Goal: Task Accomplishment & Management: Manage account settings

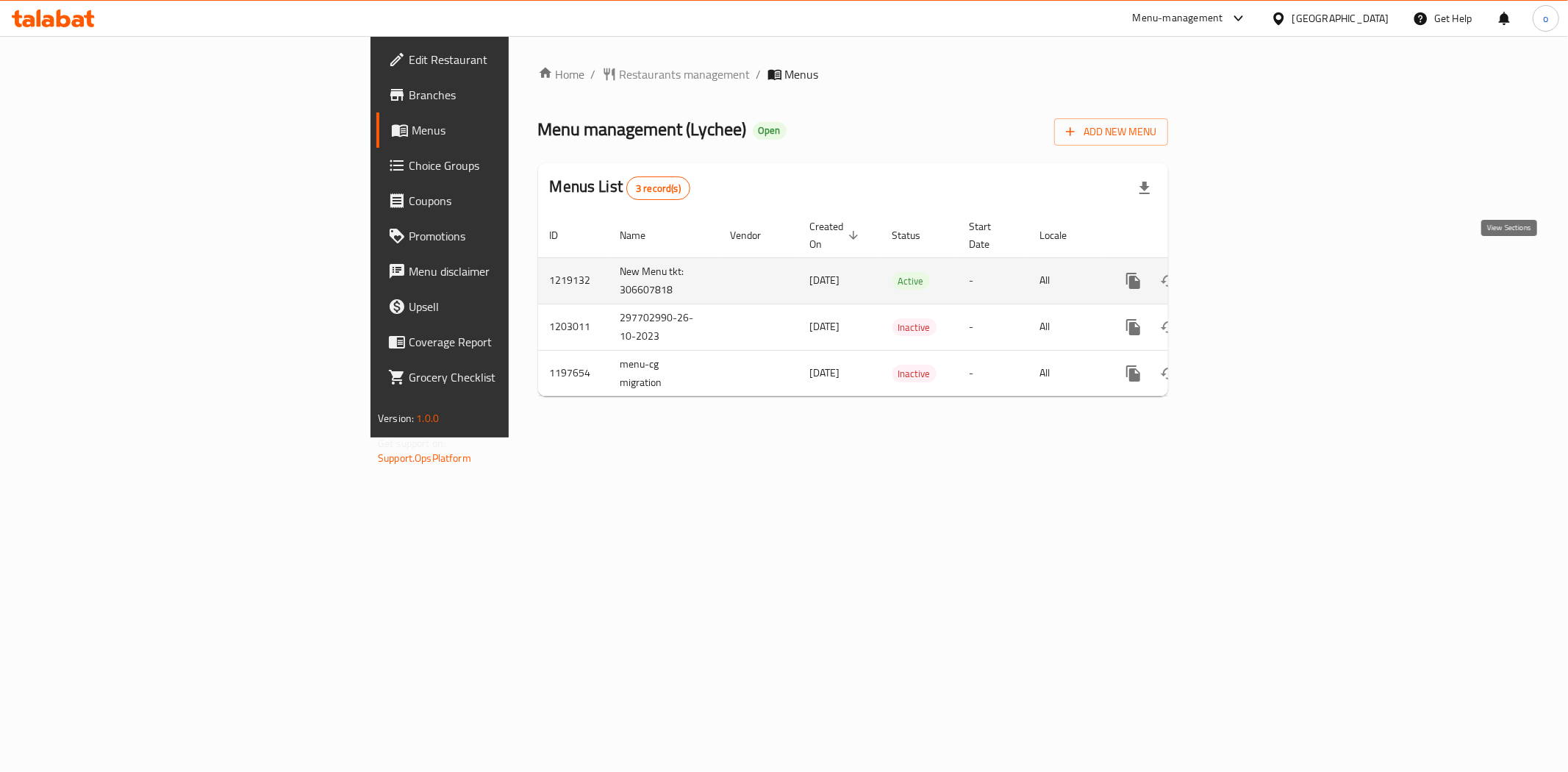
click at [1248, 272] on icon "enhanced table" at bounding box center [1239, 280] width 17 height 17
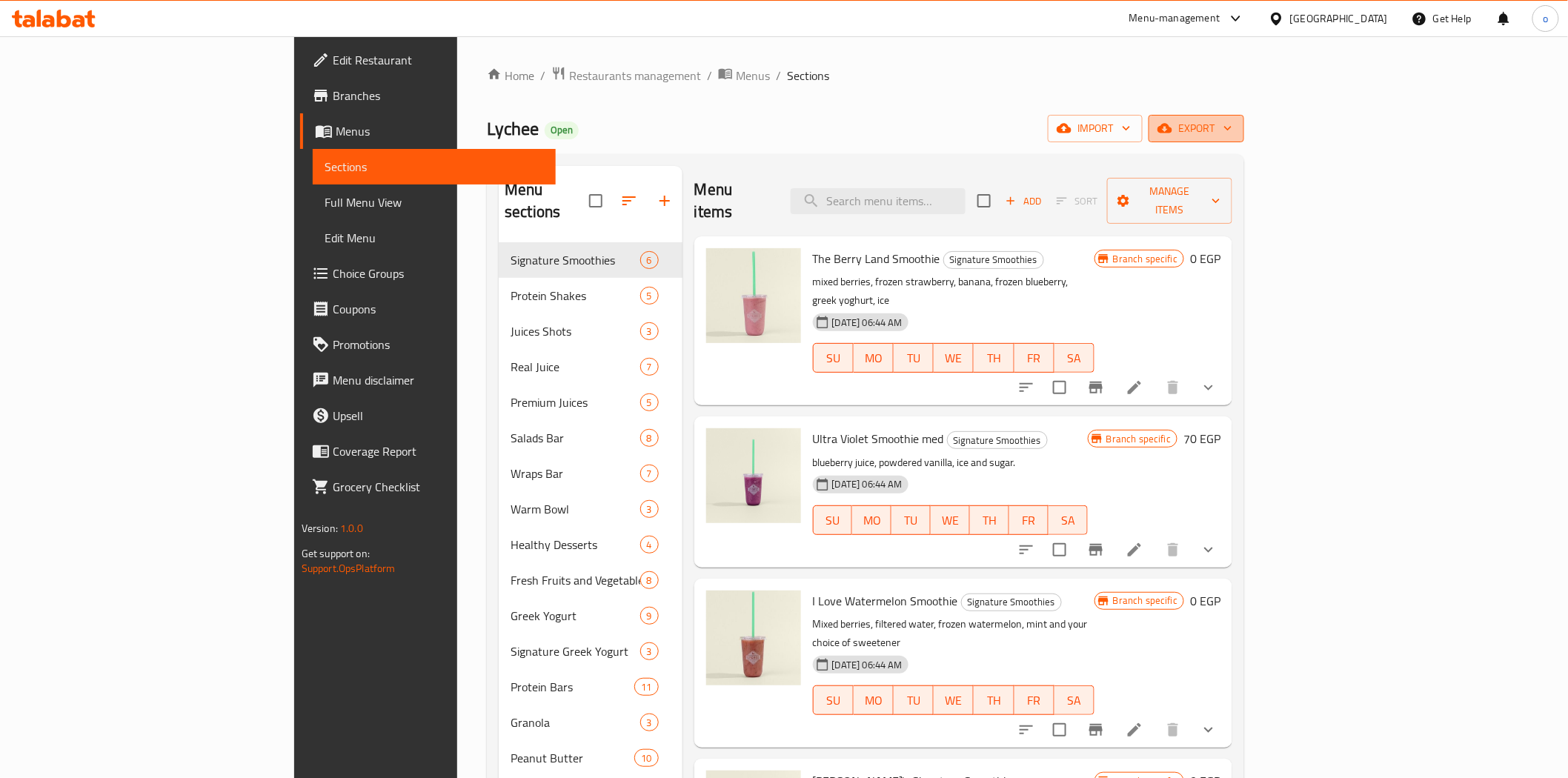
click at [1232, 136] on span "export" at bounding box center [1197, 129] width 72 height 18
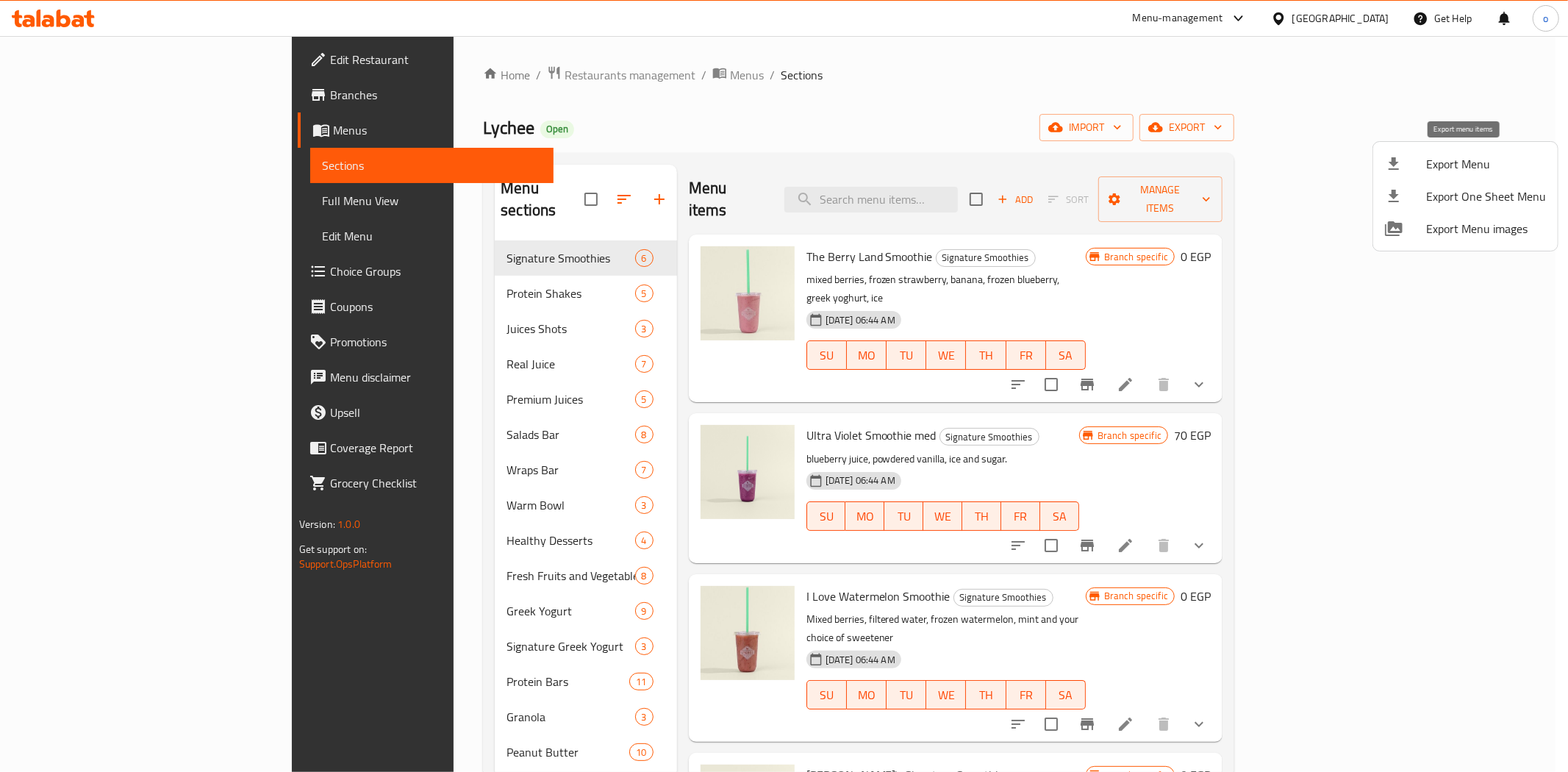
click at [1472, 160] on span "Export Menu" at bounding box center [1486, 163] width 120 height 17
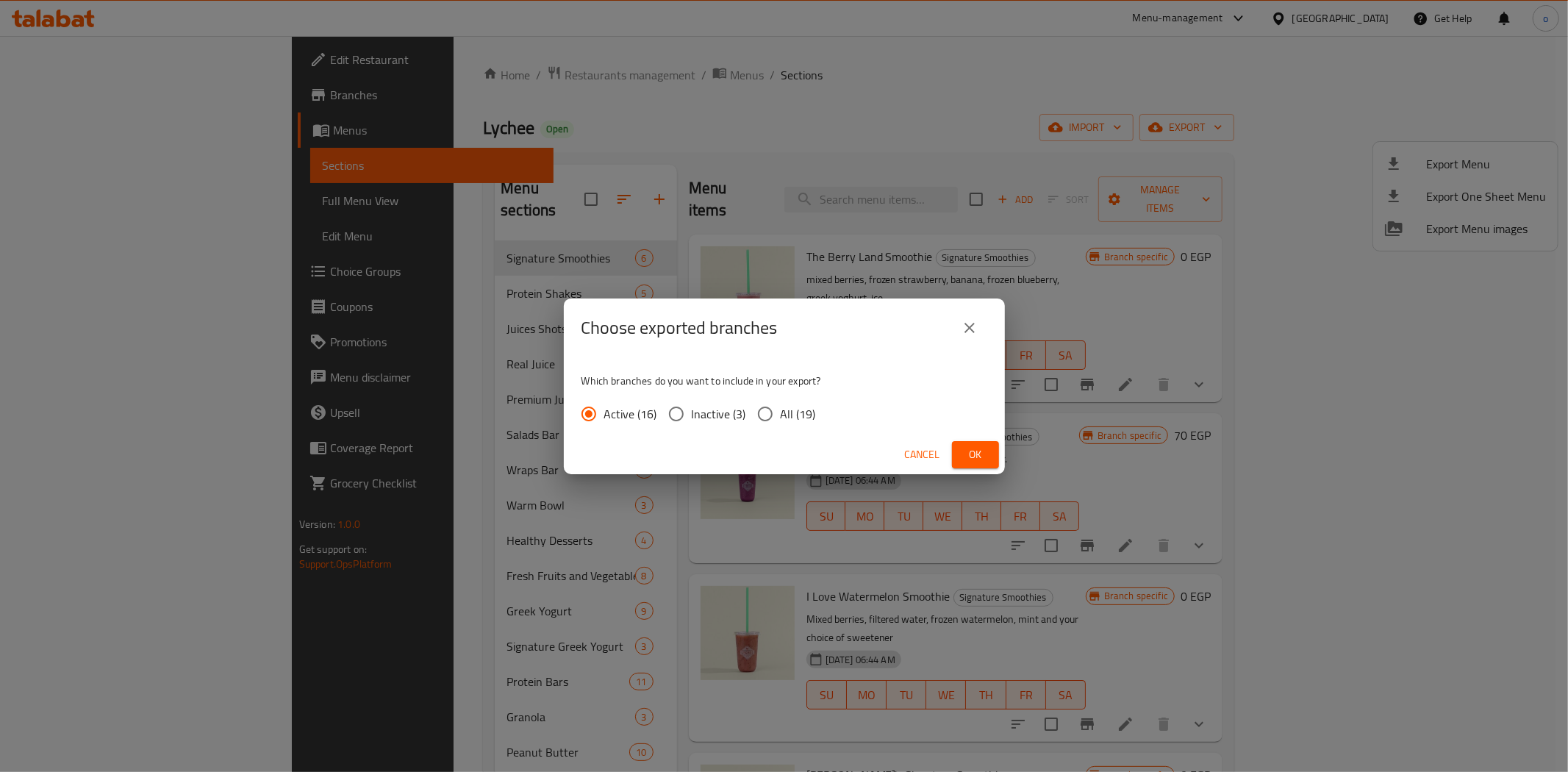
drag, startPoint x: 814, startPoint y: 399, endPoint x: 805, endPoint y: 407, distance: 12.0
click at [813, 399] on div "Active (16) Inactive (3) All (19)" at bounding box center [704, 413] width 246 height 31
click at [798, 412] on span "All (19)" at bounding box center [798, 413] width 35 height 17
click at [781, 412] on input "All (19)" at bounding box center [765, 413] width 31 height 31
radio input "true"
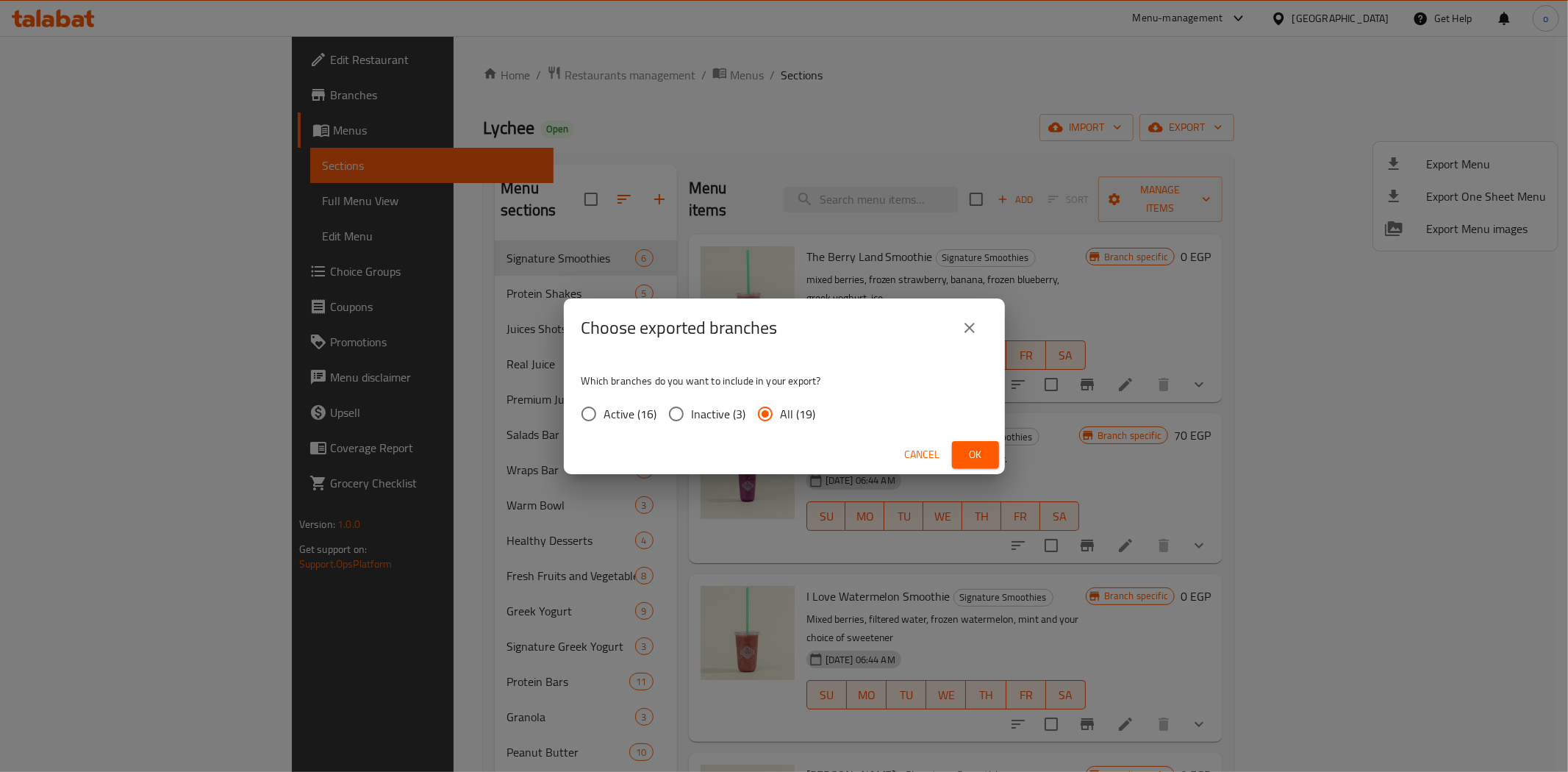
click at [974, 446] on span "Ok" at bounding box center [975, 454] width 24 height 18
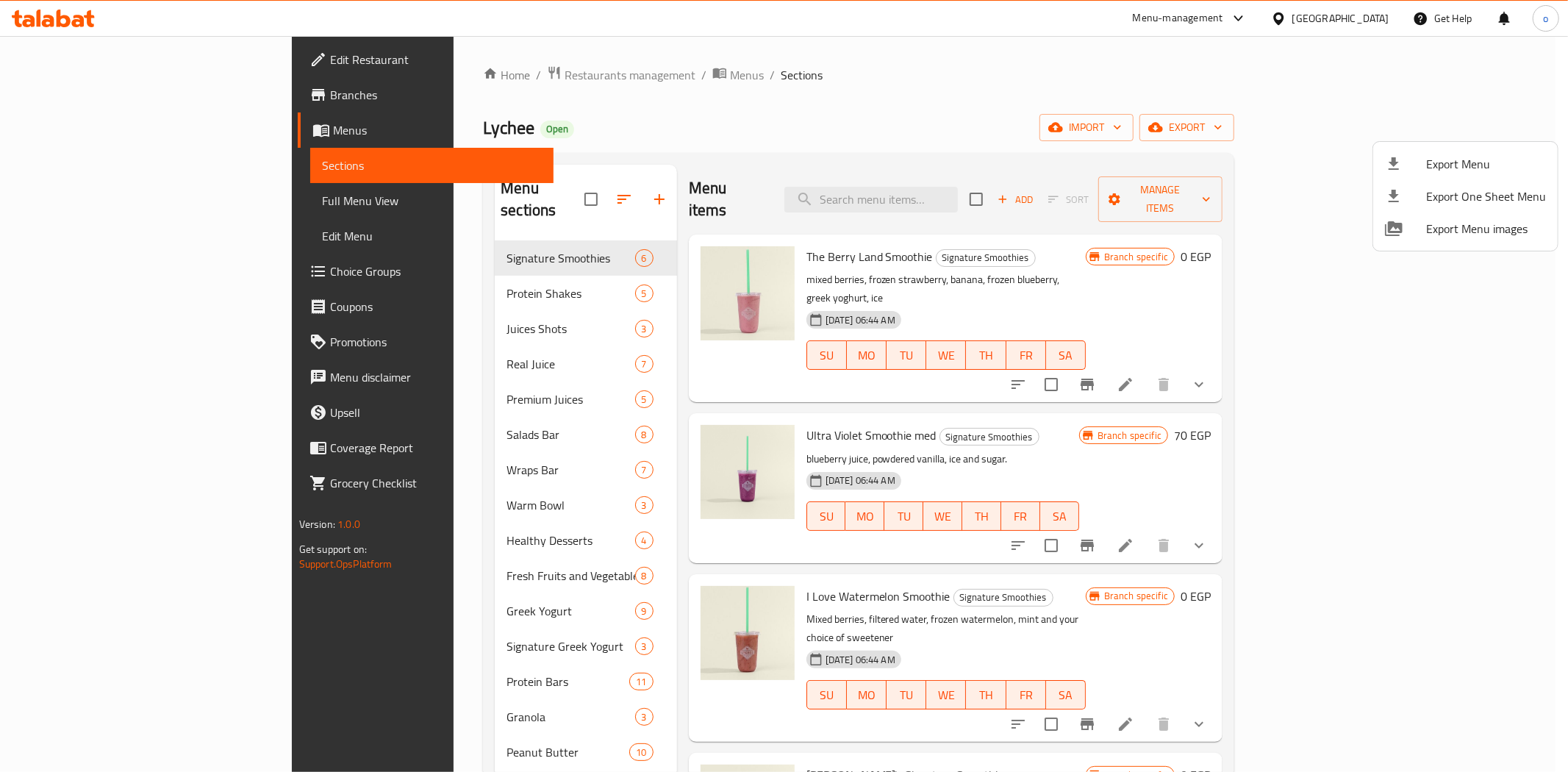
click at [972, 186] on div at bounding box center [784, 386] width 1568 height 772
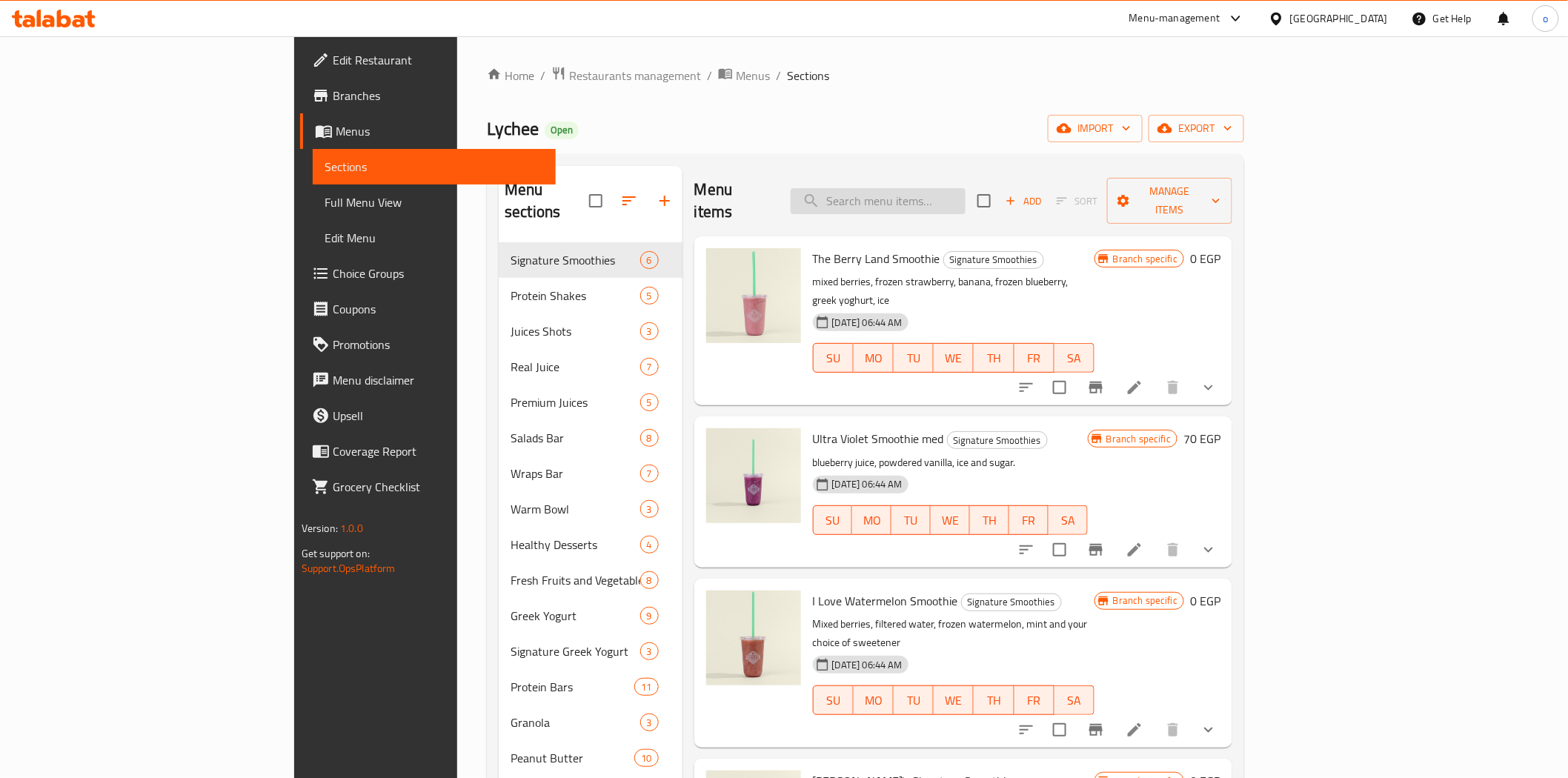
drag, startPoint x: 980, startPoint y: 187, endPoint x: 971, endPoint y: 189, distance: 9.2
click at [966, 189] on input "search" at bounding box center [878, 201] width 174 height 26
paste input "Chicken melt wrap"
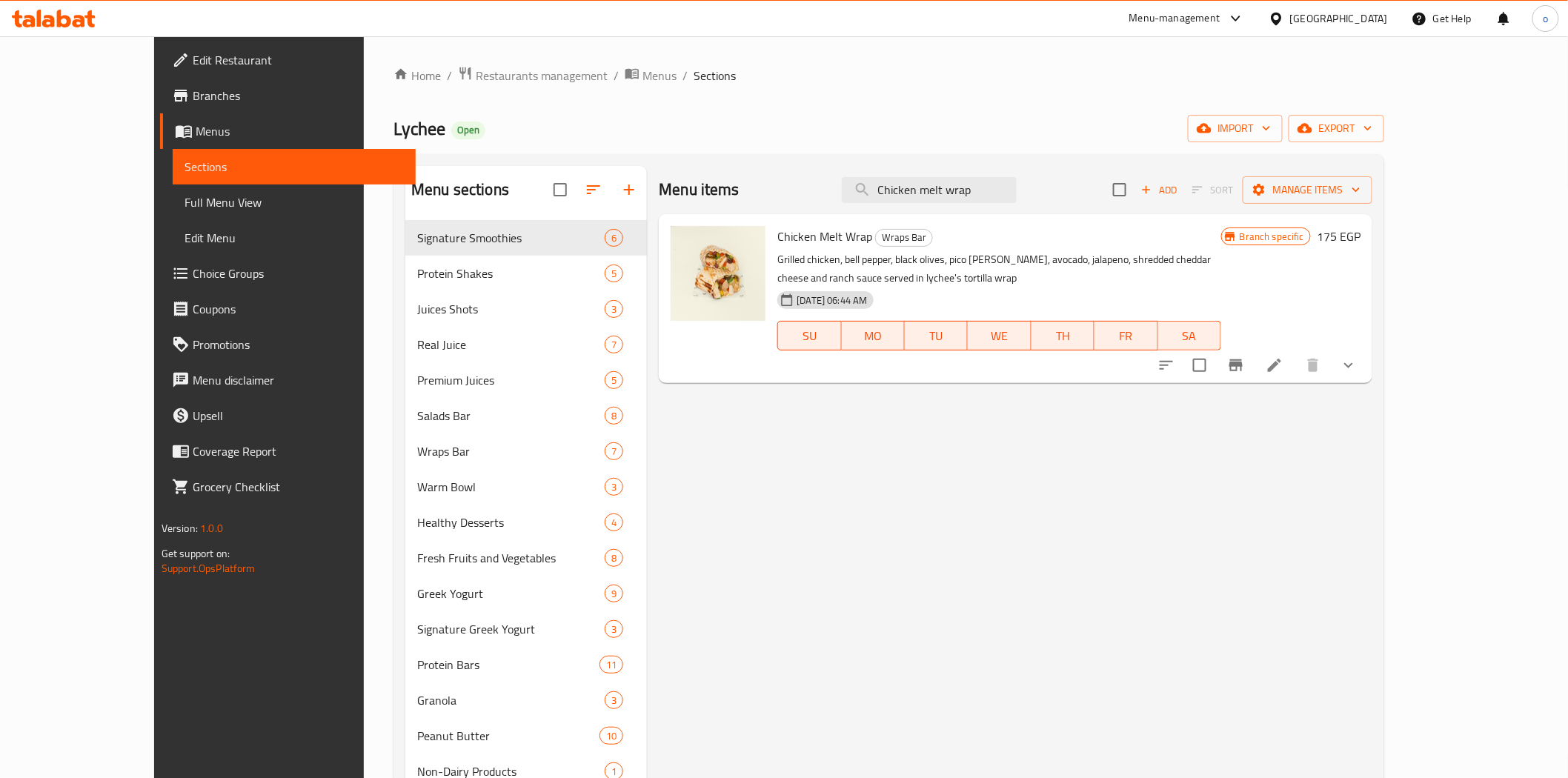
type input "Chicken melt wrap"
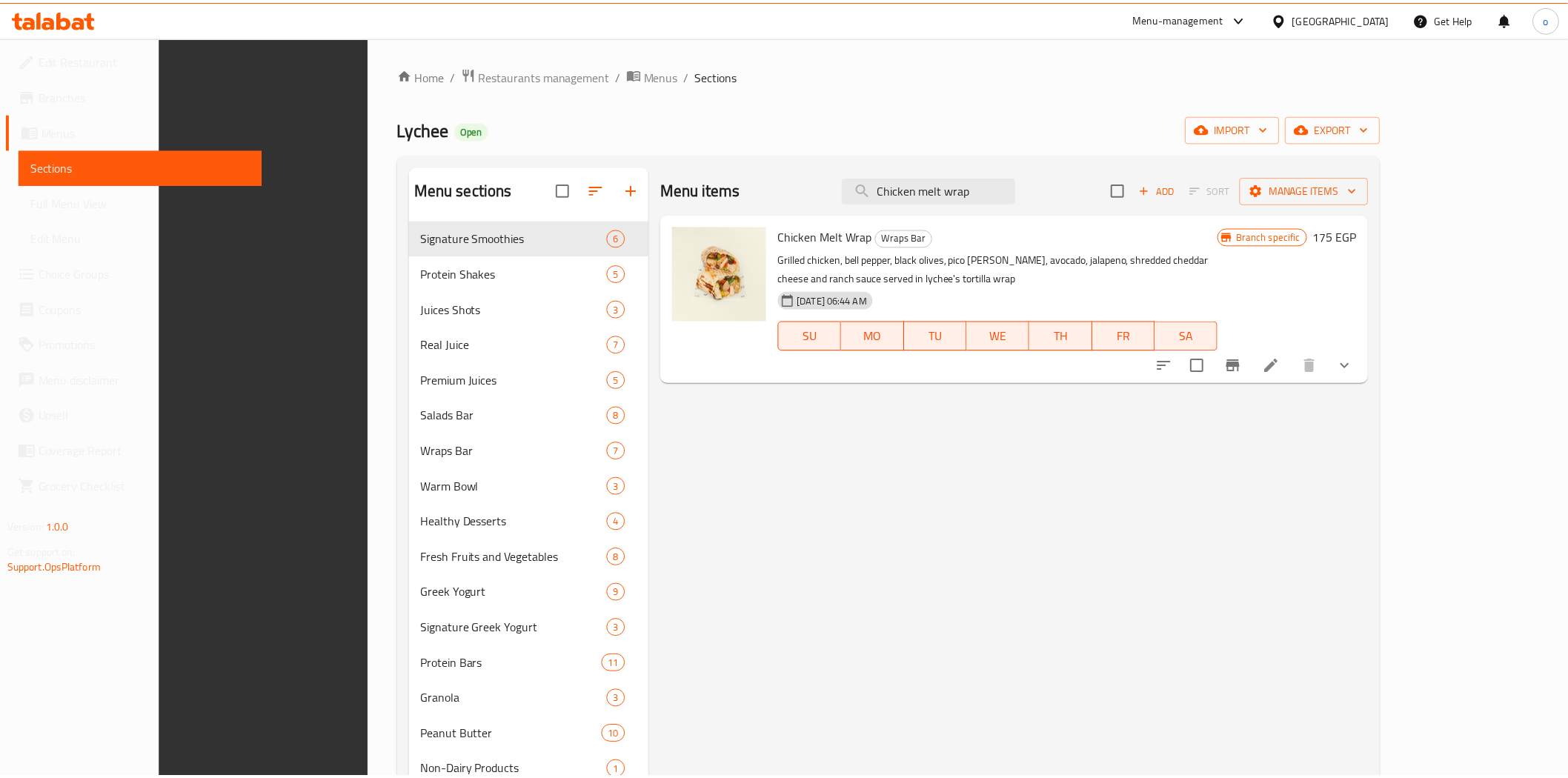
scroll to position [208, 0]
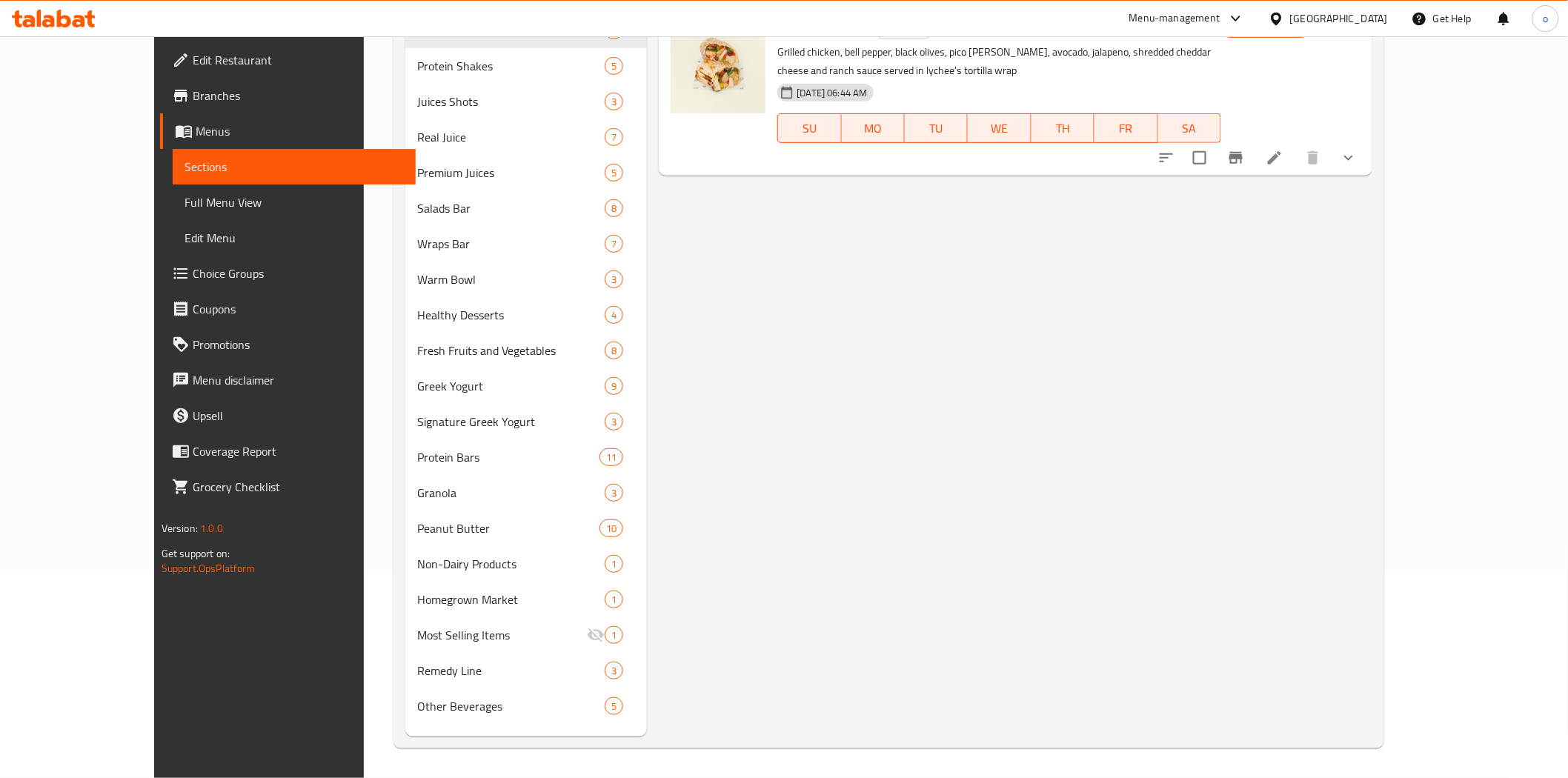
click at [972, 181] on div "Menu items Chicken melt wrap Add Sort Manage items Chicken Melt Wrap Wraps Bar …" at bounding box center [1010, 347] width 725 height 778
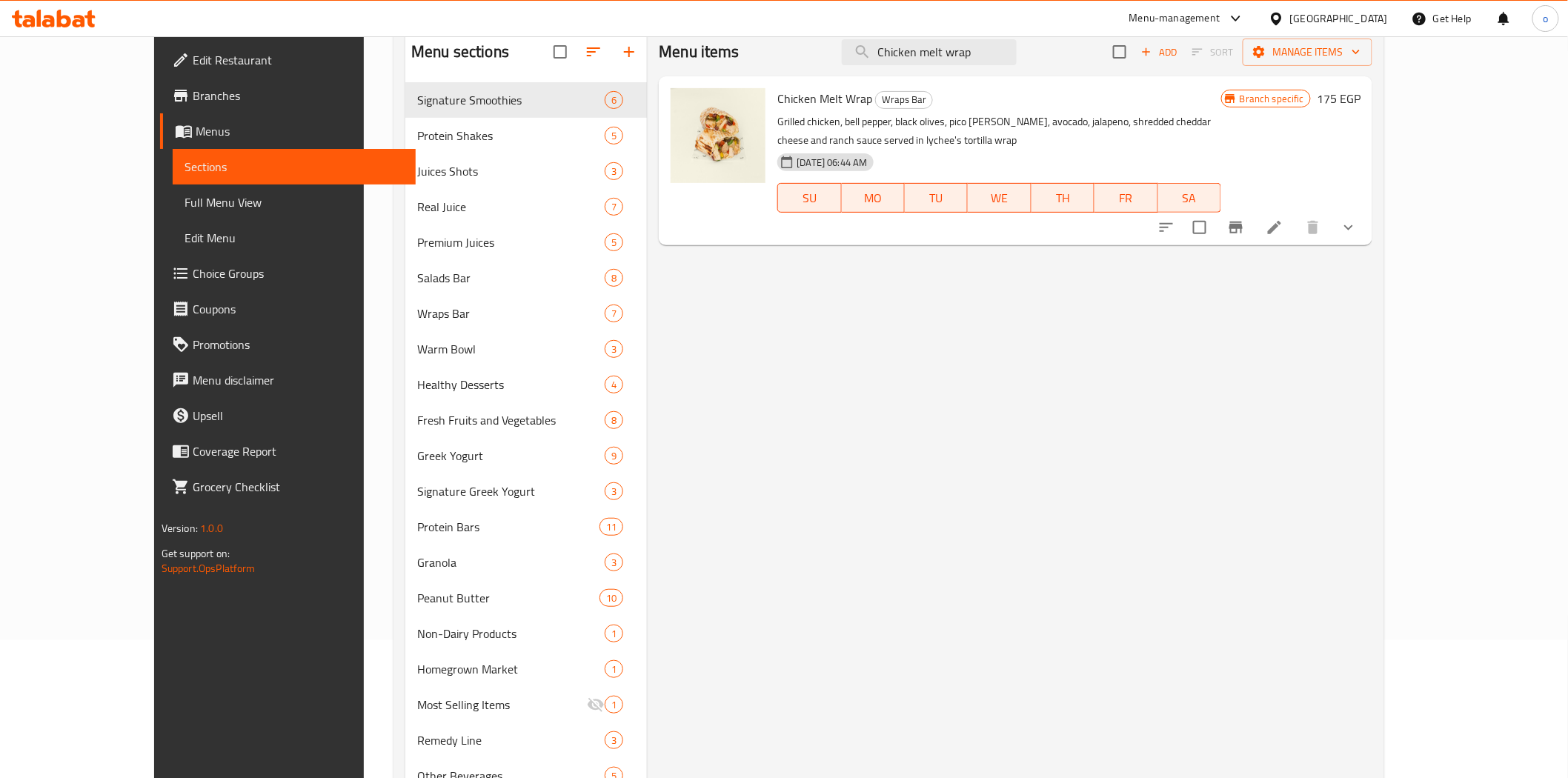
scroll to position [42, 0]
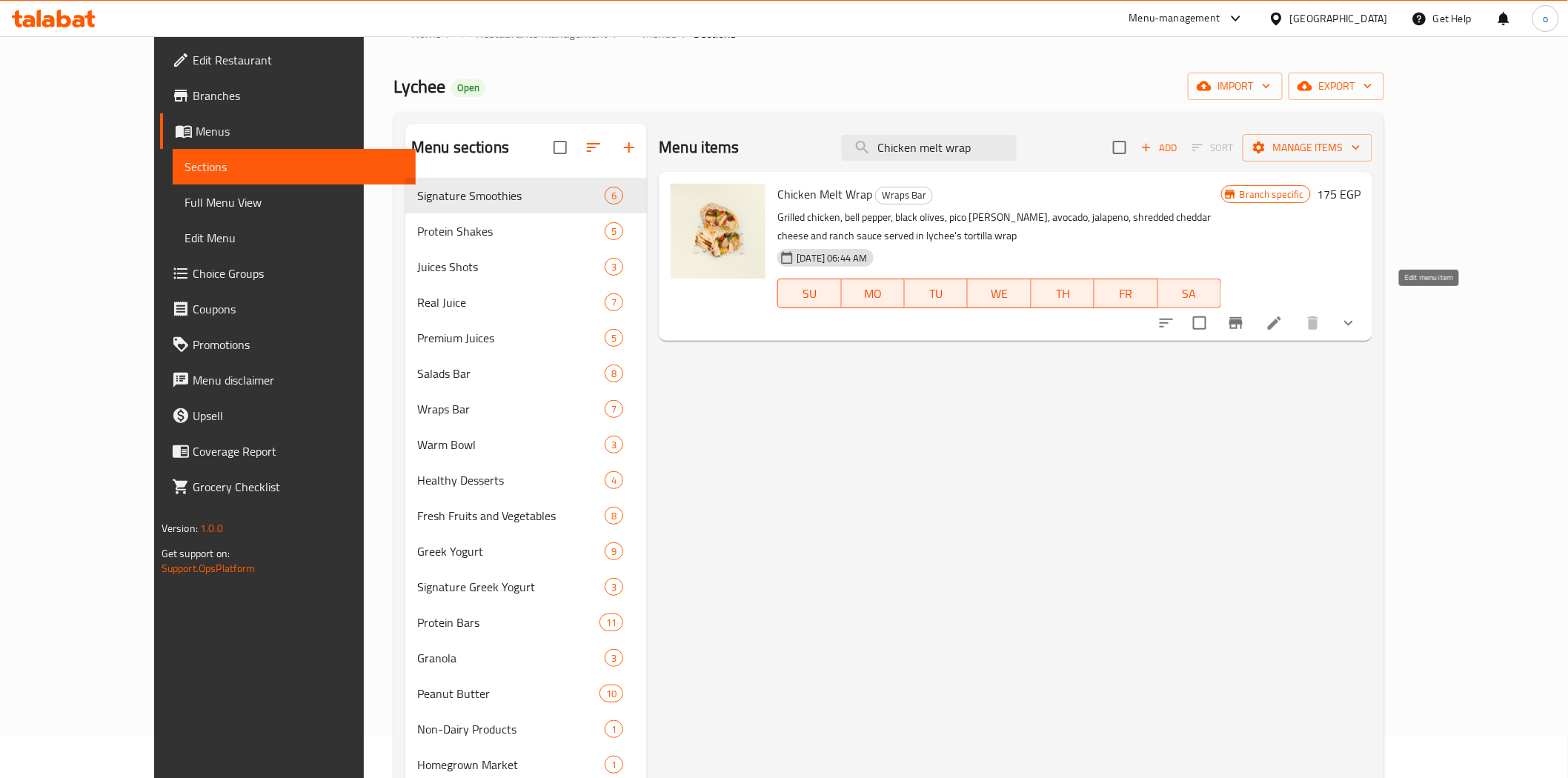
click at [1284, 314] on icon at bounding box center [1274, 323] width 17 height 17
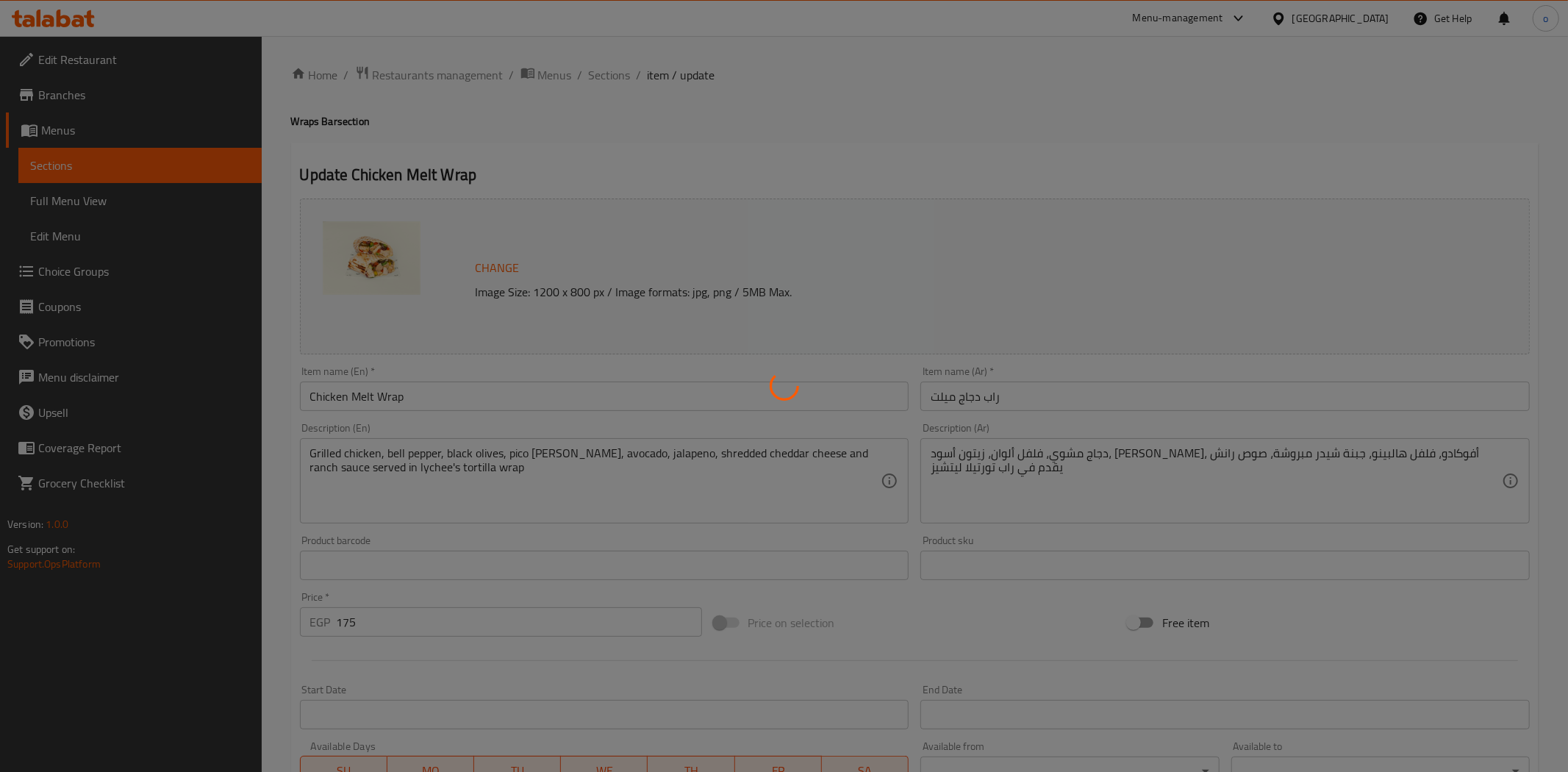
type input "اختيارك من:"
type input "1"
type input "إختيارك من البريميم الإضافية - إصنع الراب الخاص بك:"
type input "0"
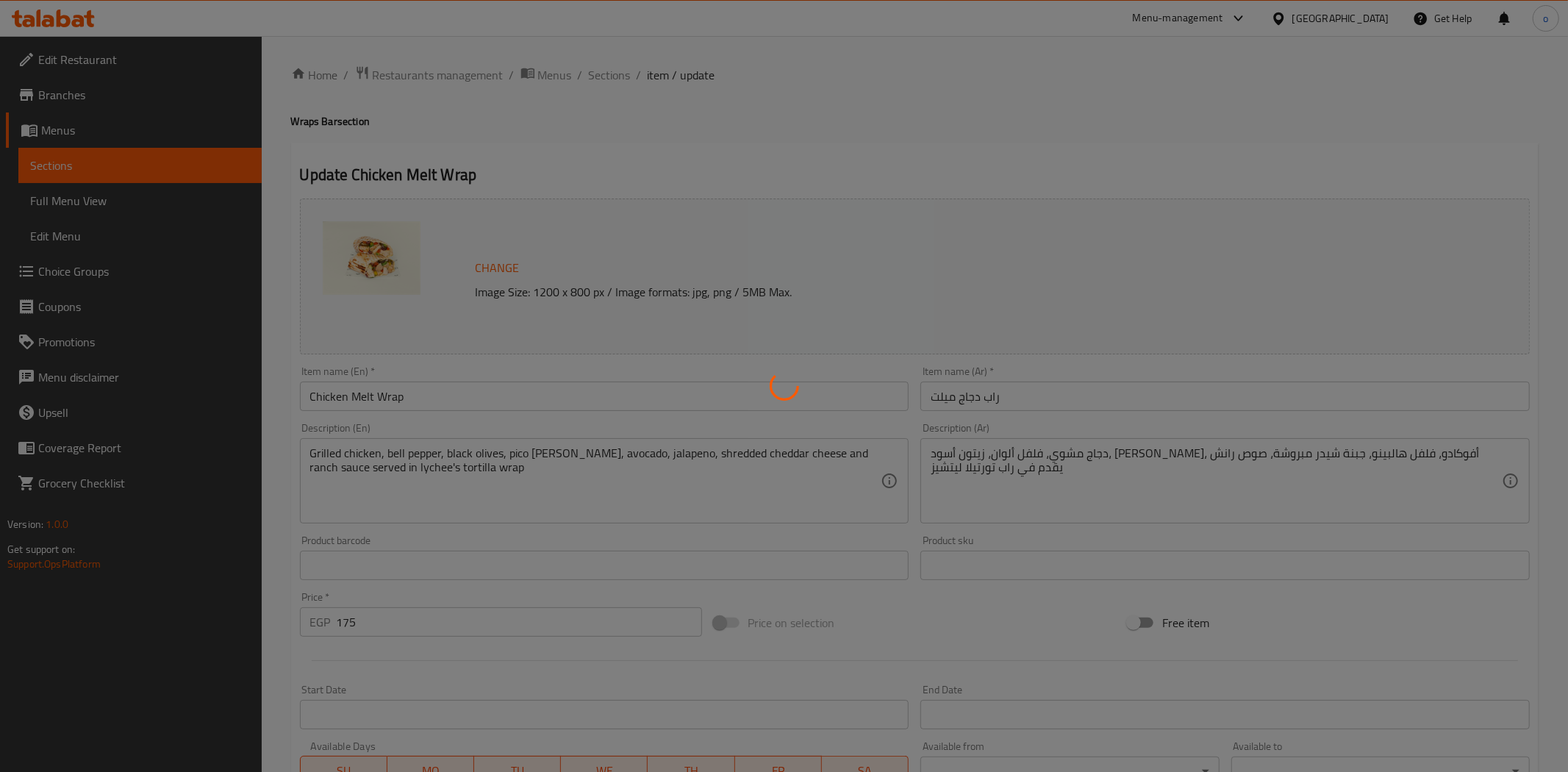
type input "1"
type input "إصنع الراب الخاص بك إضافة بروتين"
type input "0"
type input "2"
type input "اكسترا درسينج:"
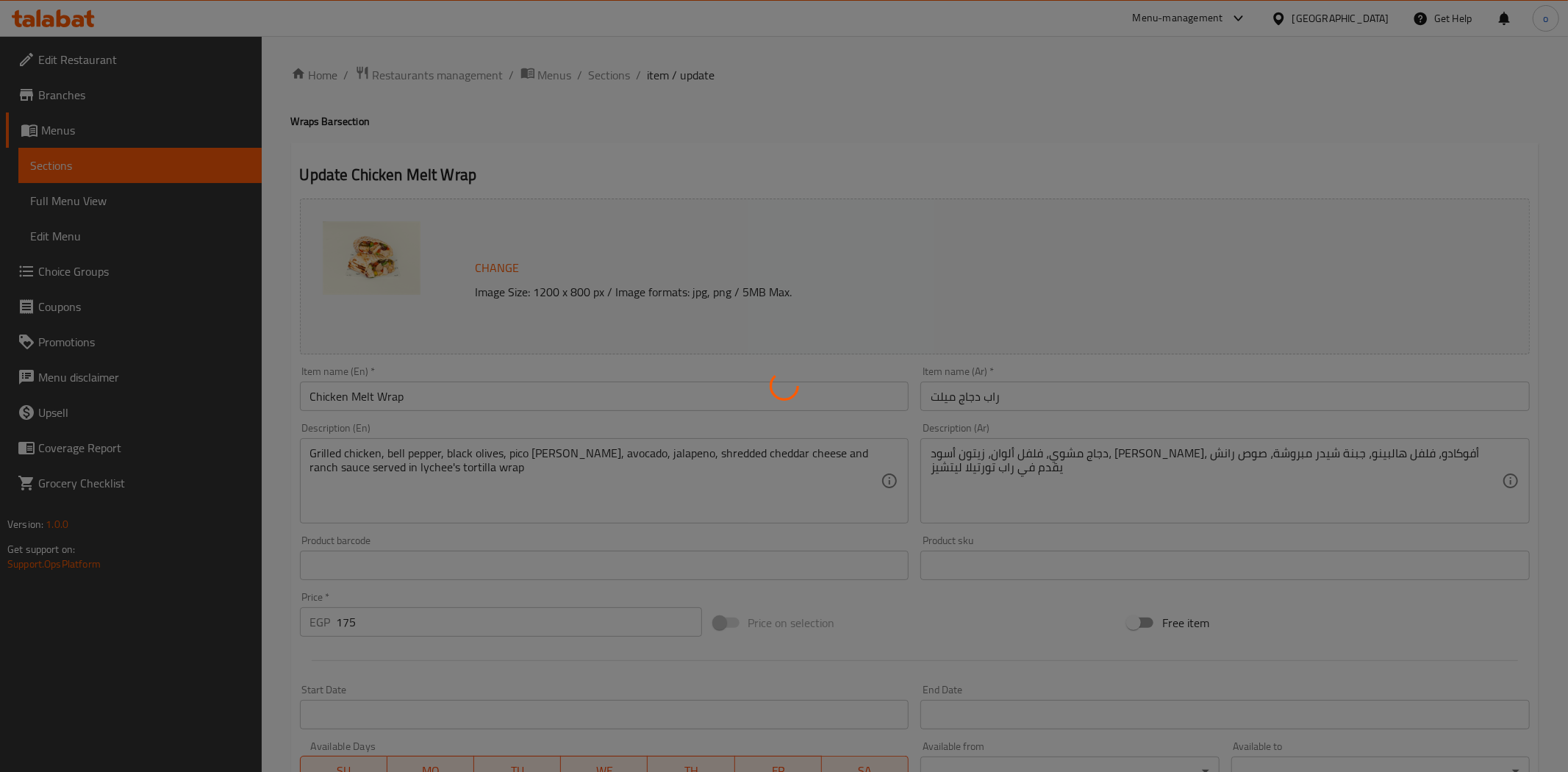
type input "0"
type input "1"
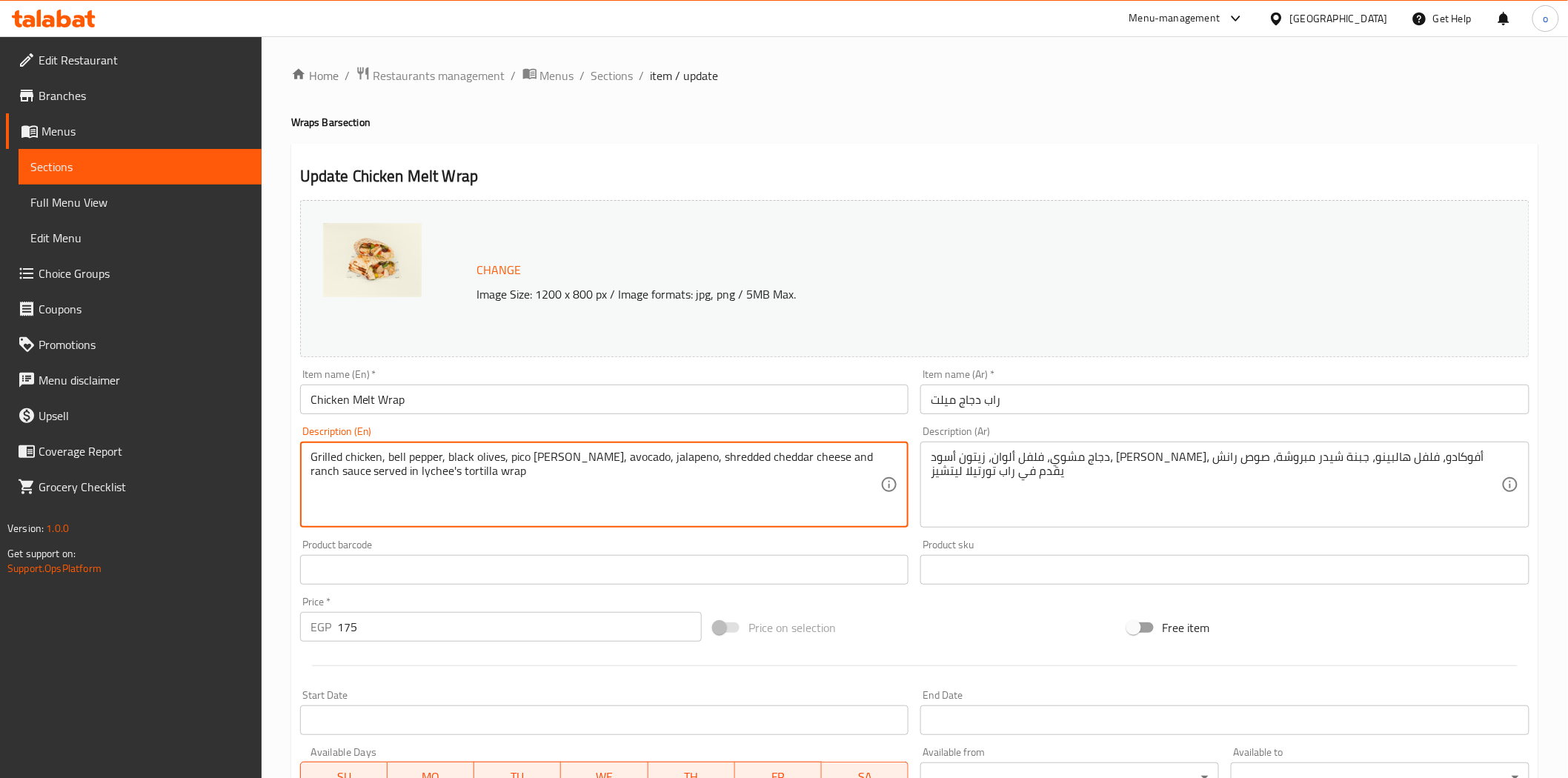
drag, startPoint x: 767, startPoint y: 495, endPoint x: 206, endPoint y: 438, distance: 563.9
paste textarea "[PERSON_NAME] With Chocolate"
drag, startPoint x: 396, startPoint y: 460, endPoint x: 443, endPoint y: 470, distance: 48.1
click at [396, 460] on textarea "Granola With Chocolate" at bounding box center [596, 485] width 571 height 71
drag, startPoint x: 448, startPoint y: 468, endPoint x: 248, endPoint y: 468, distance: 200.0
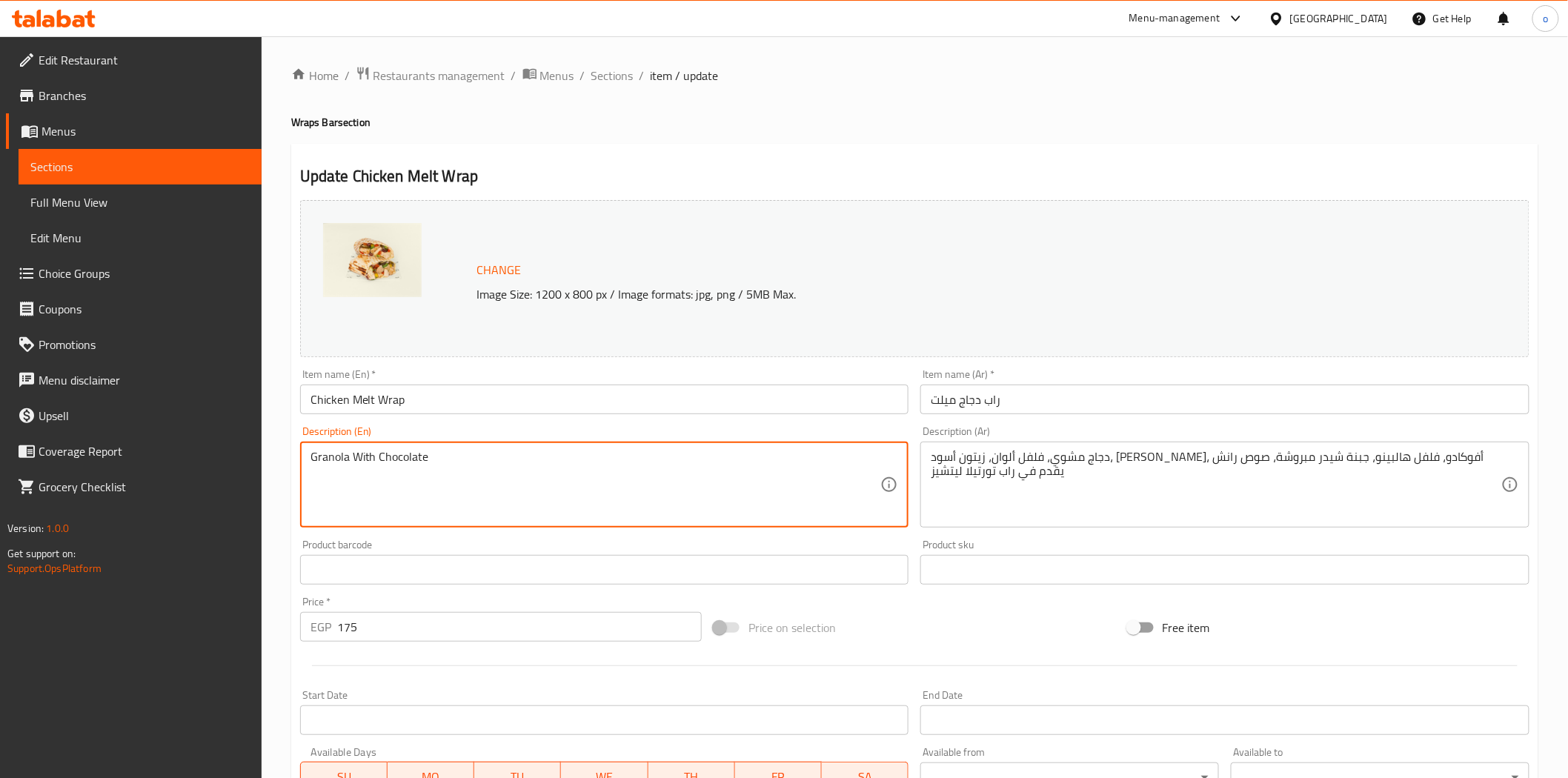
click at [248, 468] on div "Edit Restaurant Branches Menus Sections Full Menu View Edit Menu Choice Groups …" at bounding box center [784, 656] width 1568 height 1239
type textarea "Granola With Chocolate"
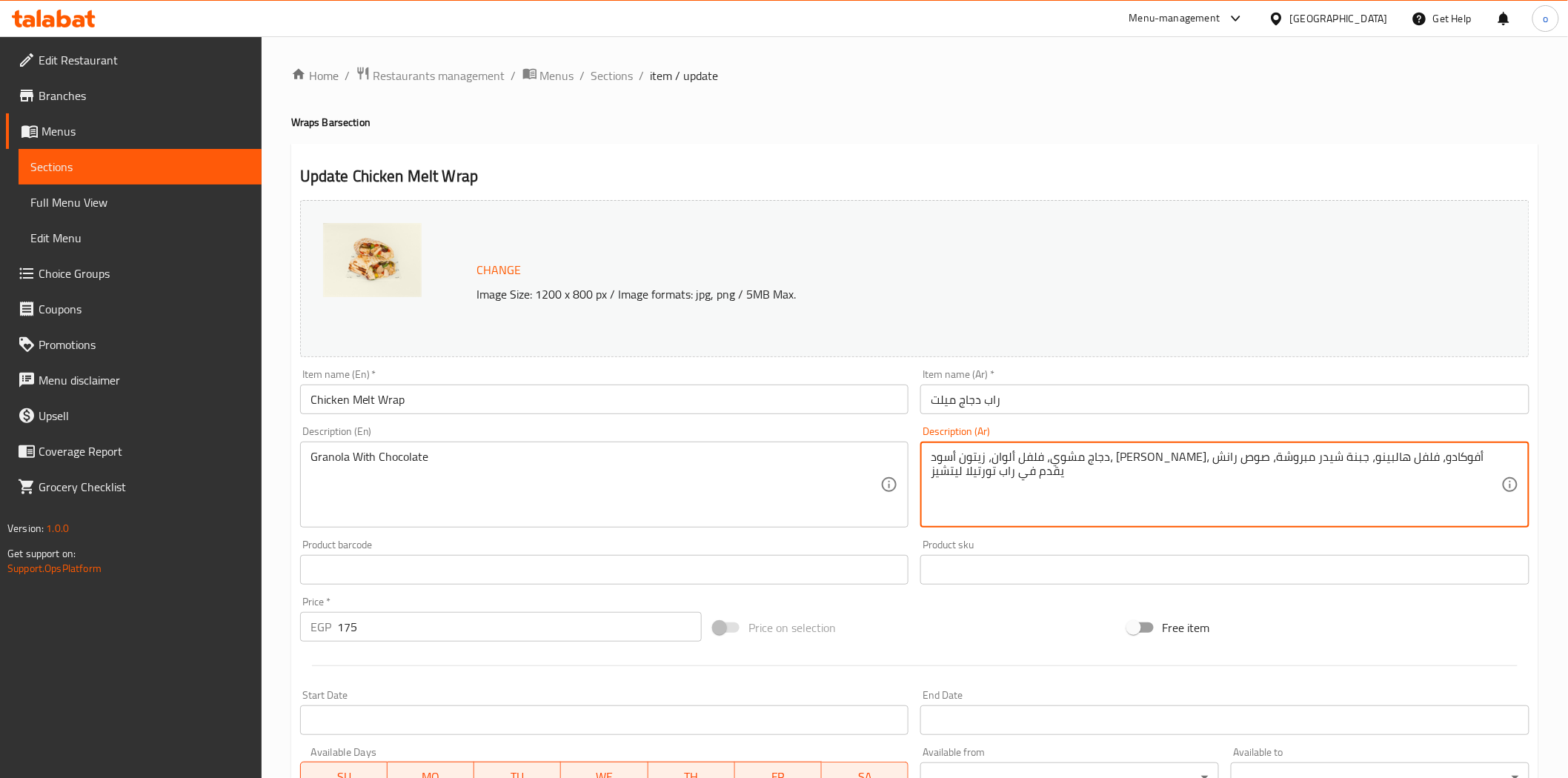
drag, startPoint x: 995, startPoint y: 465, endPoint x: 980, endPoint y: 460, distance: 15.8
click at [982, 463] on textarea "دجاج مشوي، فلفل ألوان، زيتون أسود، [PERSON_NAME]، أفوكادو، فلفل هالبينو، جبنة ش…" at bounding box center [1216, 485] width 571 height 71
paste textarea "جرانولا مع الشوكولاتة"
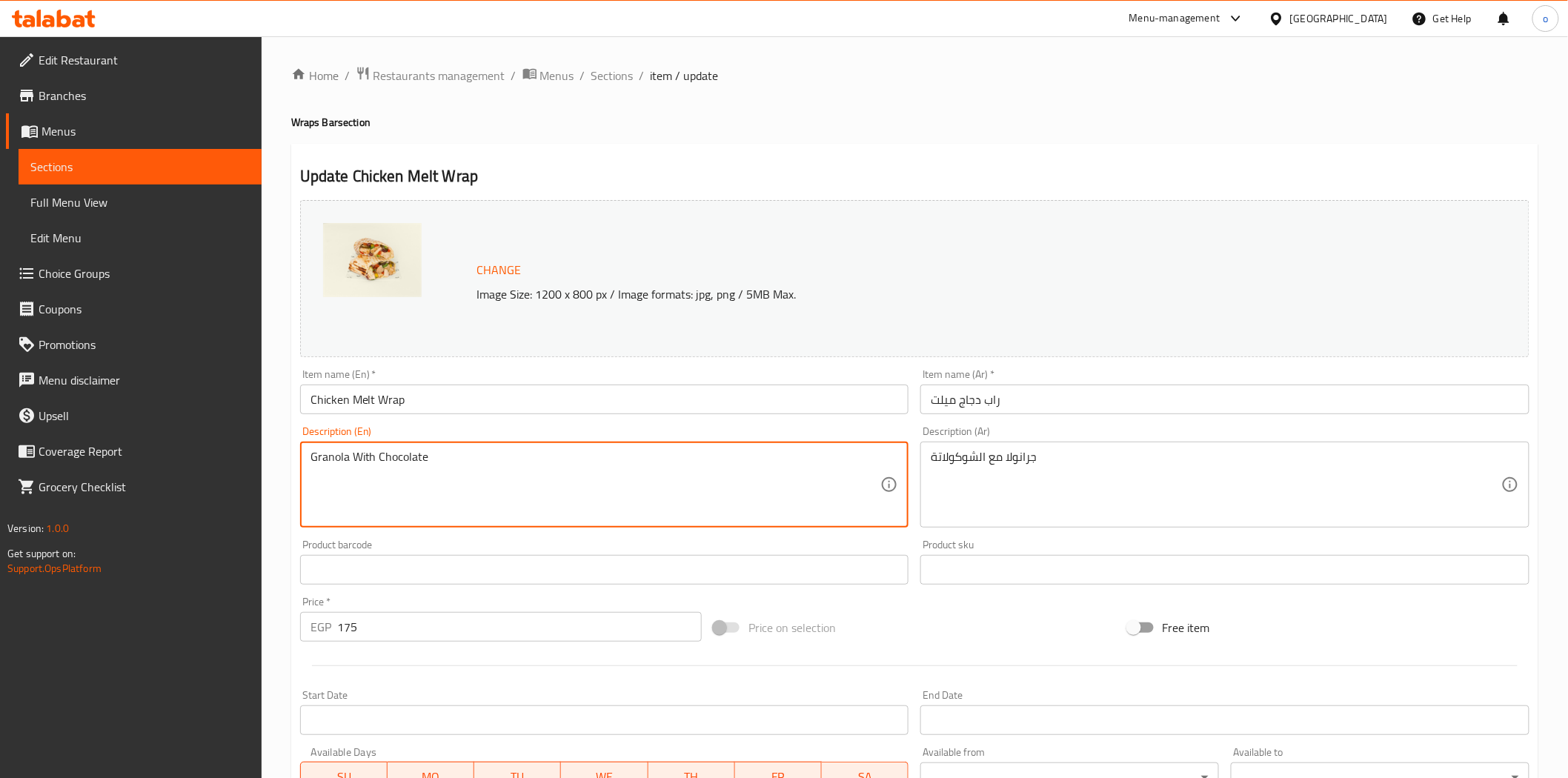
click at [325, 470] on textarea "Granola With Chocolate" at bounding box center [596, 485] width 571 height 71
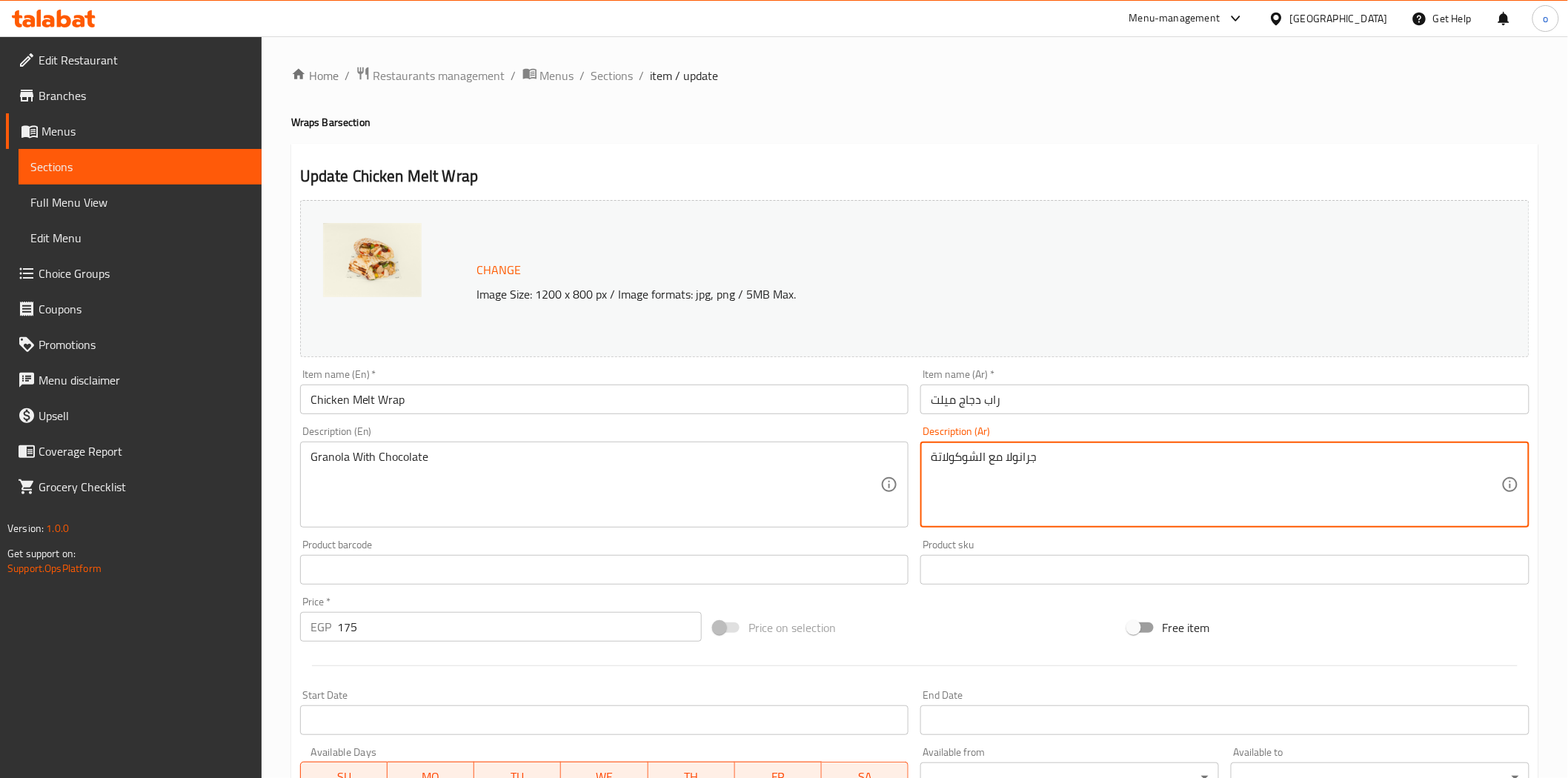
click at [1018, 456] on textarea "جرانولا مع الشوكولاتة" at bounding box center [1216, 485] width 571 height 71
paste textarea
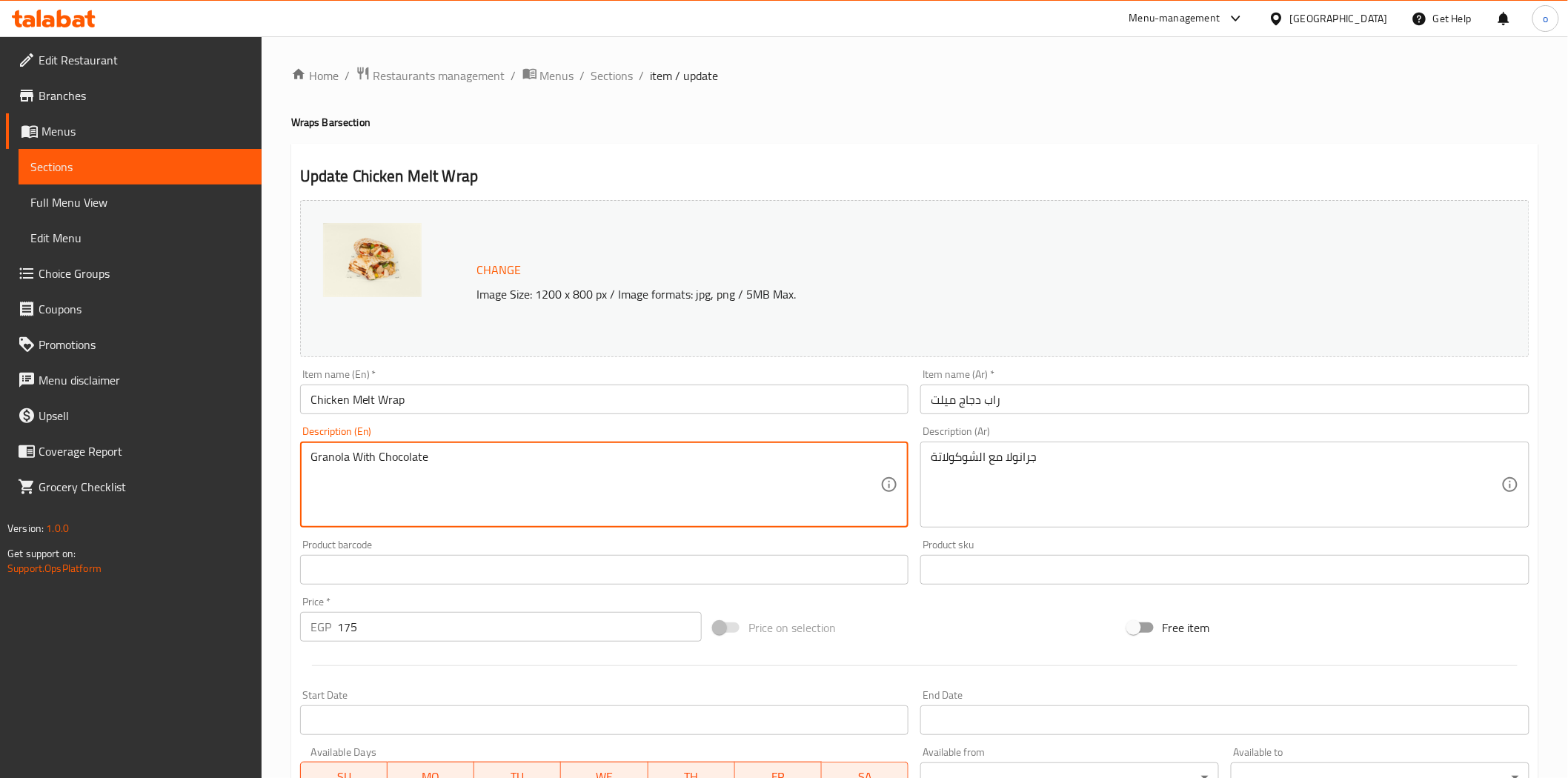
click at [386, 465] on textarea "Granola With Chocolate" at bounding box center [596, 485] width 571 height 71
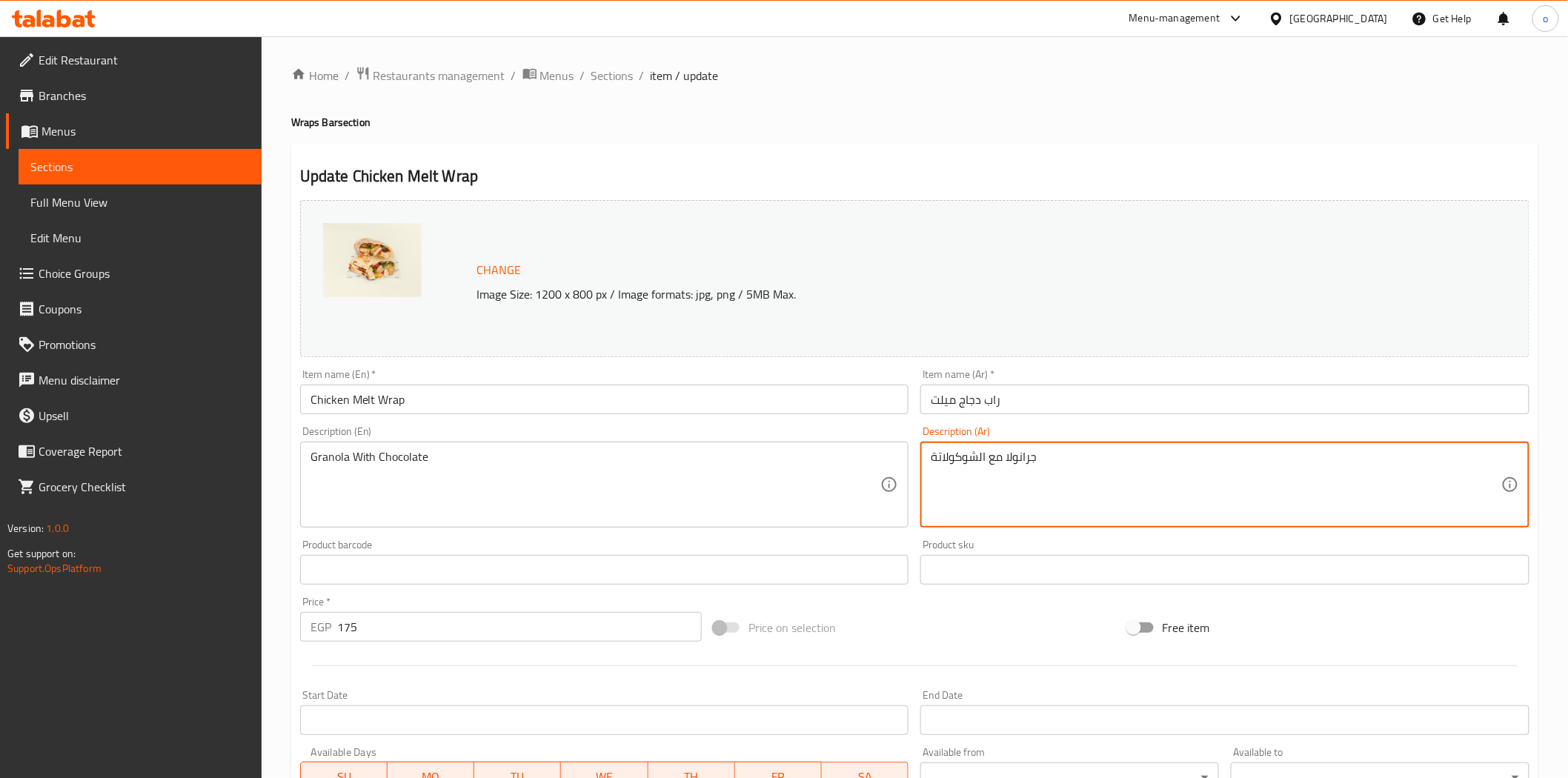
click at [956, 452] on textarea "جرانولا مع الشوكولاتة" at bounding box center [1216, 485] width 571 height 71
paste textarea
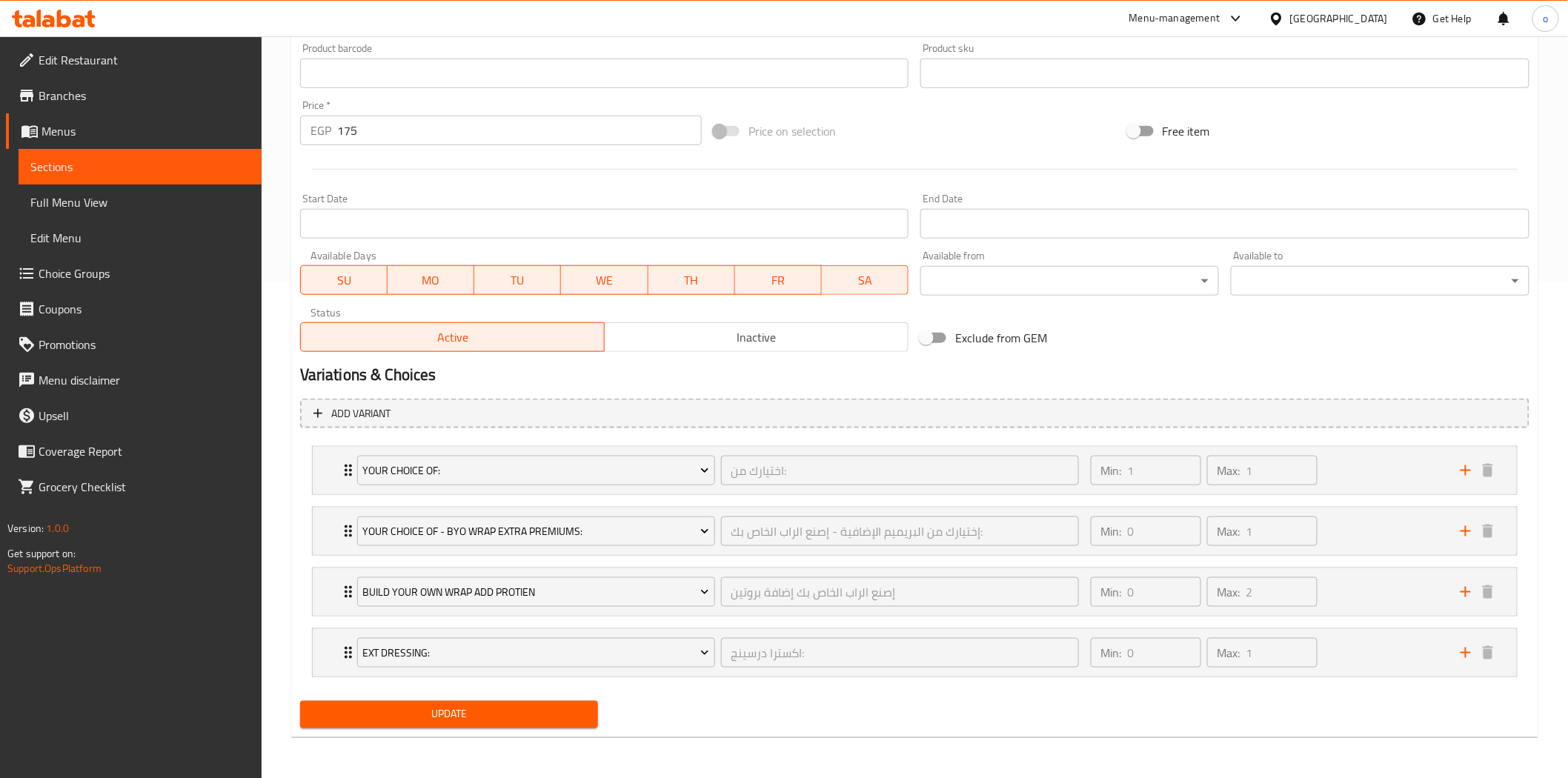
type textarea "جرانولا مع شوكولاتة"
click at [457, 722] on span "Update" at bounding box center [449, 715] width 275 height 18
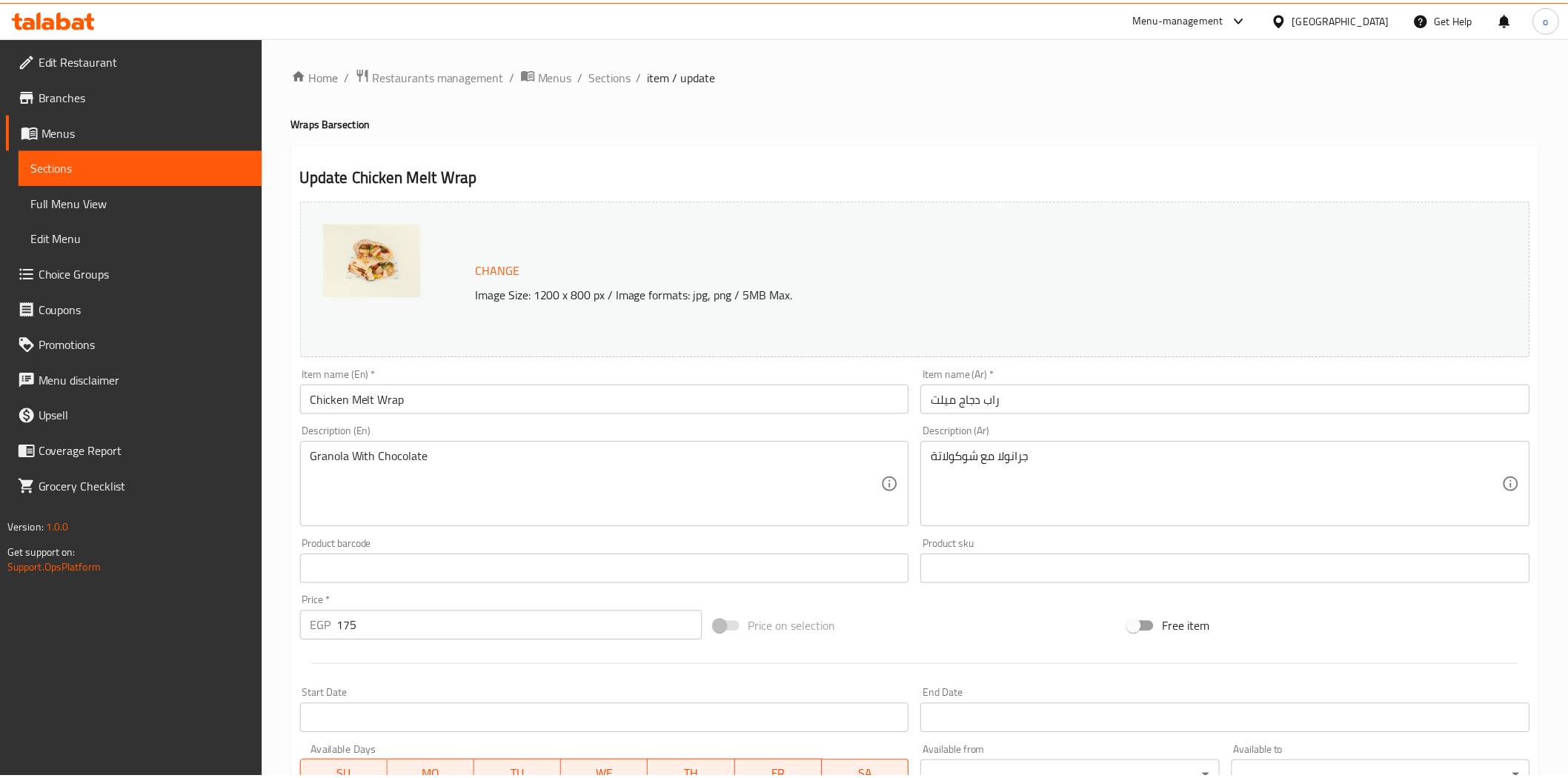
scroll to position [497, 0]
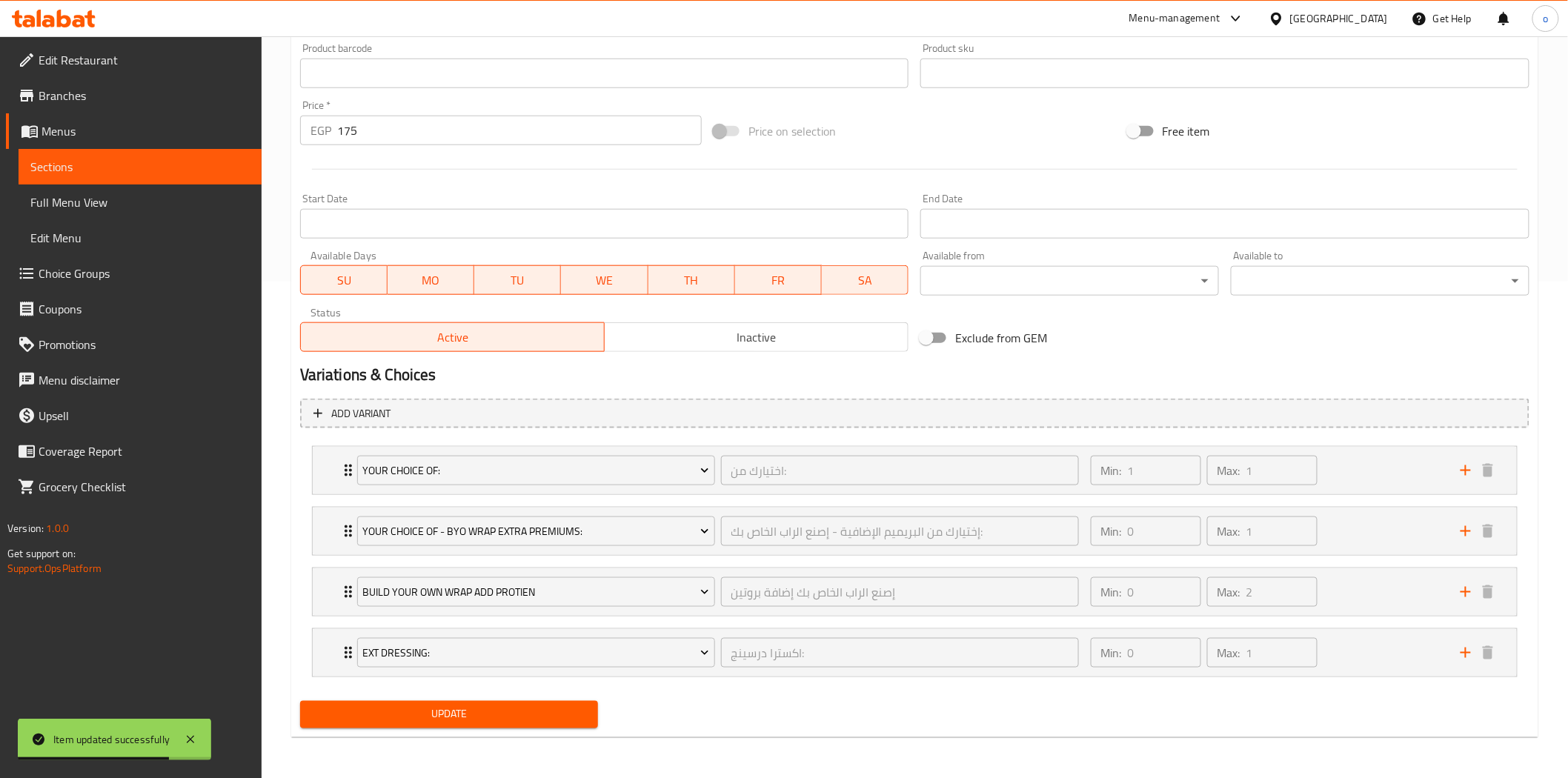
click at [511, 714] on span "Update" at bounding box center [449, 715] width 275 height 18
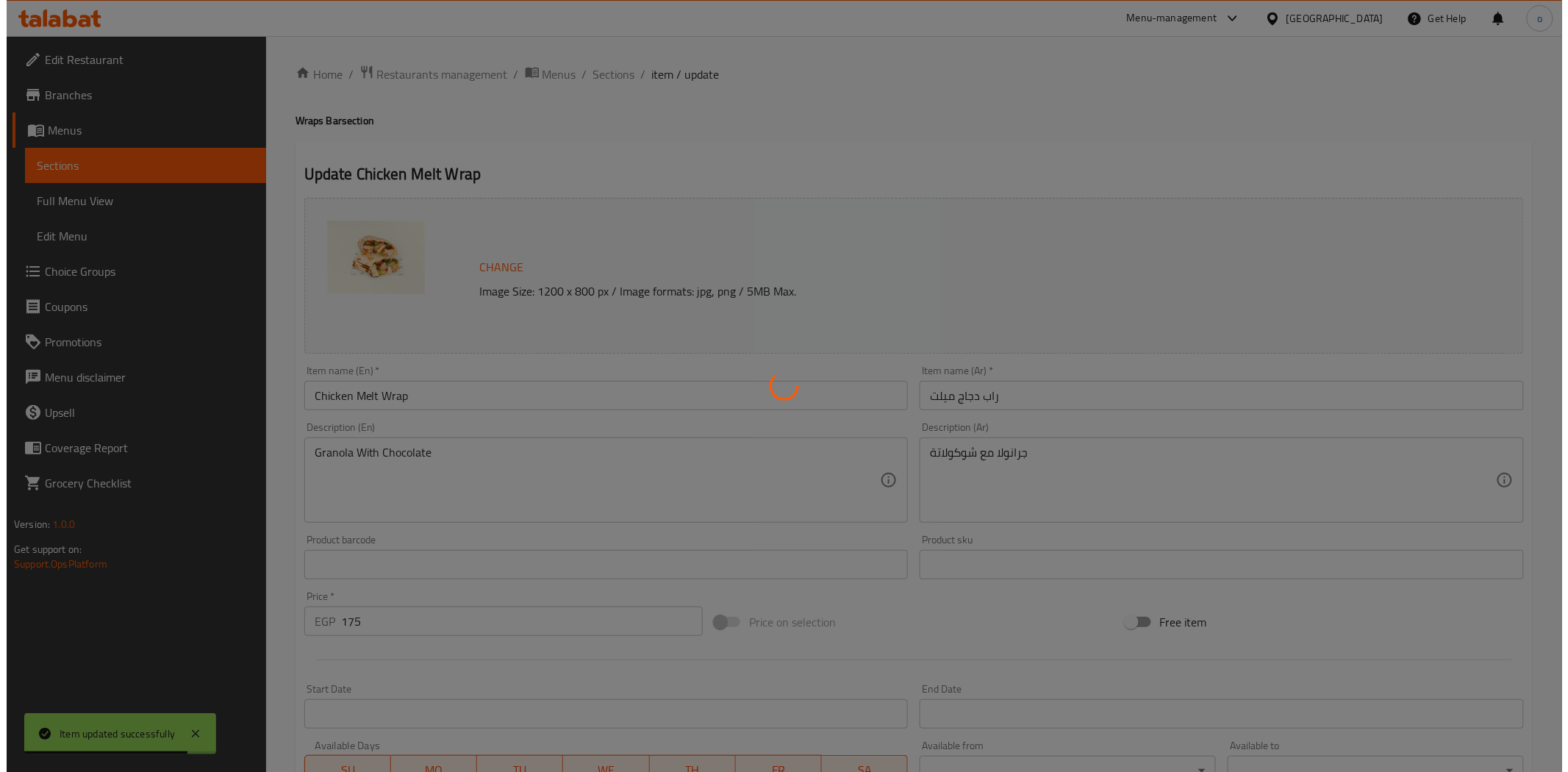
scroll to position [0, 0]
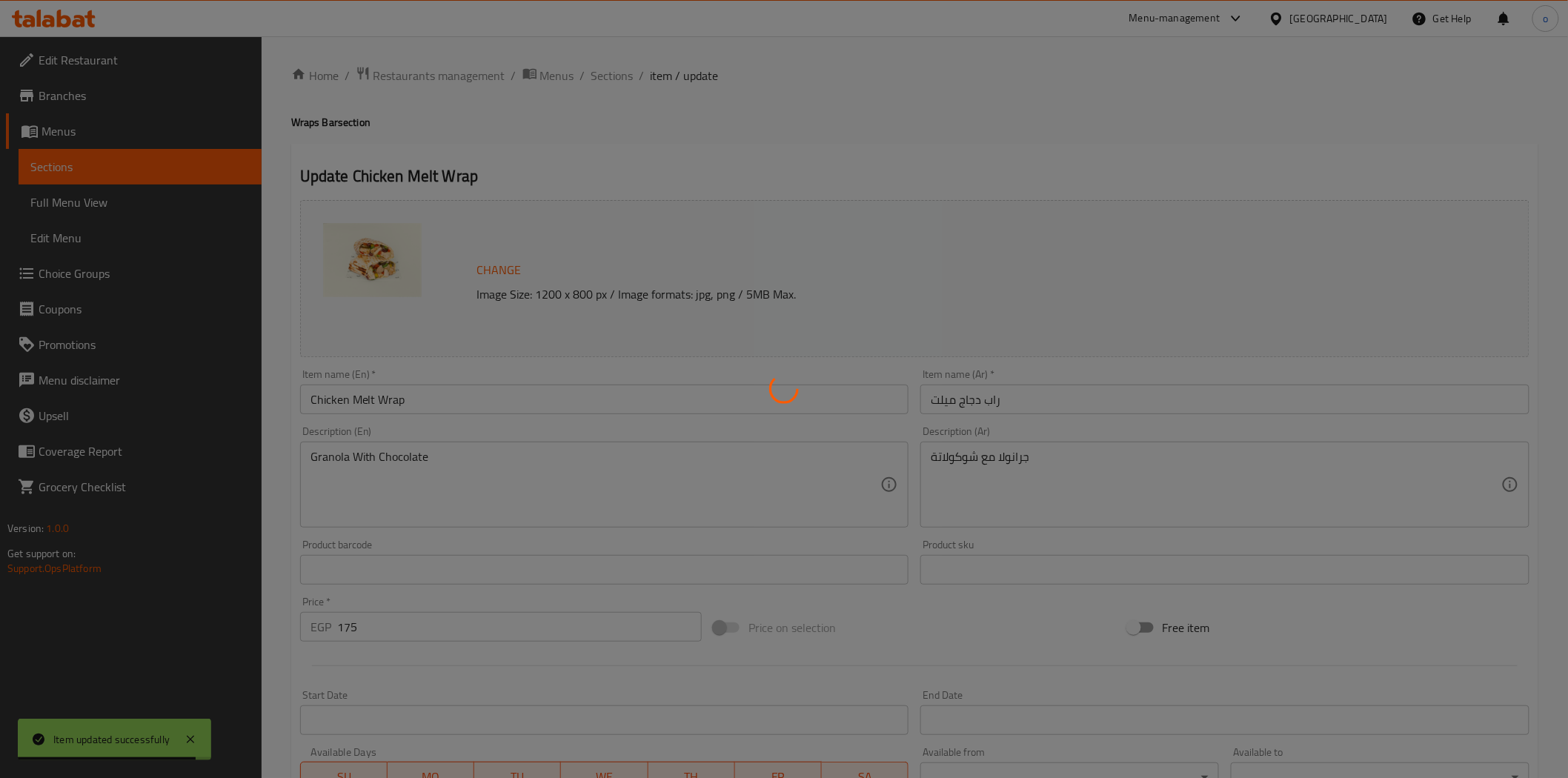
click at [594, 124] on div at bounding box center [784, 389] width 1568 height 778
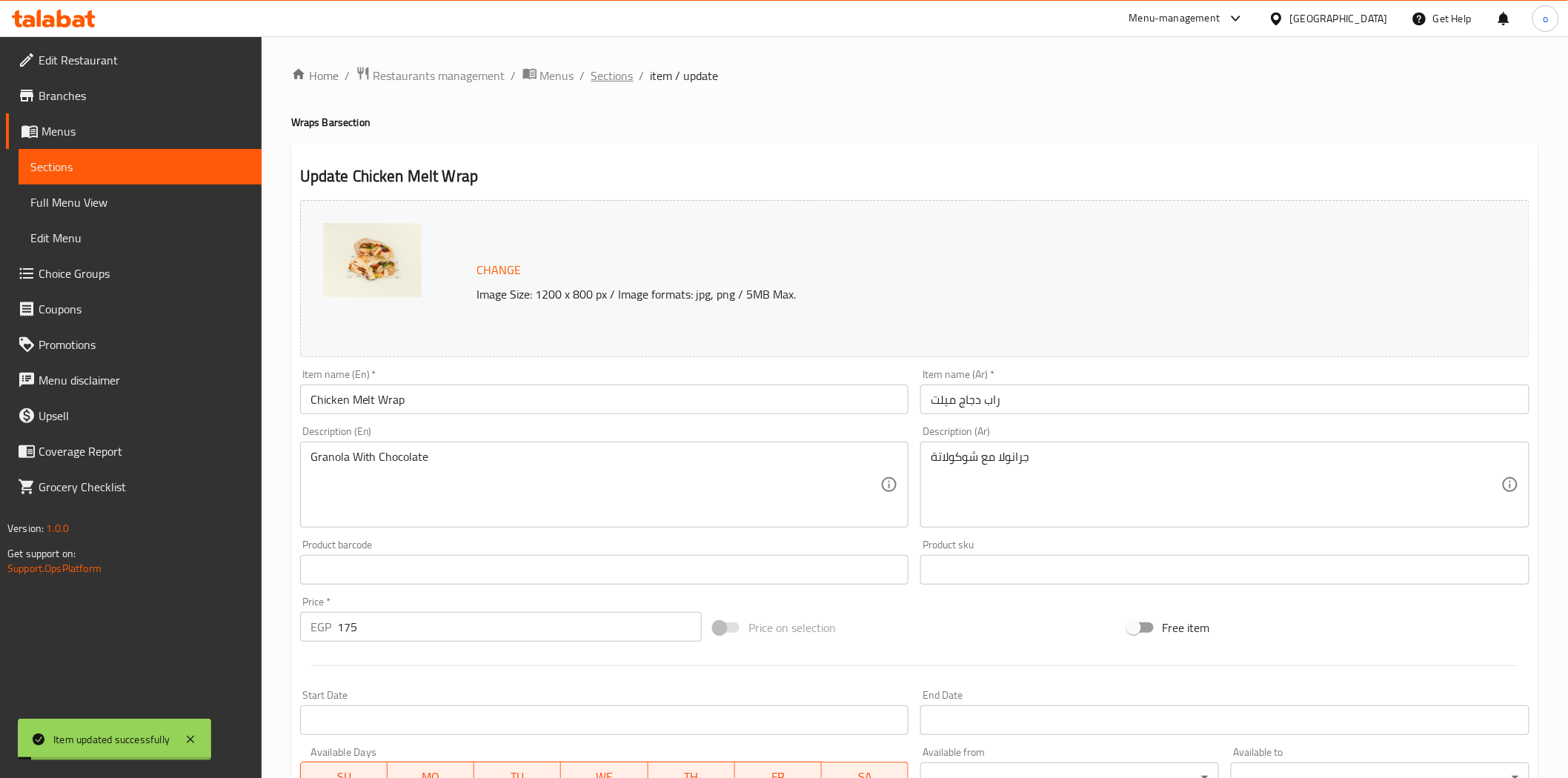
click at [613, 76] on span "Sections" at bounding box center [612, 75] width 42 height 17
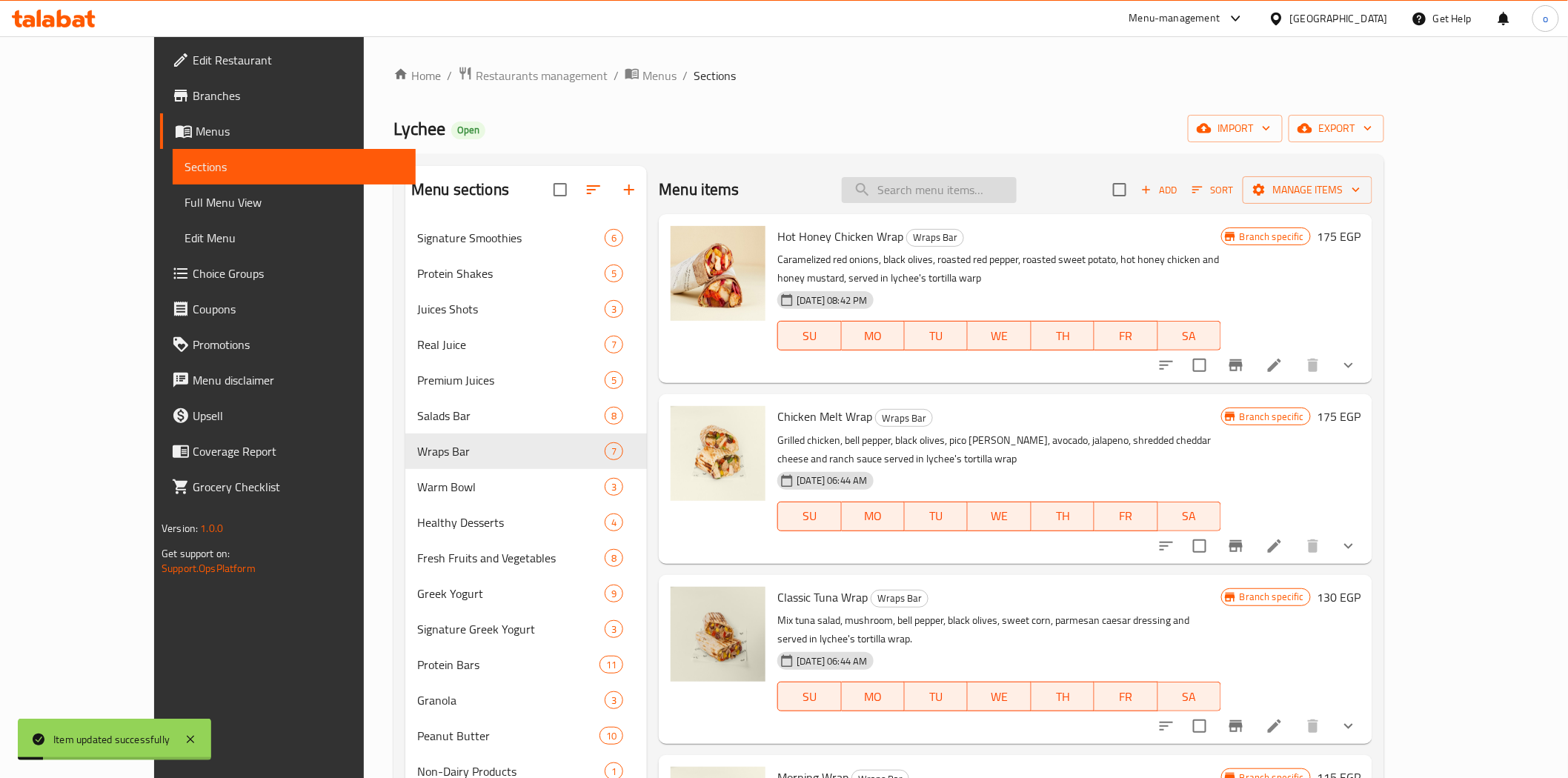
click at [946, 195] on input "search" at bounding box center [929, 190] width 174 height 26
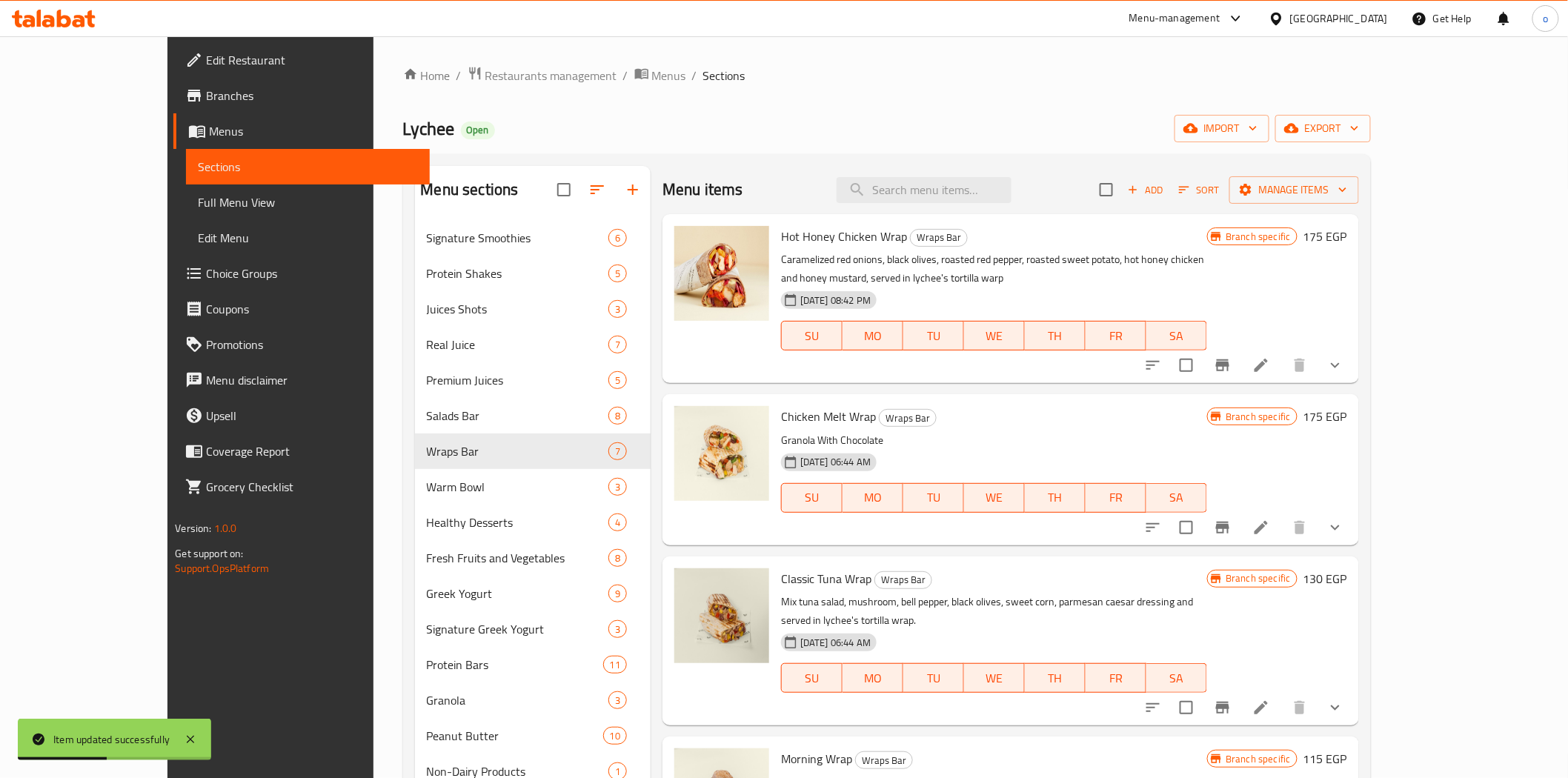
click at [1231, 527] on icon "Branch-specific-item" at bounding box center [1222, 527] width 17 height 17
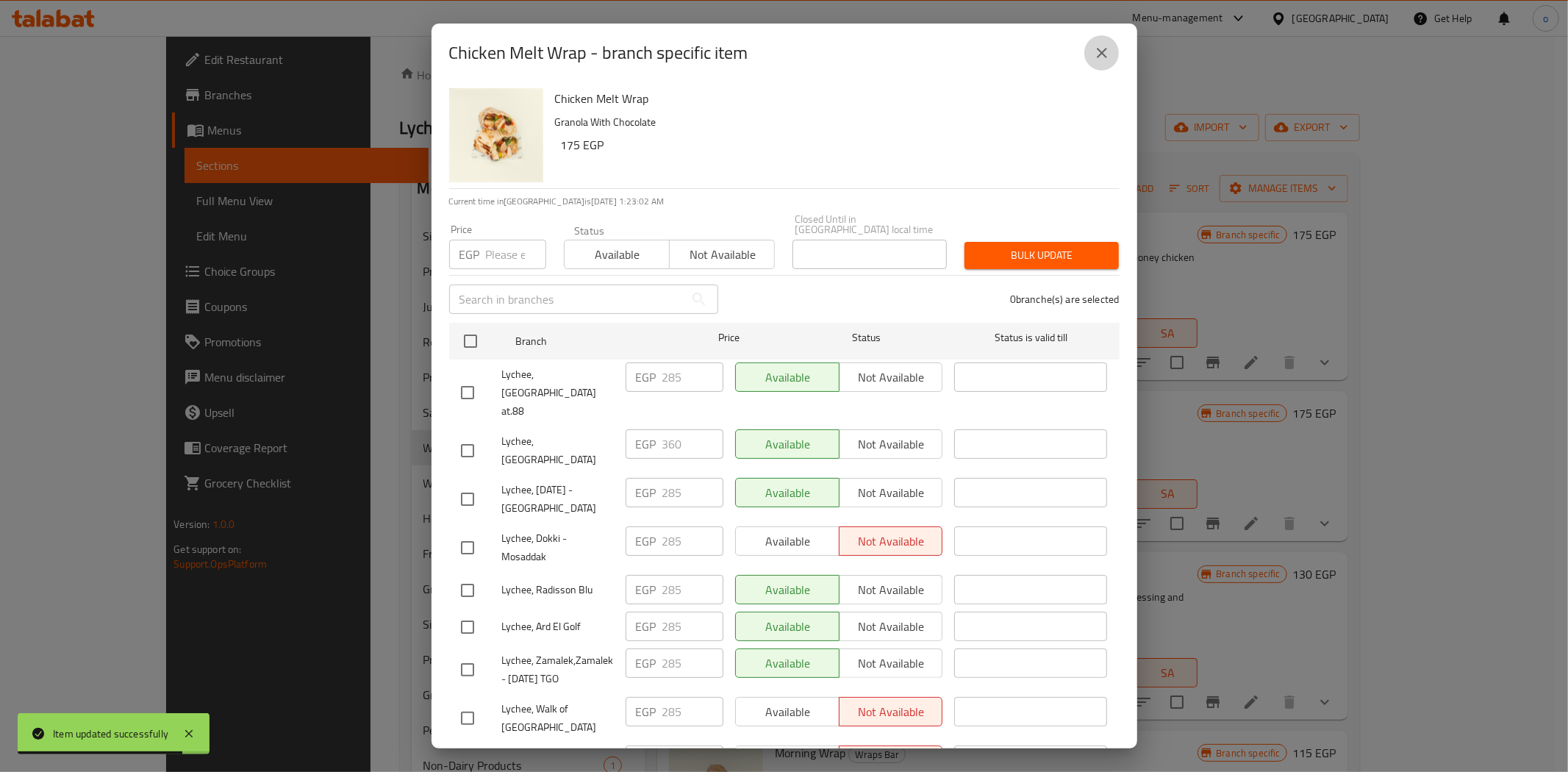
click at [1111, 59] on button "close" at bounding box center [1101, 53] width 35 height 35
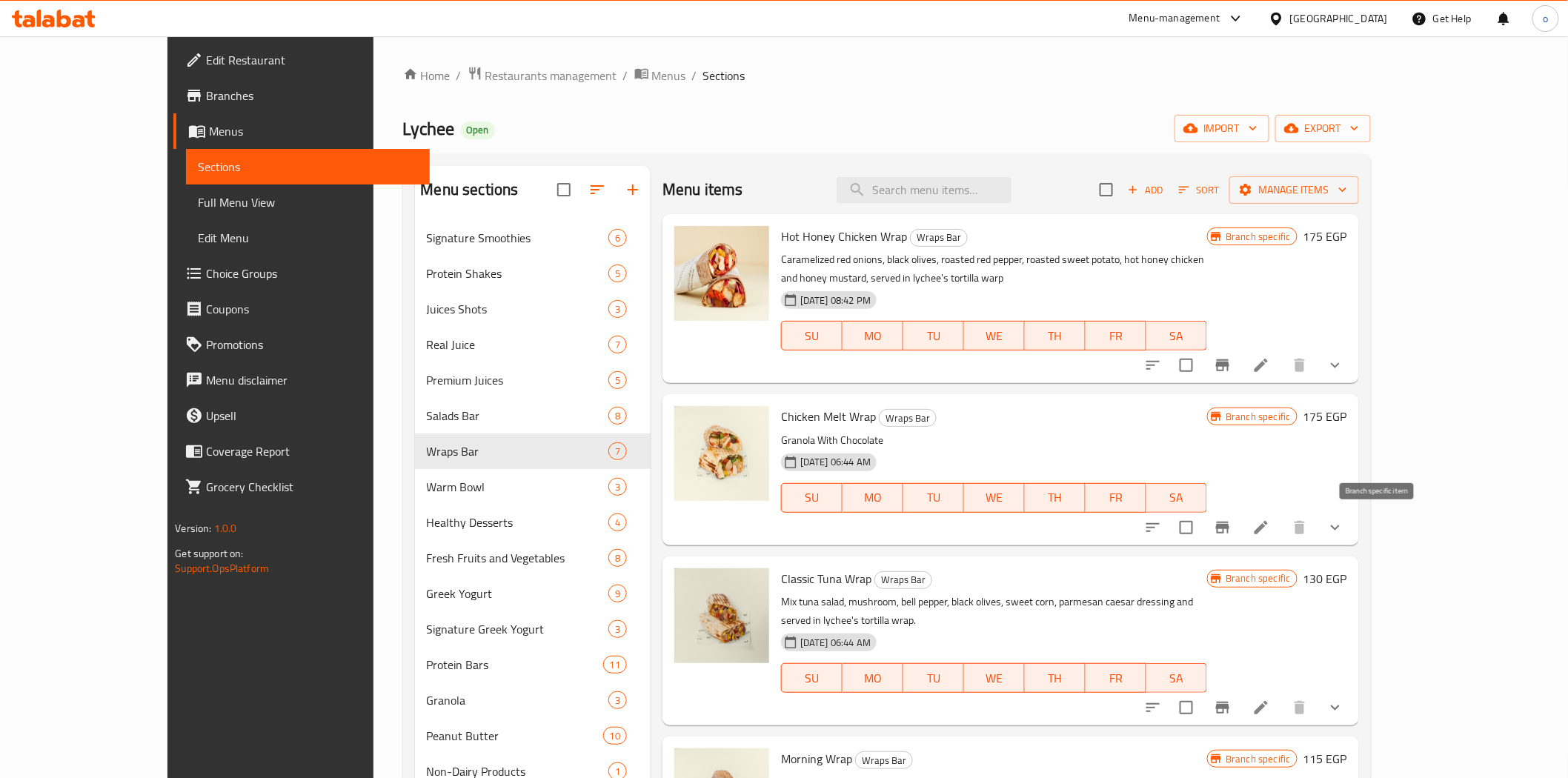
click at [1231, 534] on icon "Branch-specific-item" at bounding box center [1222, 527] width 17 height 17
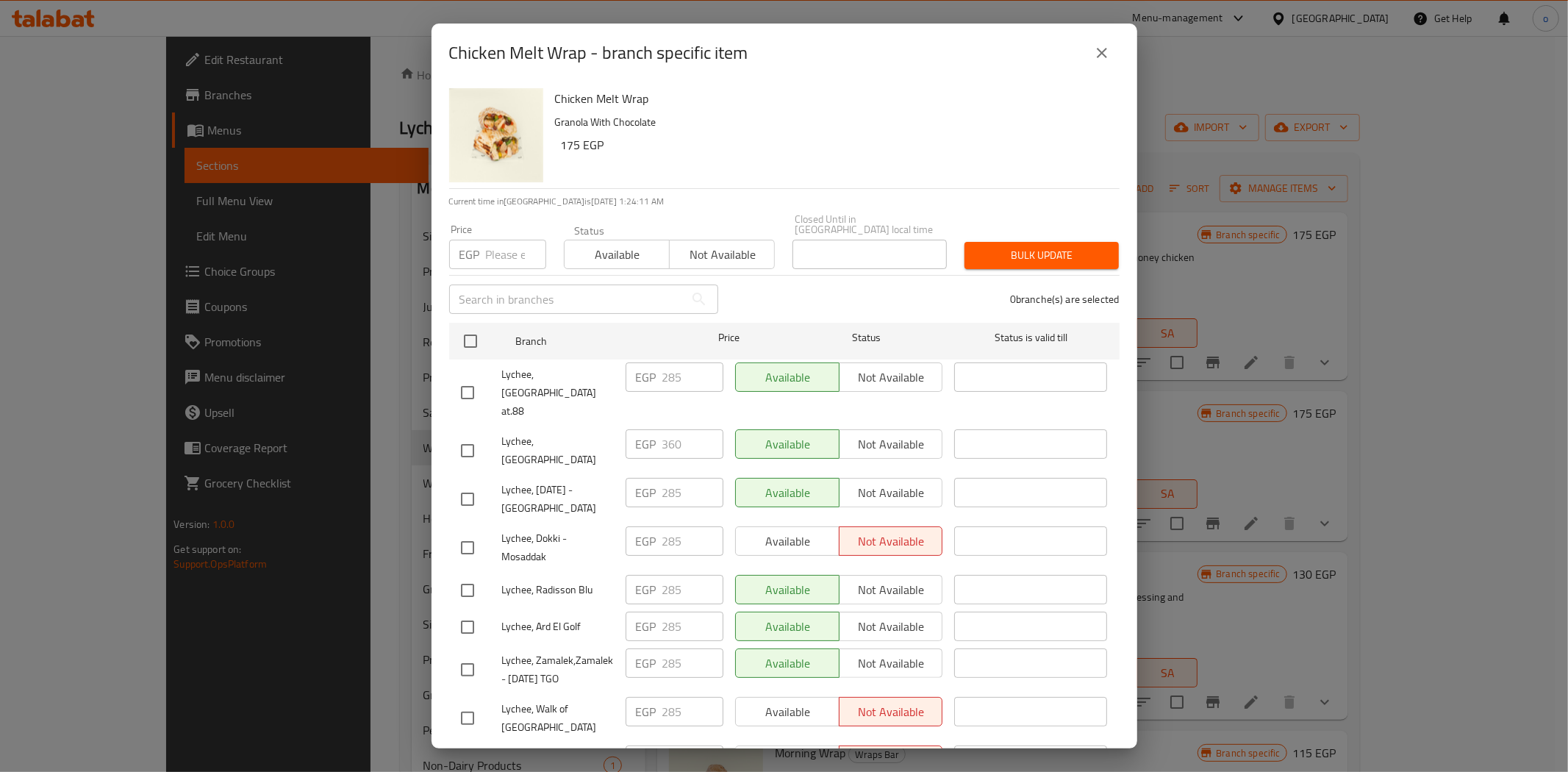
click at [506, 252] on input "number" at bounding box center [515, 255] width 60 height 30
paste input "295"
type input "295"
click at [466, 327] on input "checkbox" at bounding box center [470, 341] width 31 height 31
checkbox input "true"
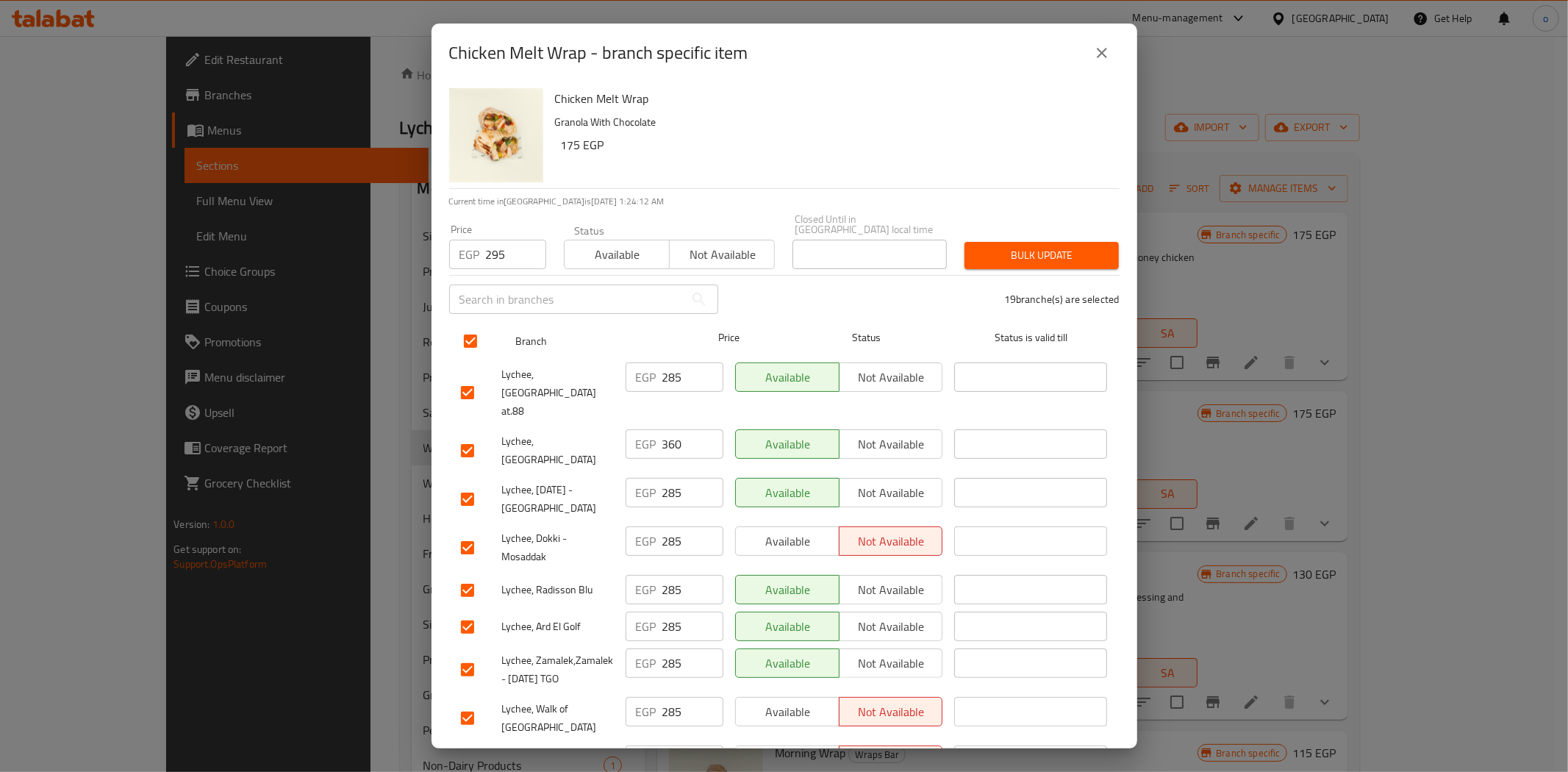
checkbox input "true"
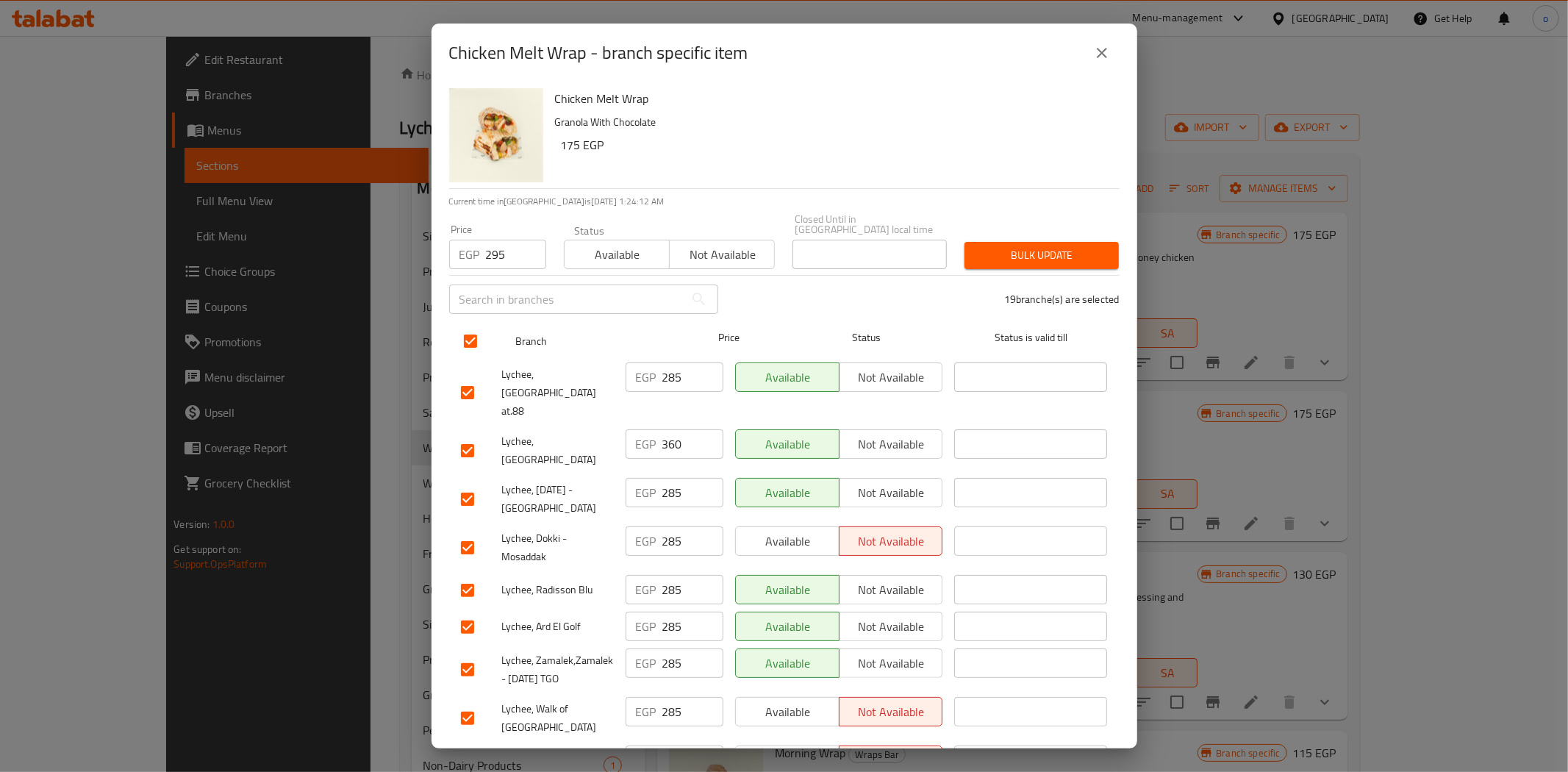
checkbox input "true"
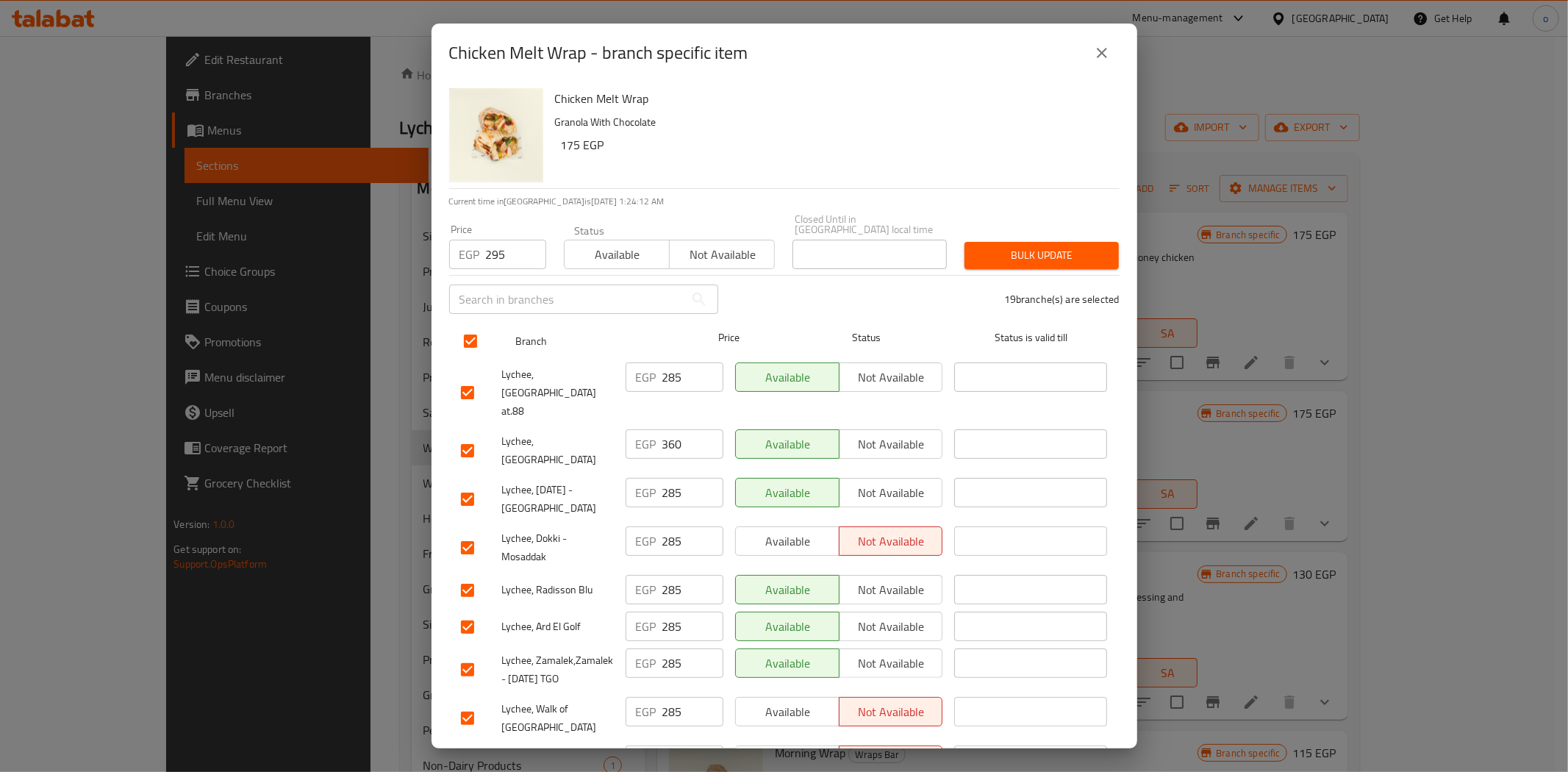
checkbox input "true"
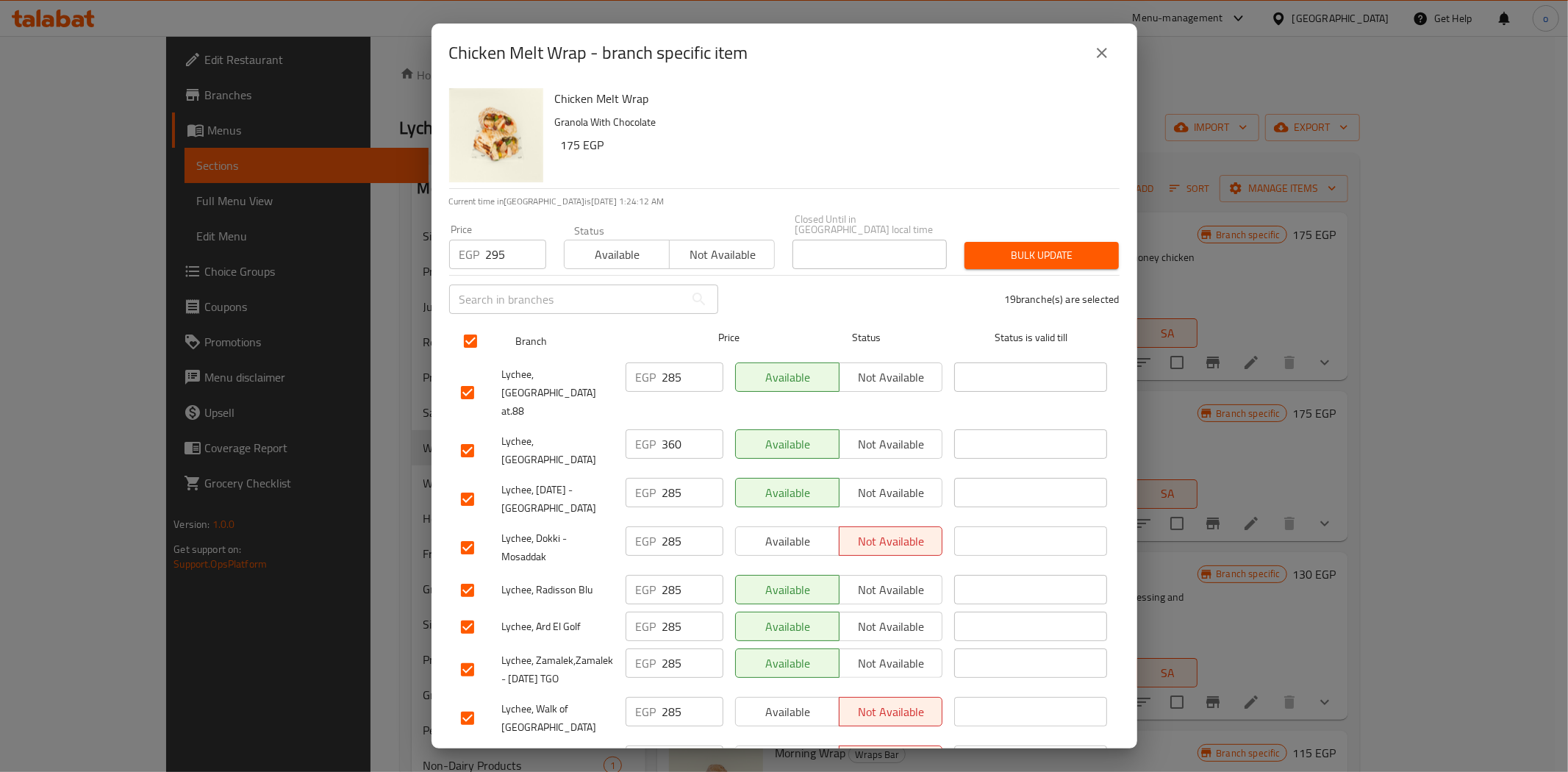
checkbox input "true"
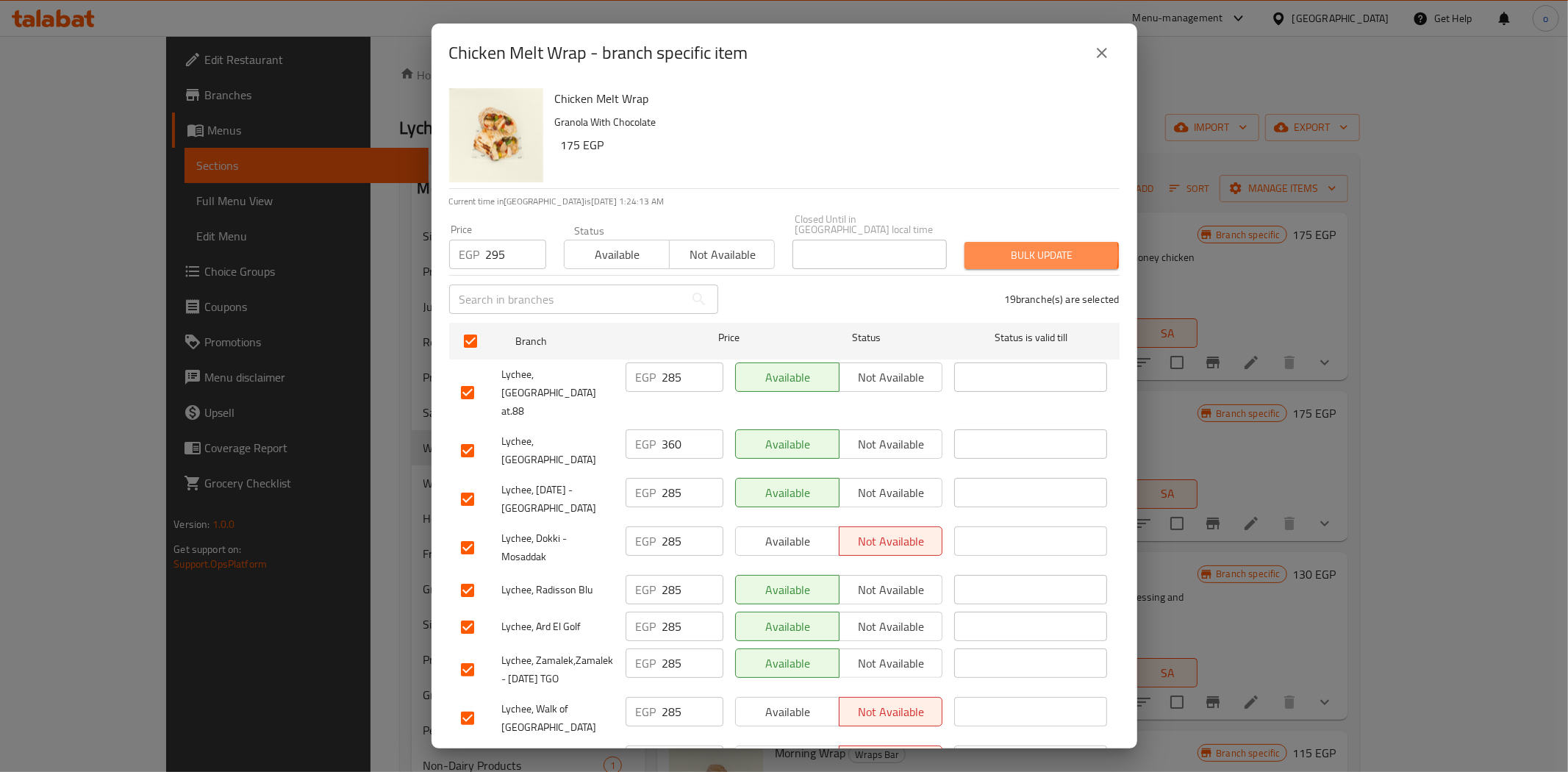
click at [1016, 247] on span "Bulk update" at bounding box center [1041, 256] width 131 height 18
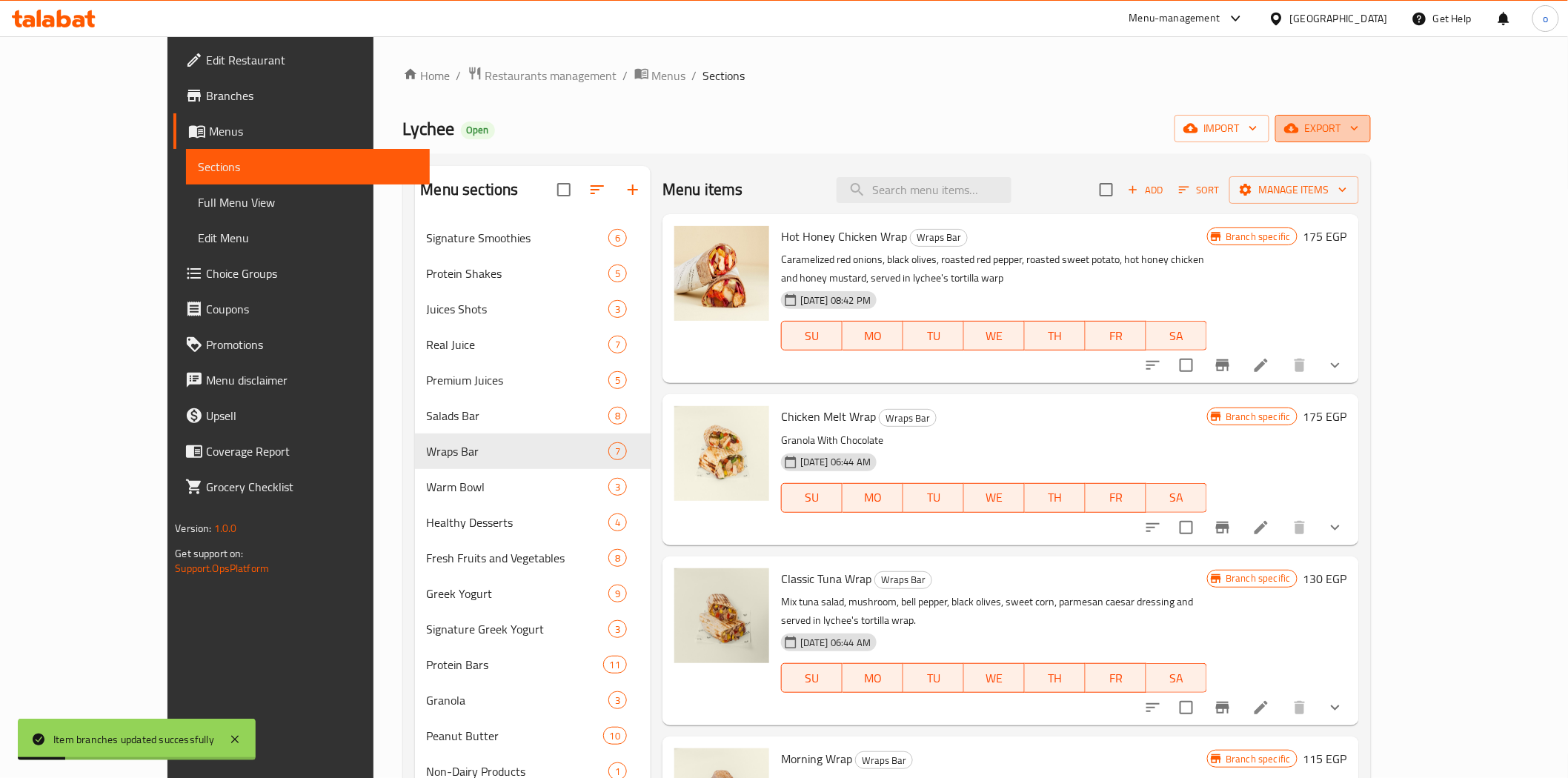
click at [1371, 115] on button "export" at bounding box center [1323, 128] width 96 height 27
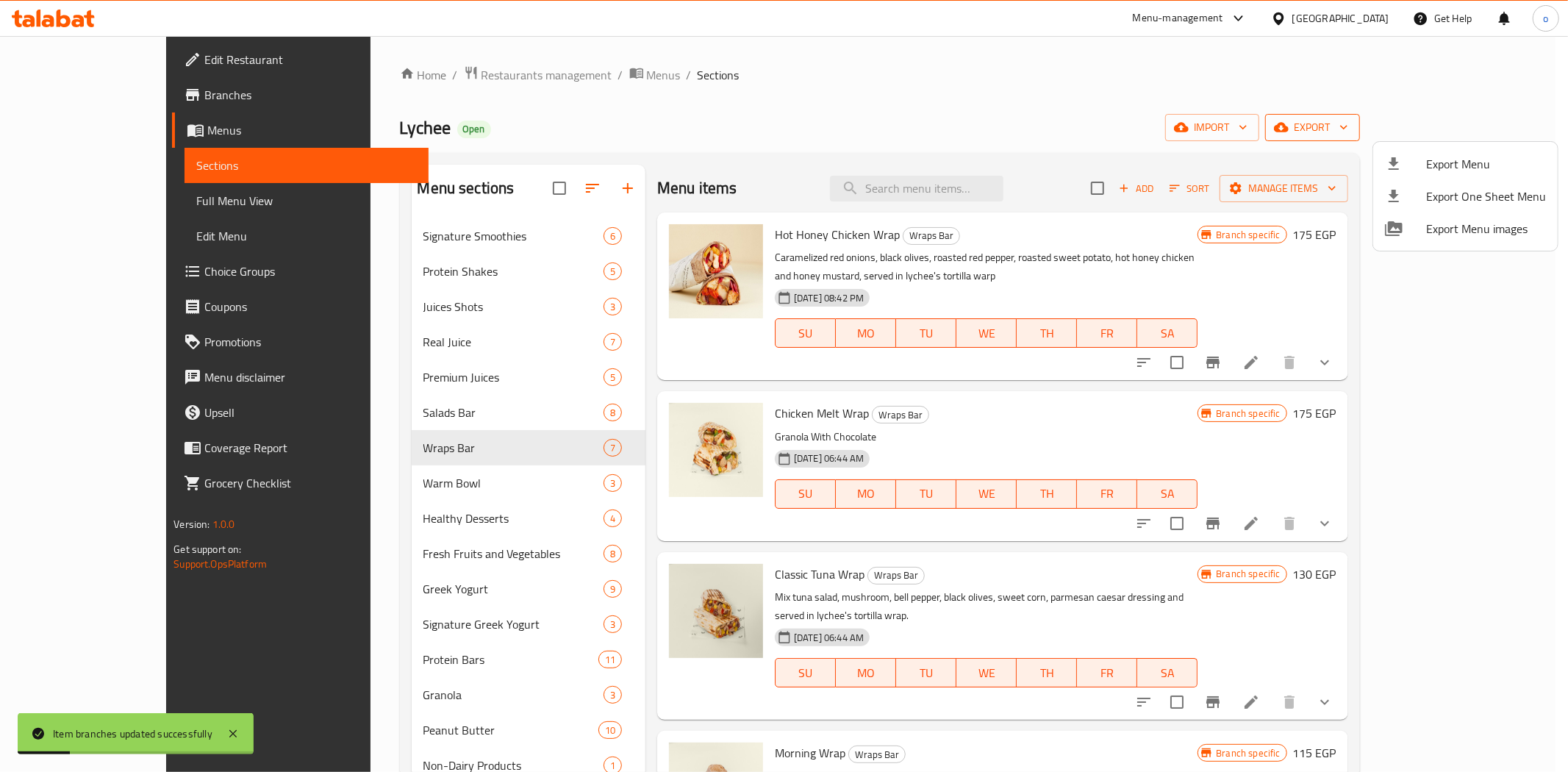
click at [1466, 139] on div at bounding box center [784, 386] width 1568 height 772
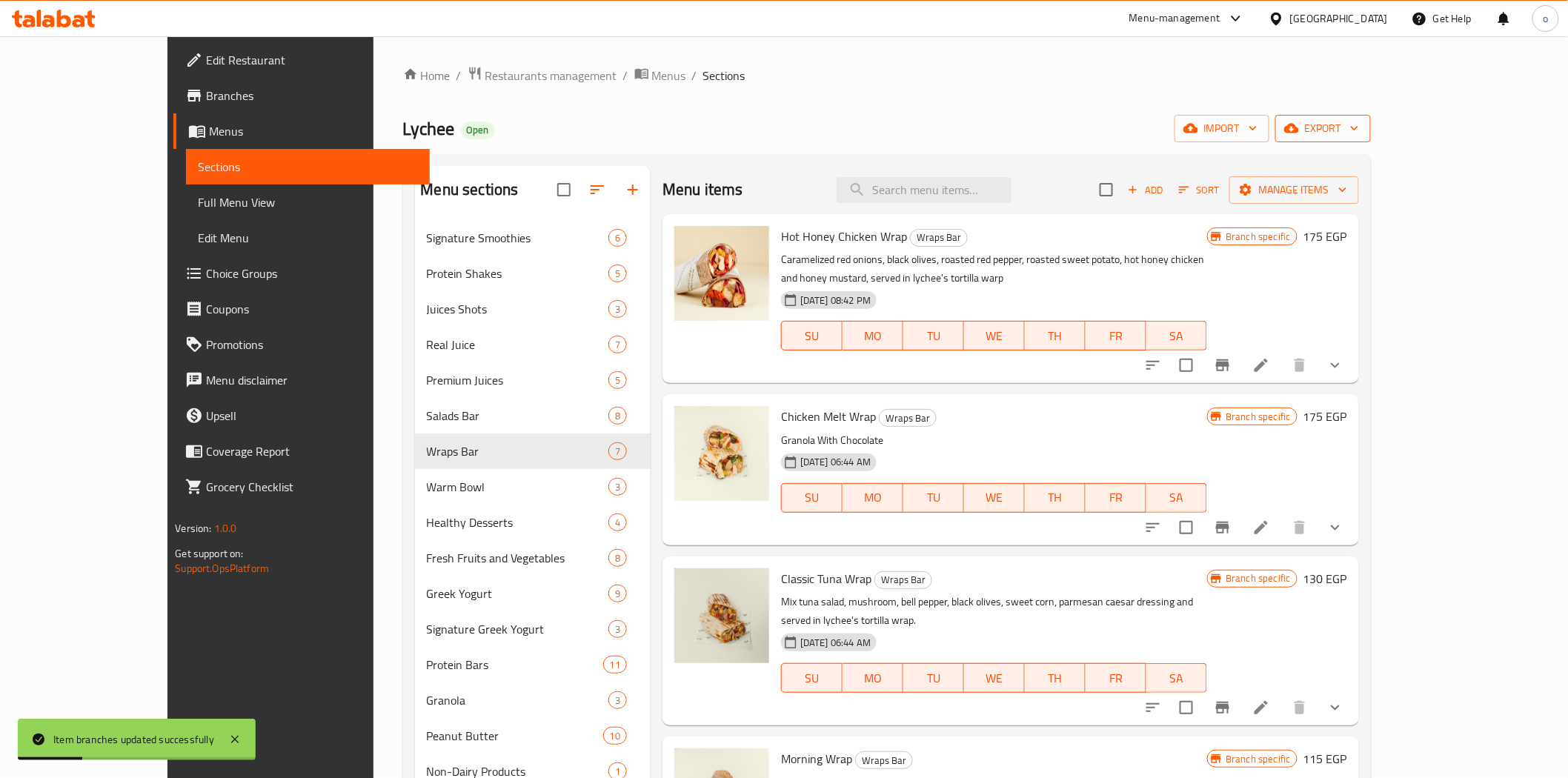
click at [1359, 132] on span "export" at bounding box center [1323, 129] width 72 height 18
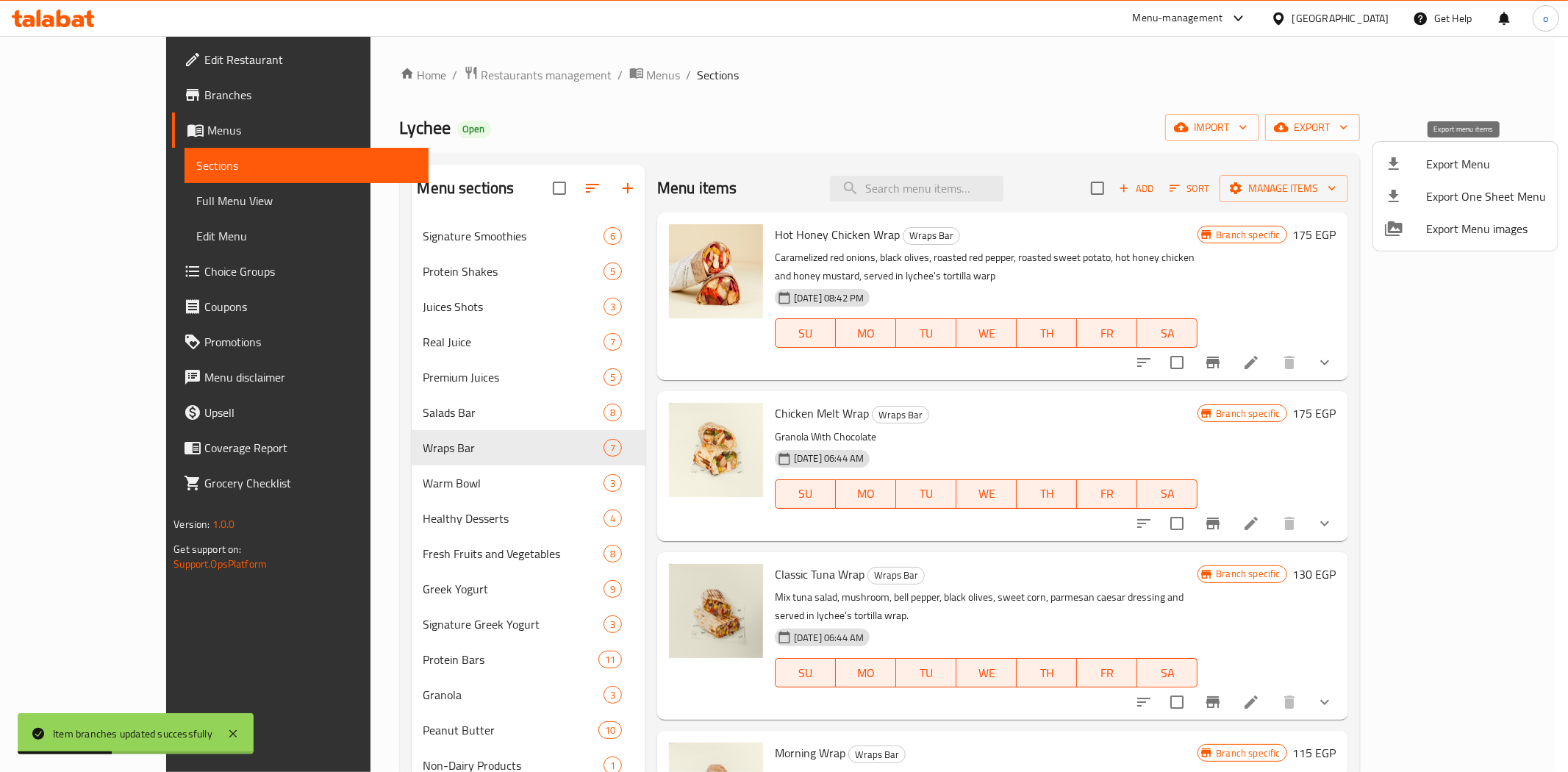
click at [1465, 177] on li "Export Menu" at bounding box center [1466, 163] width 185 height 32
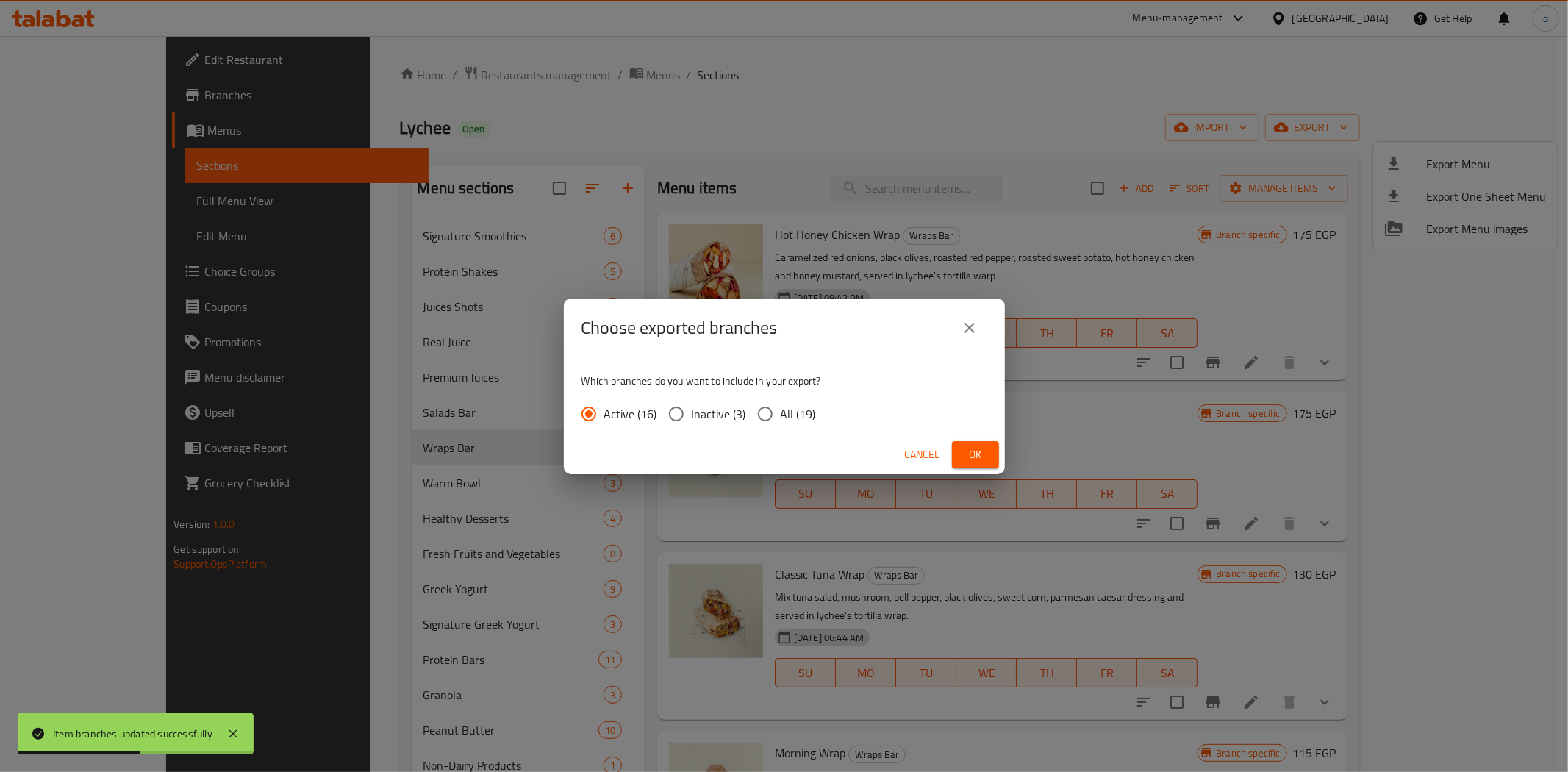
click at [792, 407] on span "All (19)" at bounding box center [798, 413] width 35 height 17
click at [781, 407] on input "All (19)" at bounding box center [765, 413] width 31 height 31
radio input "true"
click at [964, 441] on button "Ok" at bounding box center [975, 454] width 47 height 27
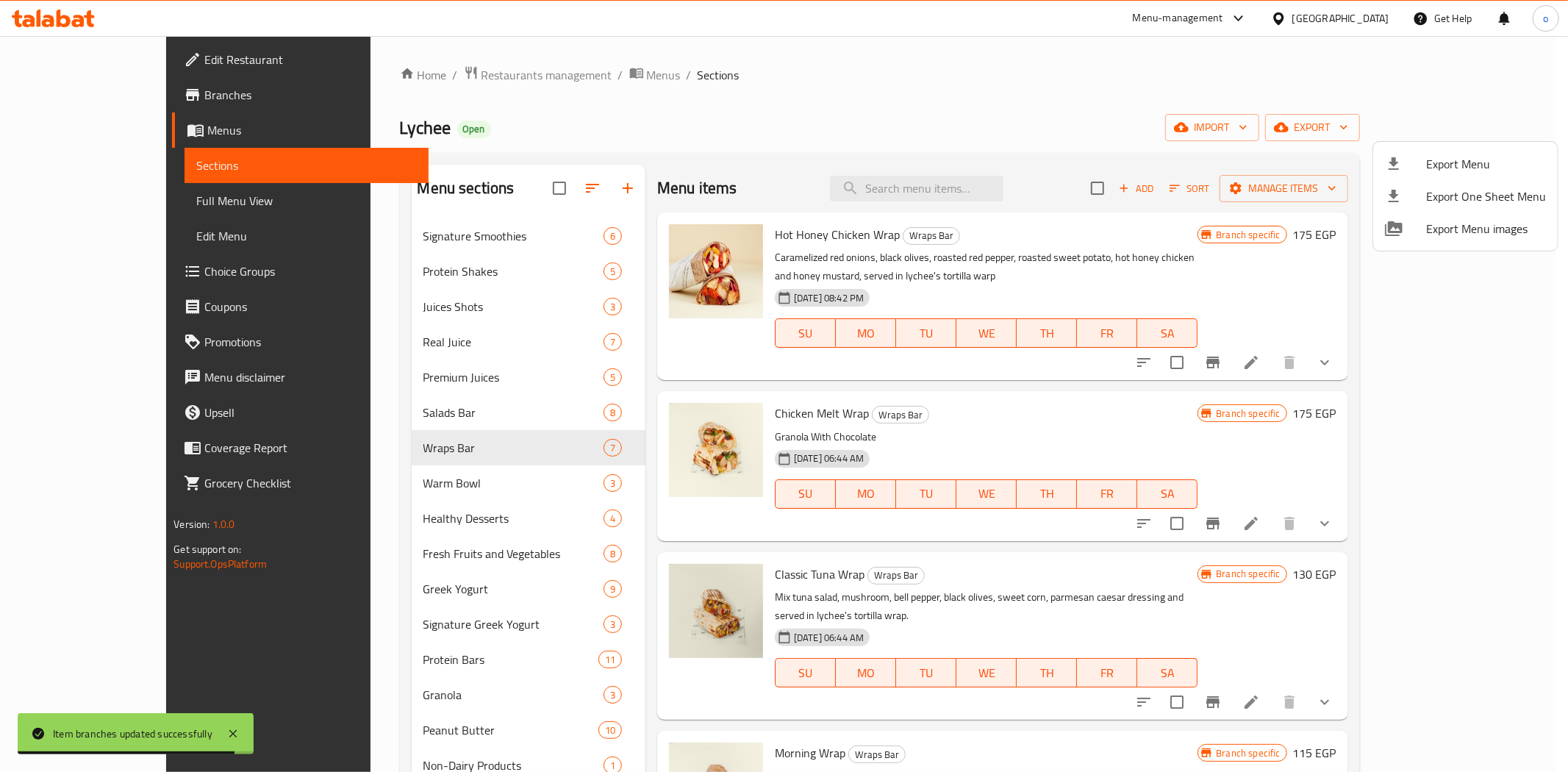
drag, startPoint x: 1145, startPoint y: 440, endPoint x: 1338, endPoint y: 501, distance: 202.4
click at [1145, 440] on div at bounding box center [784, 386] width 1568 height 772
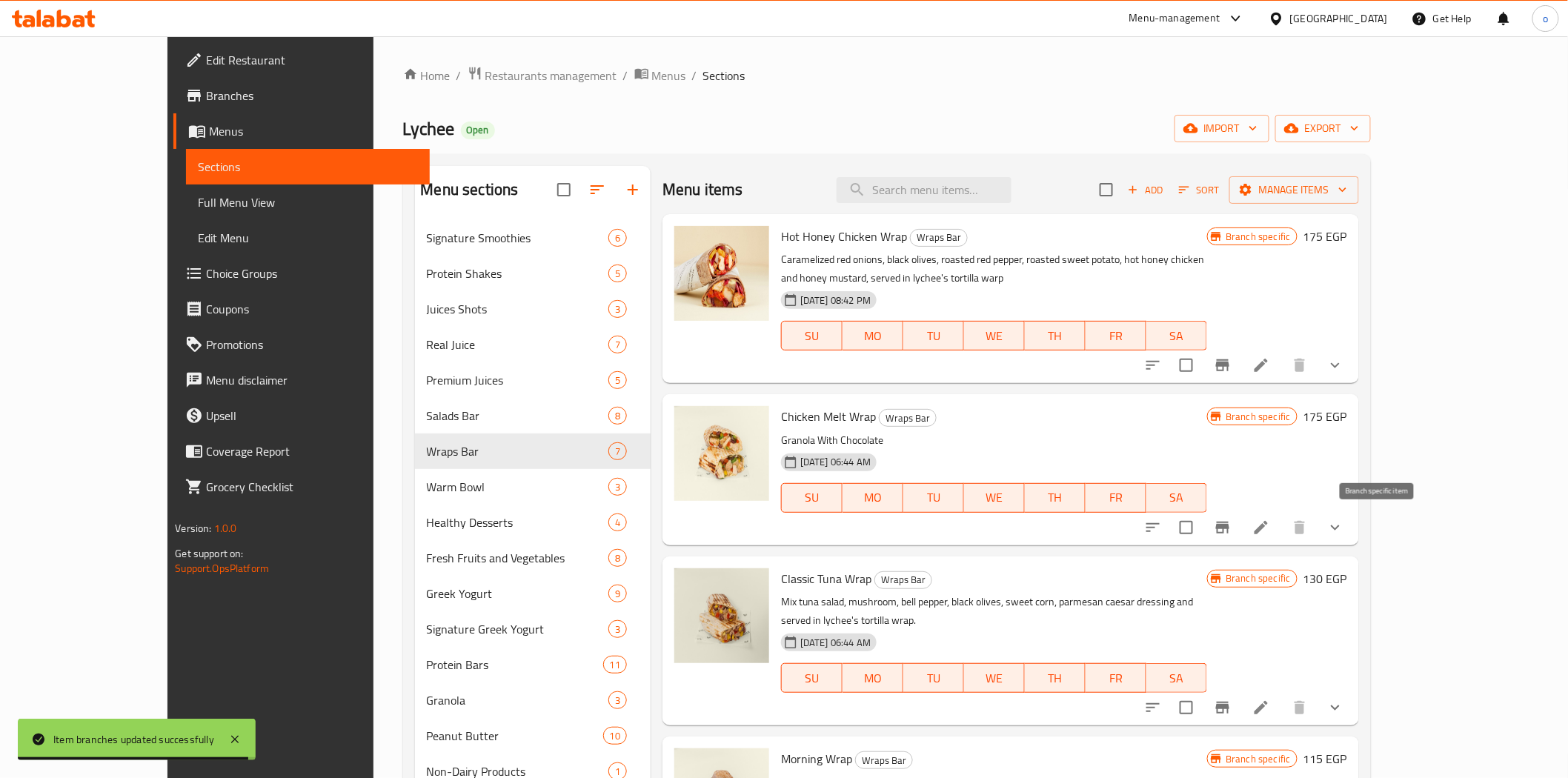
click at [1229, 529] on icon "Branch-specific-item" at bounding box center [1222, 528] width 13 height 12
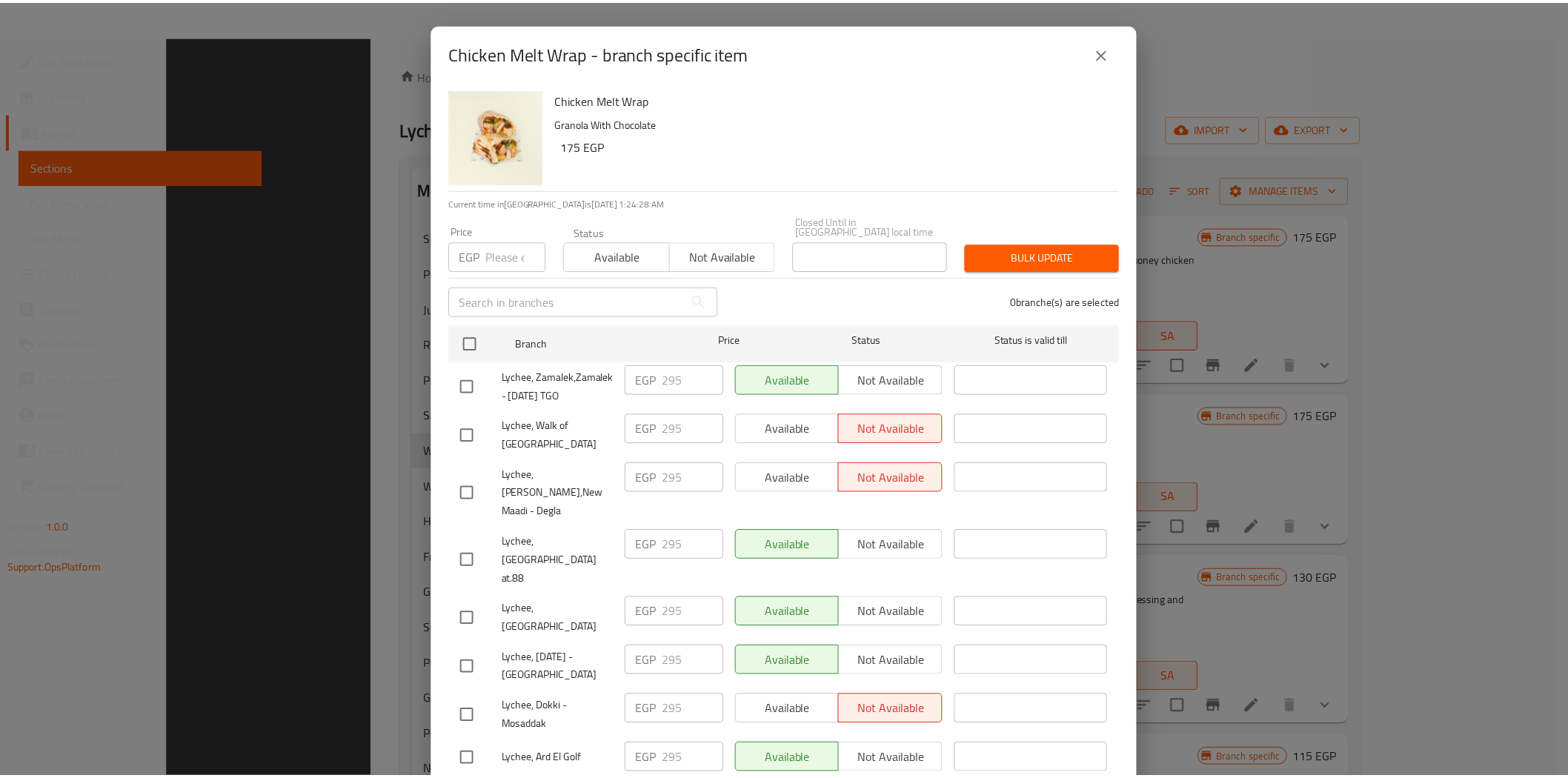
scroll to position [208, 0]
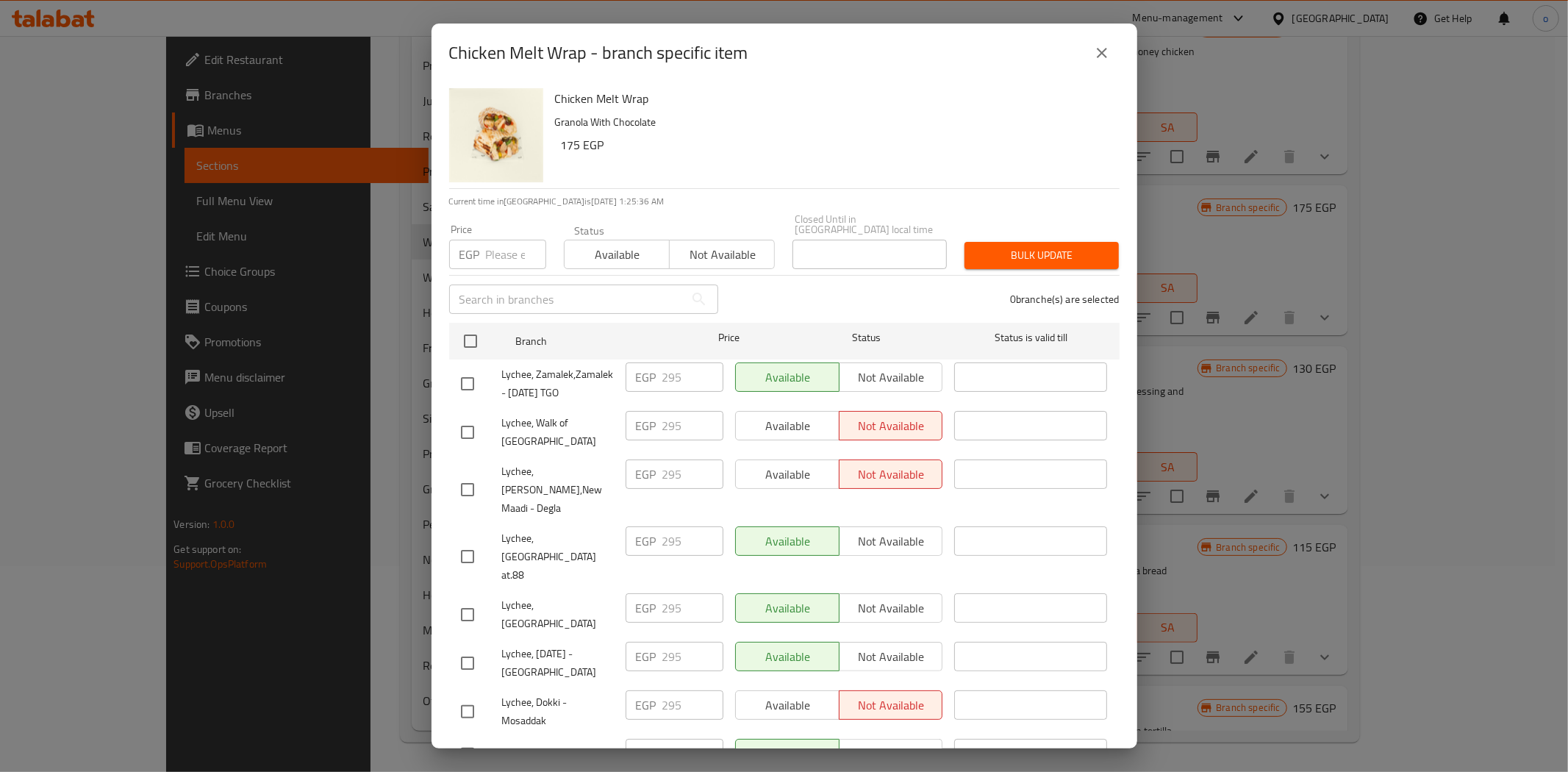
click at [1093, 58] on icon "close" at bounding box center [1101, 53] width 17 height 17
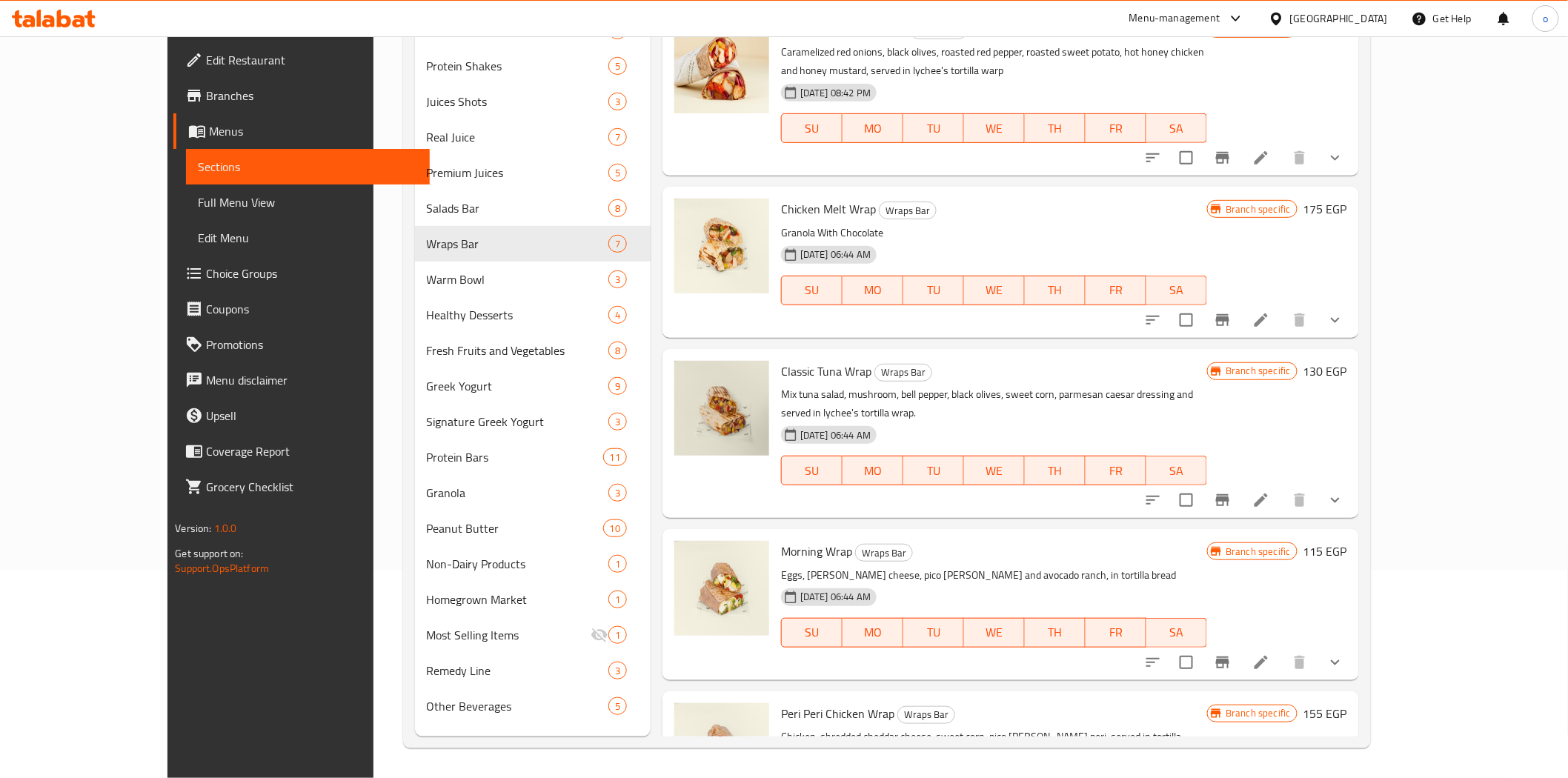
click at [1271, 315] on icon at bounding box center [1261, 320] width 17 height 17
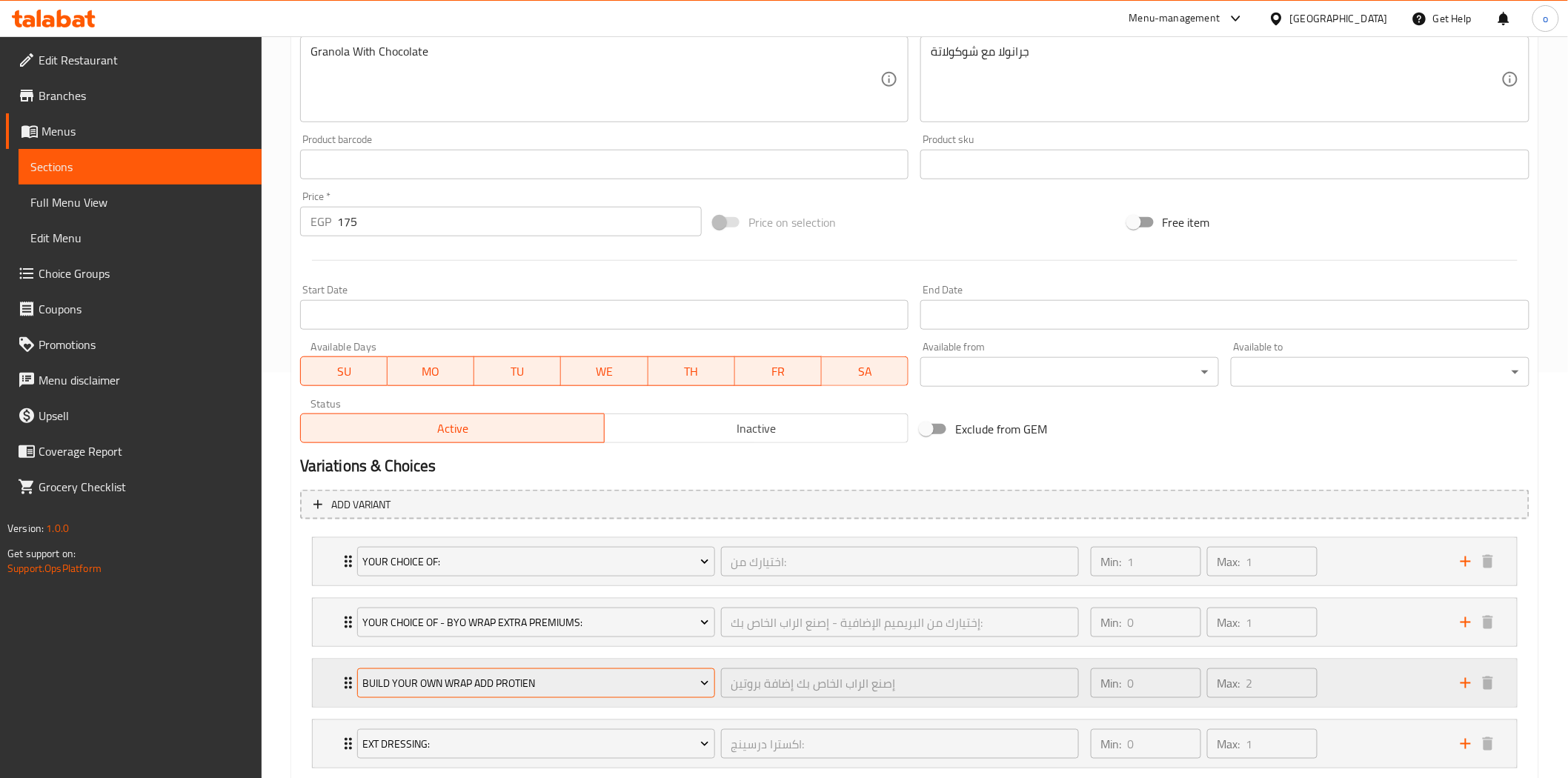
scroll to position [497, 0]
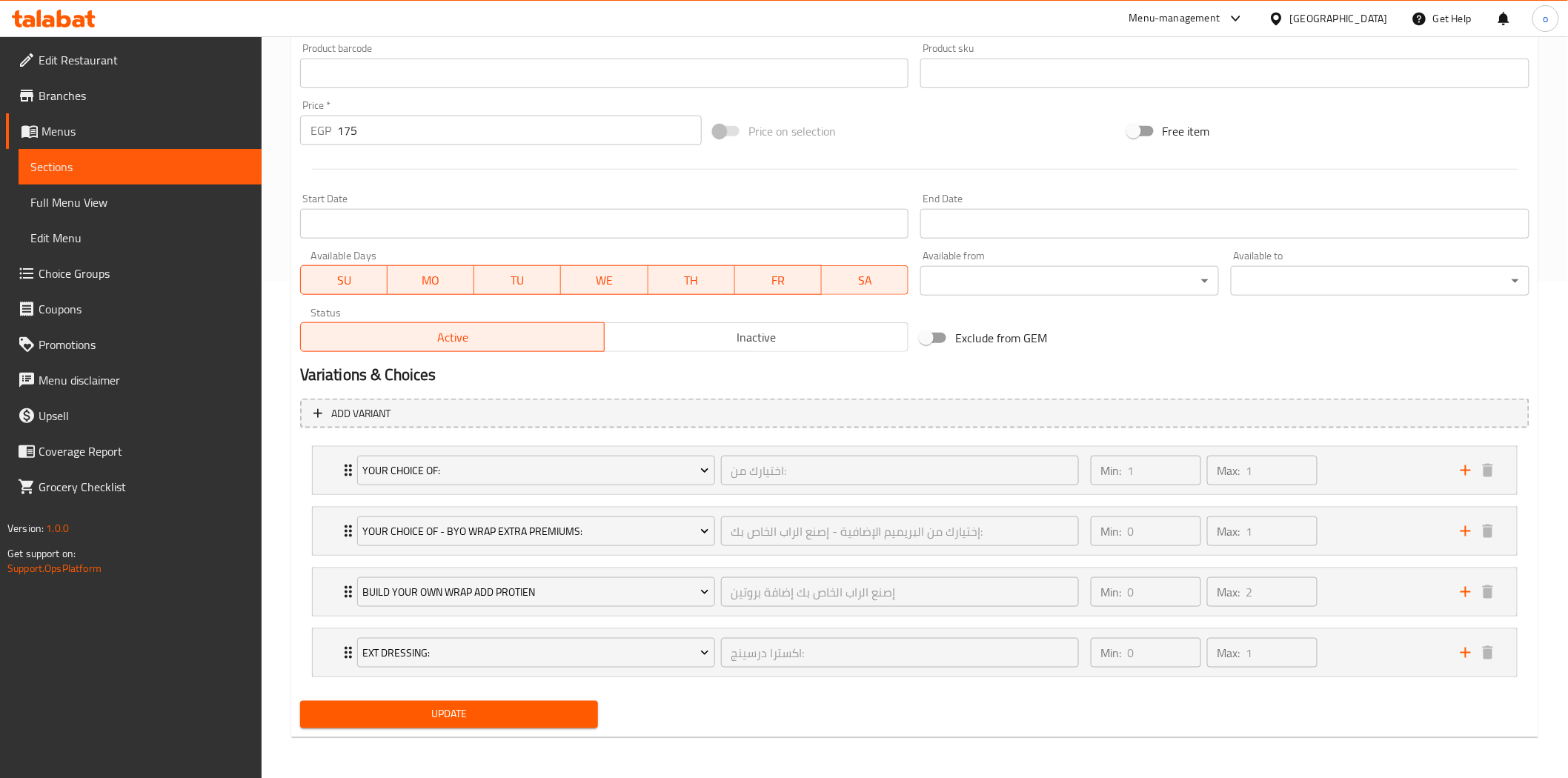
click at [605, 700] on div "Update" at bounding box center [915, 715] width 1241 height 39
click at [556, 702] on button "Update" at bounding box center [449, 715] width 298 height 27
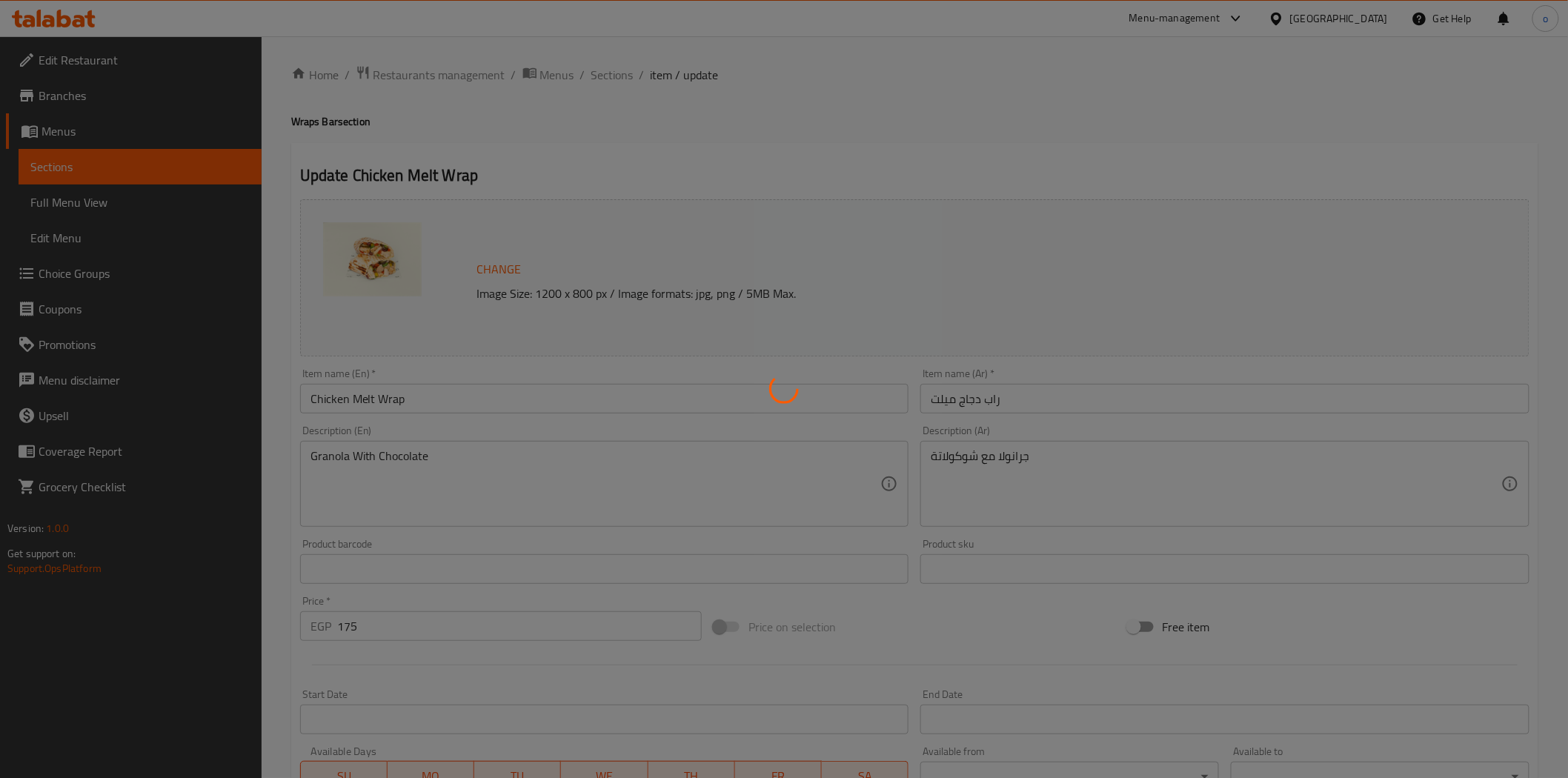
scroll to position [0, 0]
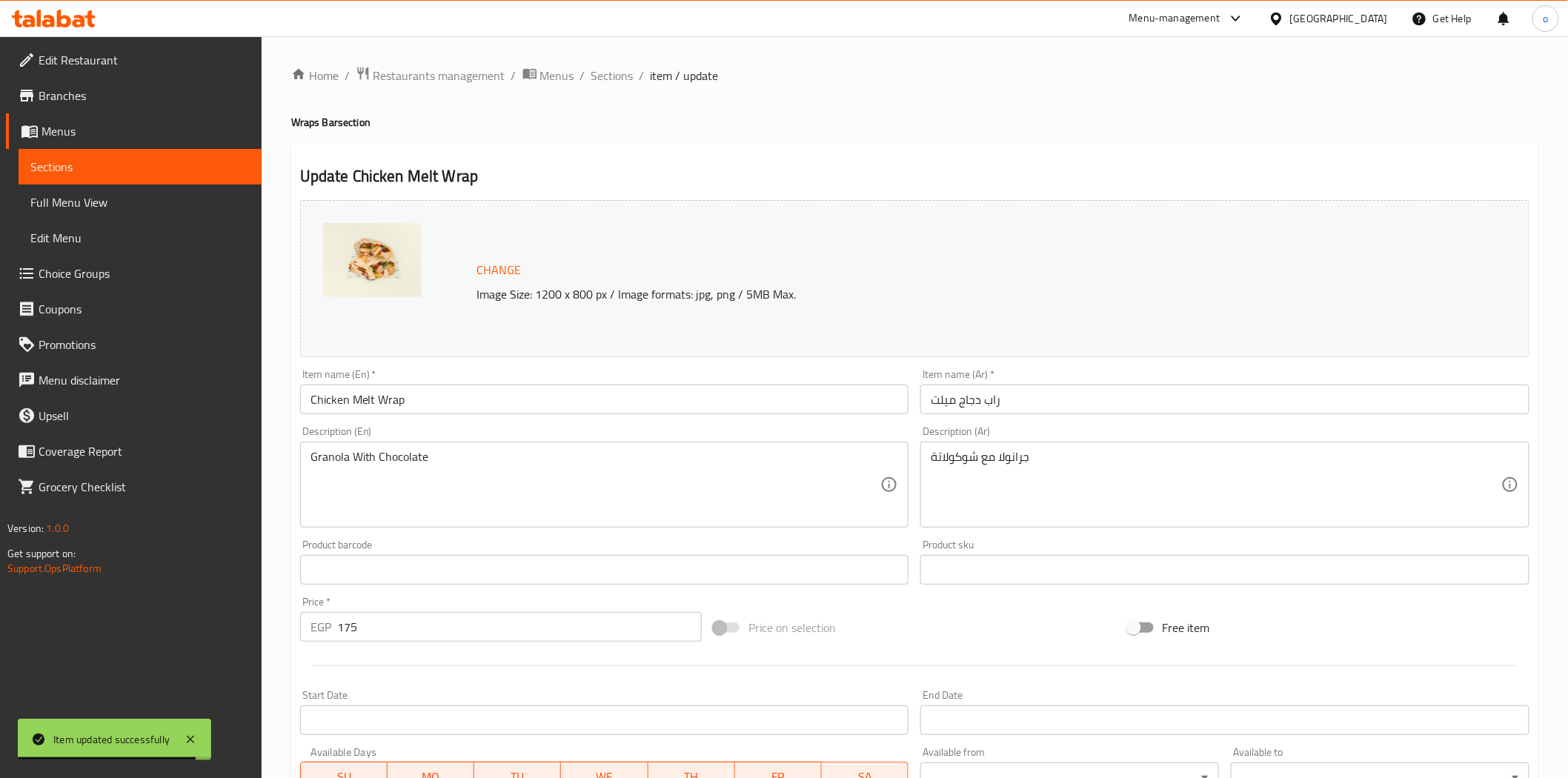
click at [1182, 99] on div "Home / Restaurants management / Menus / Sections / item / update Wraps Bar sect…" at bounding box center [914, 656] width 1247 height 1180
click at [1371, 27] on div "[GEOGRAPHIC_DATA]" at bounding box center [1328, 18] width 143 height 36
click at [1367, 21] on div "[GEOGRAPHIC_DATA]" at bounding box center [1339, 18] width 98 height 17
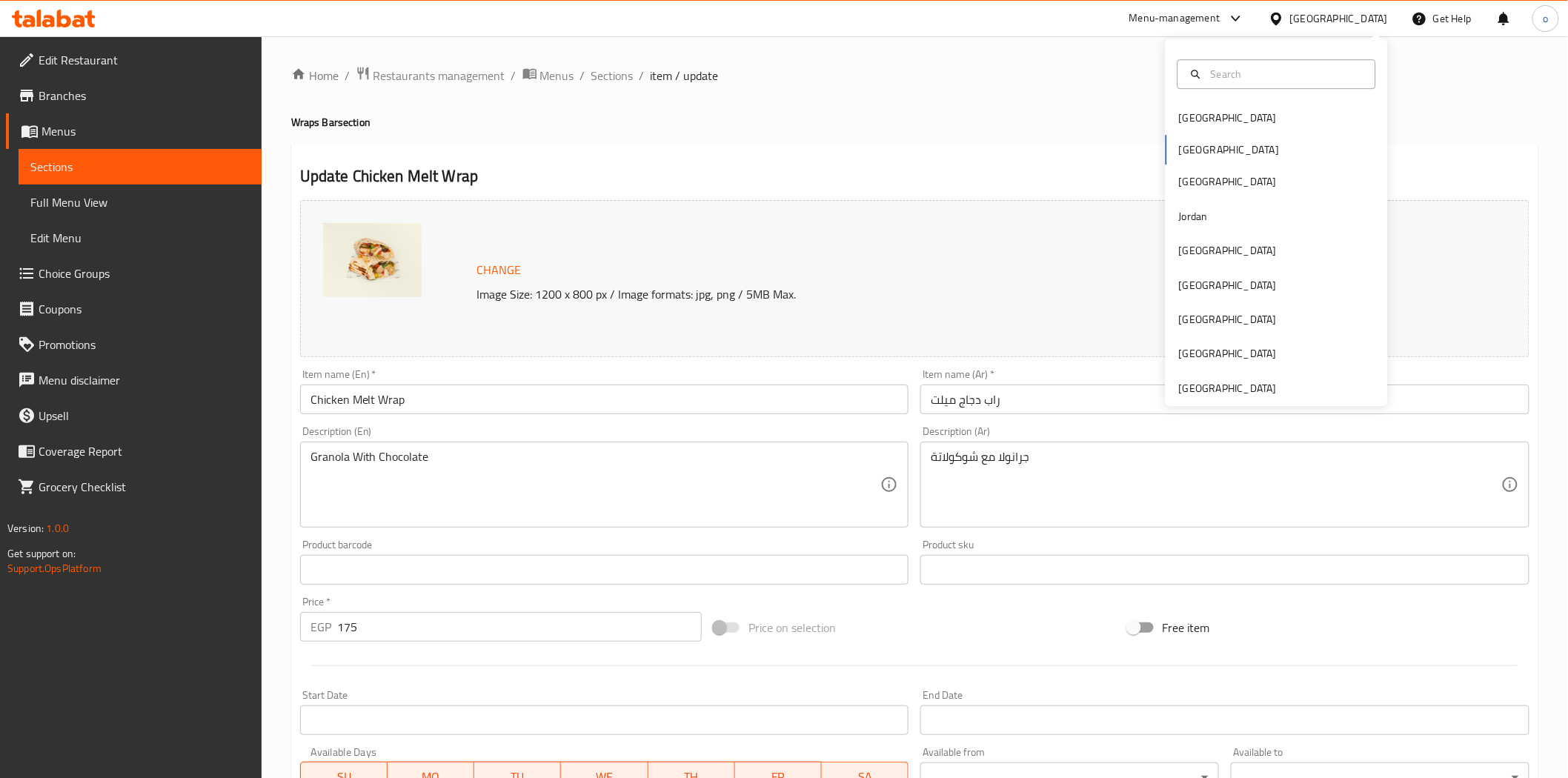
click at [836, 194] on div "Update Chicken Melt Wrap Change Image Size: 1200 x 800 px / Image formats: jpg,…" at bounding box center [914, 689] width 1247 height 1091
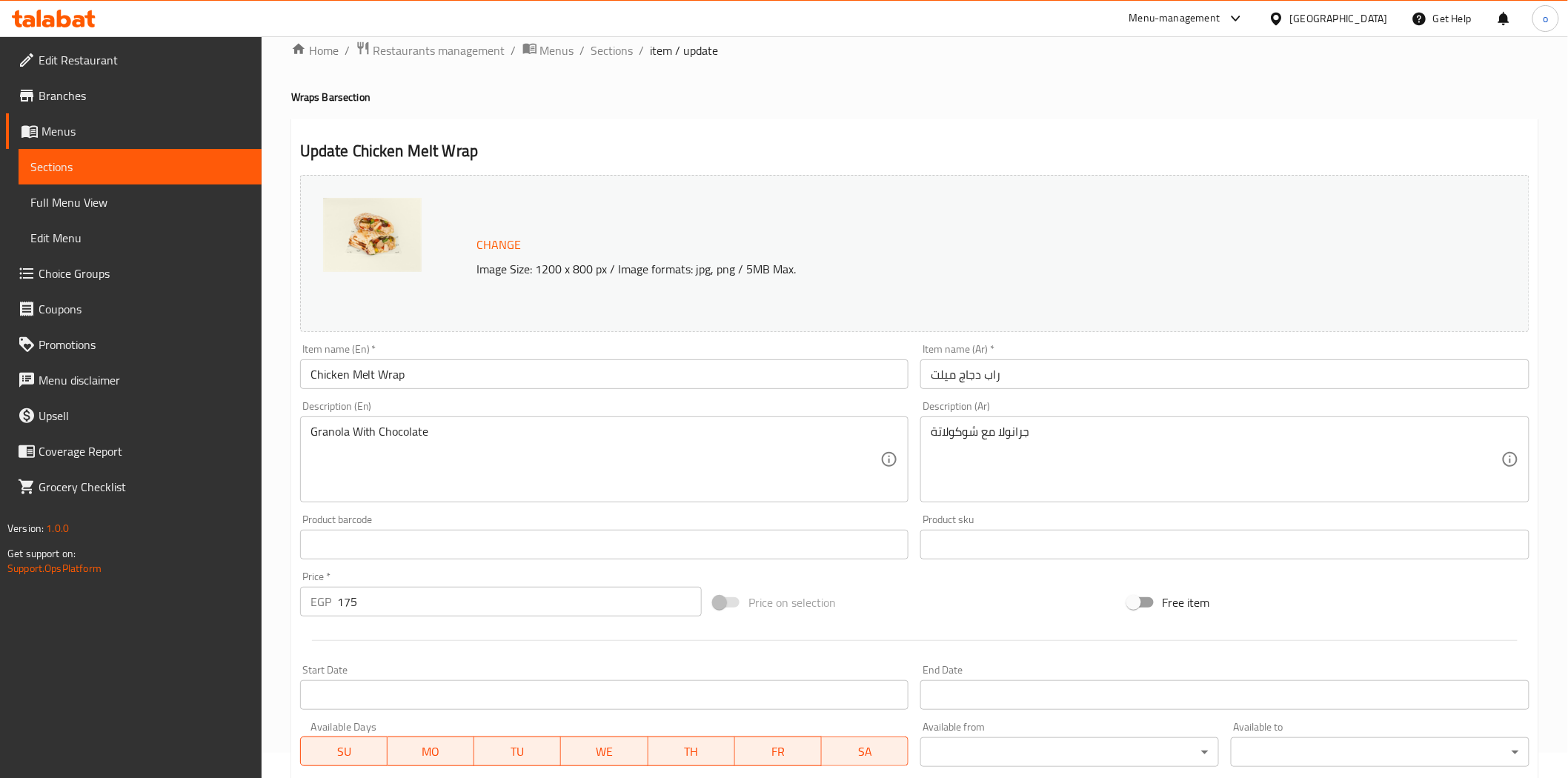
scroll to position [497, 0]
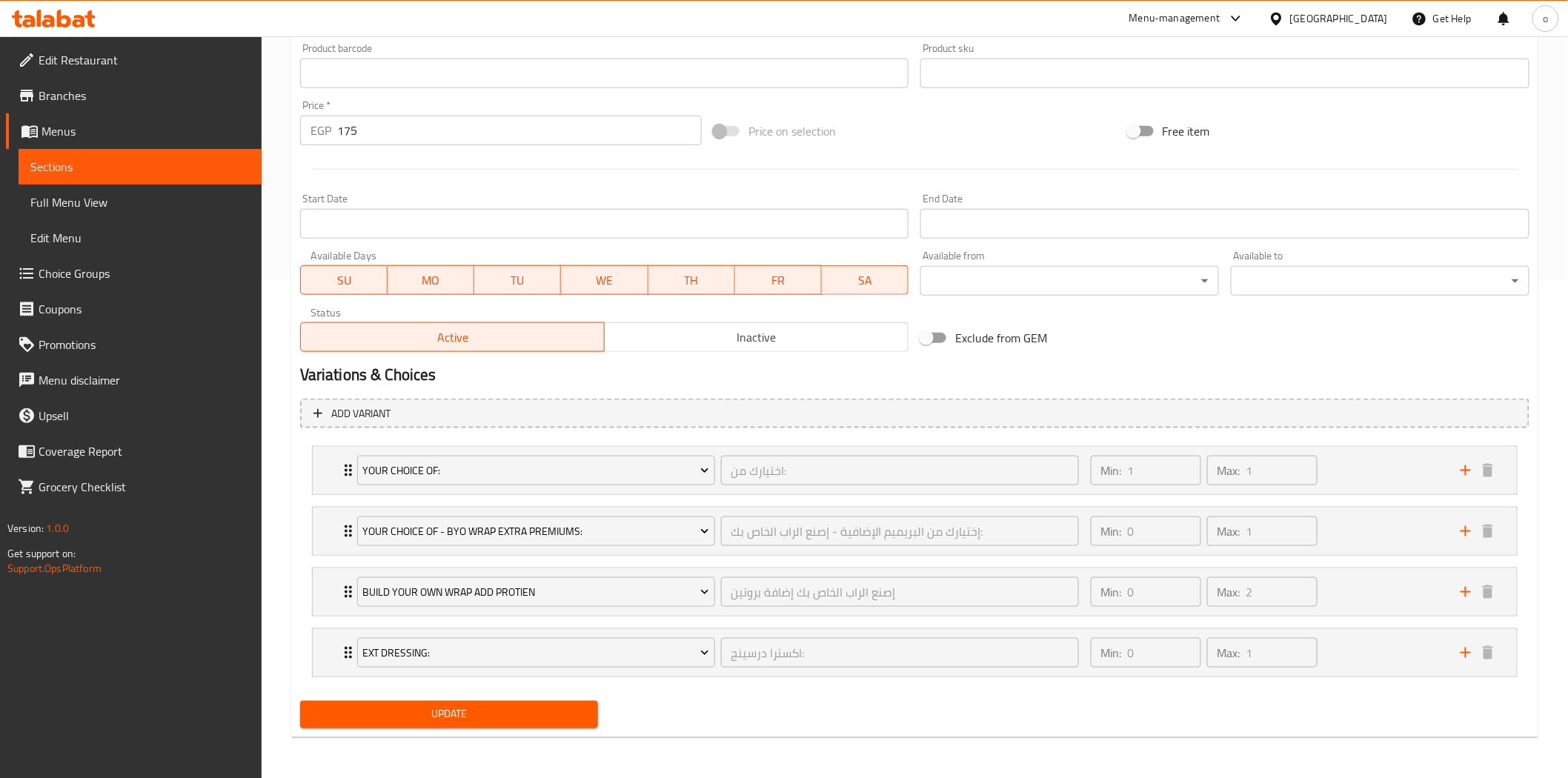
click at [461, 708] on span "Update" at bounding box center [449, 715] width 275 height 18
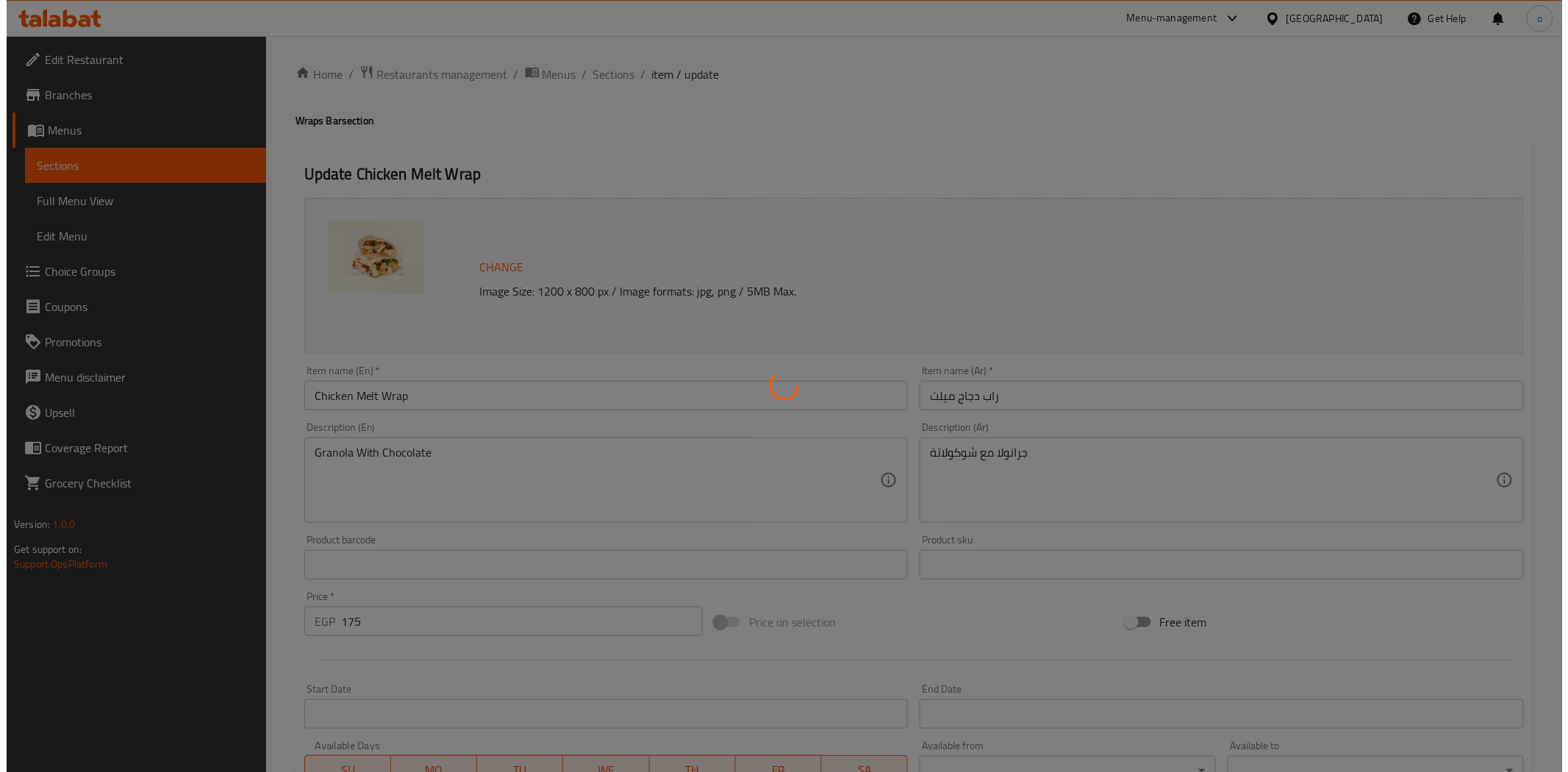
scroll to position [0, 0]
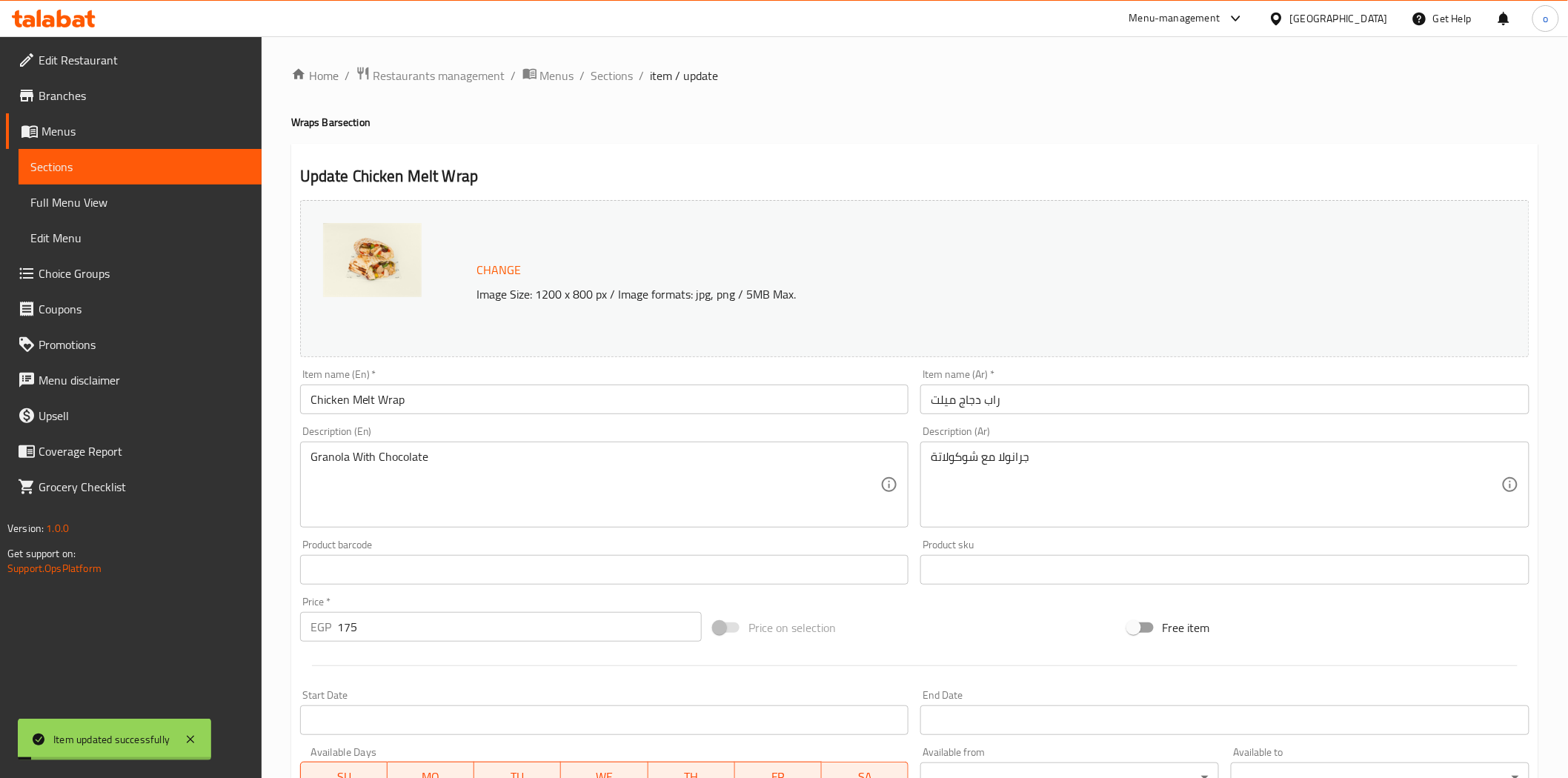
click at [1143, 92] on div "Home / Restaurants management / Menus / Sections / item / update Wraps Bar sect…" at bounding box center [914, 656] width 1247 height 1180
click at [1372, 17] on div "[GEOGRAPHIC_DATA]" at bounding box center [1339, 18] width 98 height 17
click at [1199, 217] on div "Jordan" at bounding box center [1193, 216] width 52 height 34
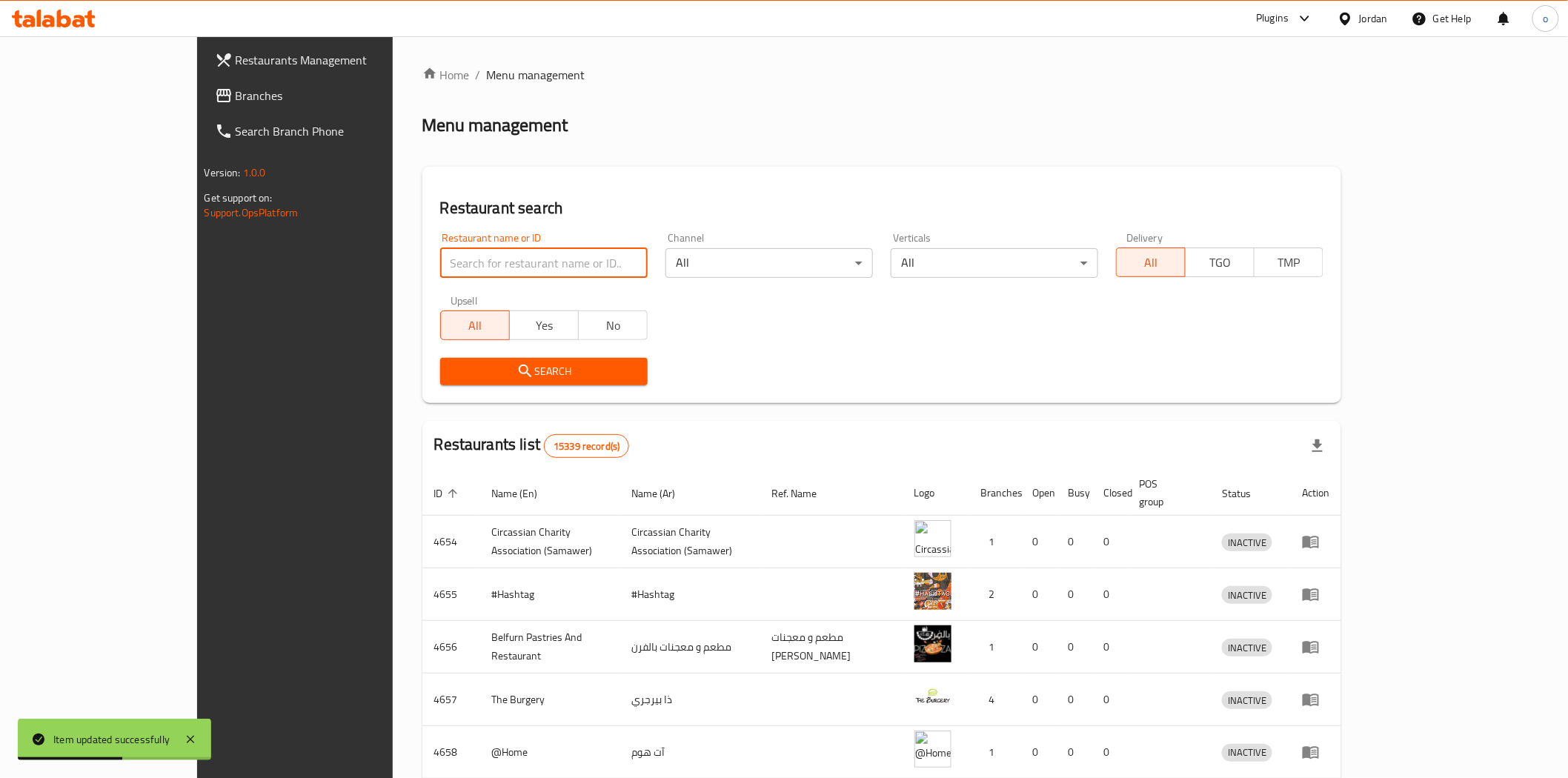
click at [440, 268] on input "search" at bounding box center [544, 263] width 208 height 30
paste input "658644"
type input "658644"
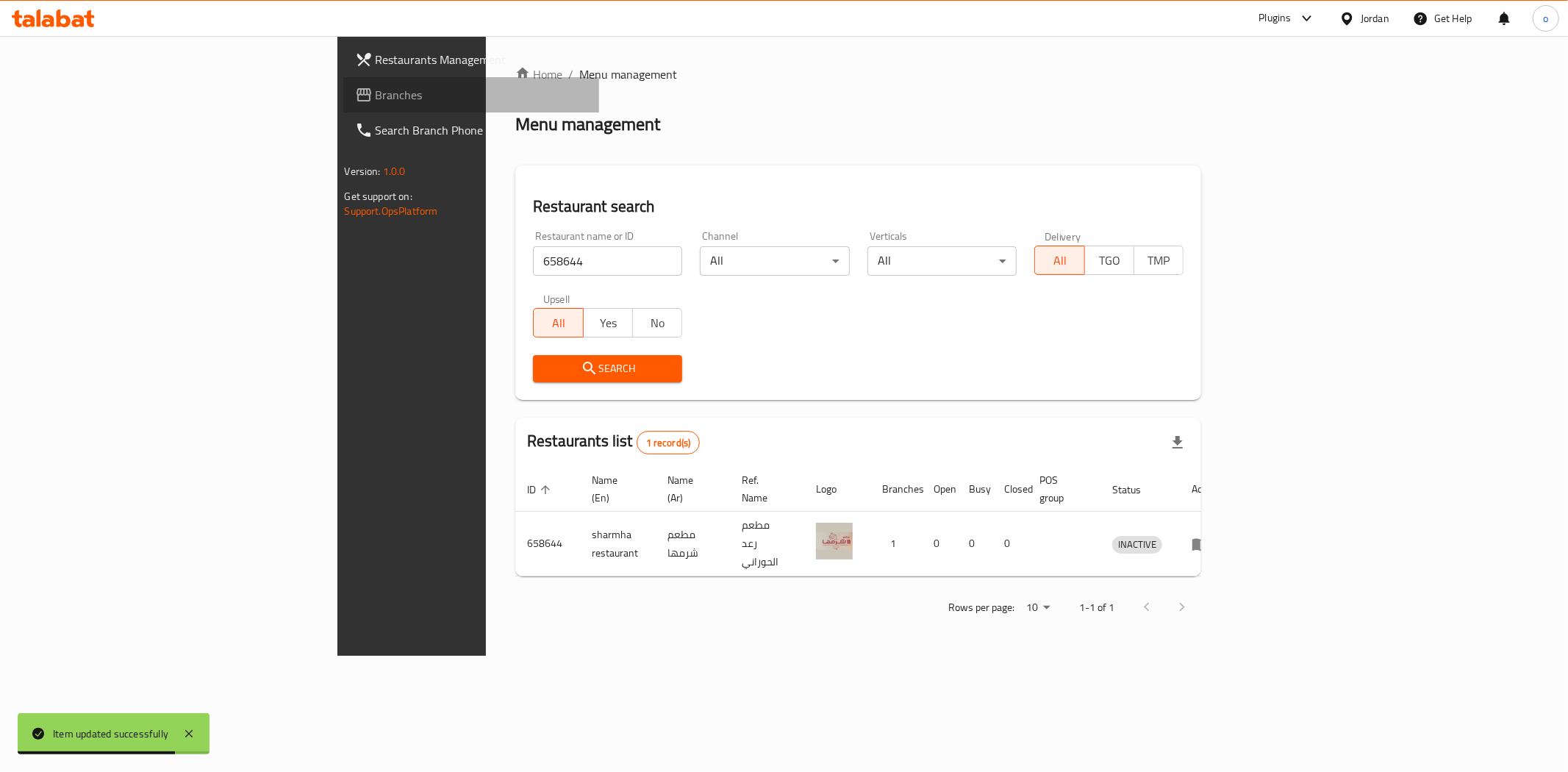
click at [343, 81] on link "Branches" at bounding box center [471, 95] width 256 height 35
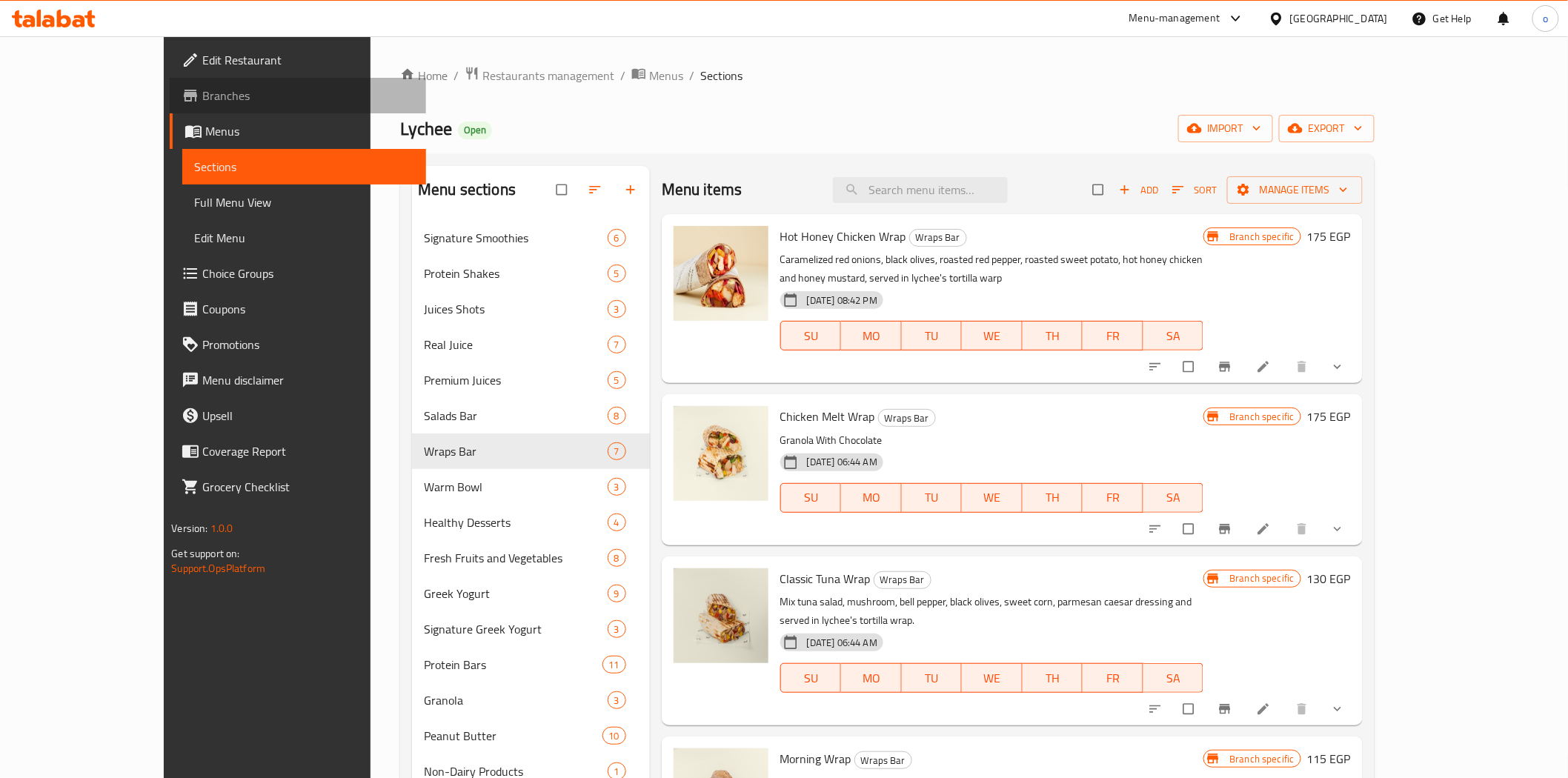
click at [202, 89] on span "Branches" at bounding box center [307, 95] width 211 height 17
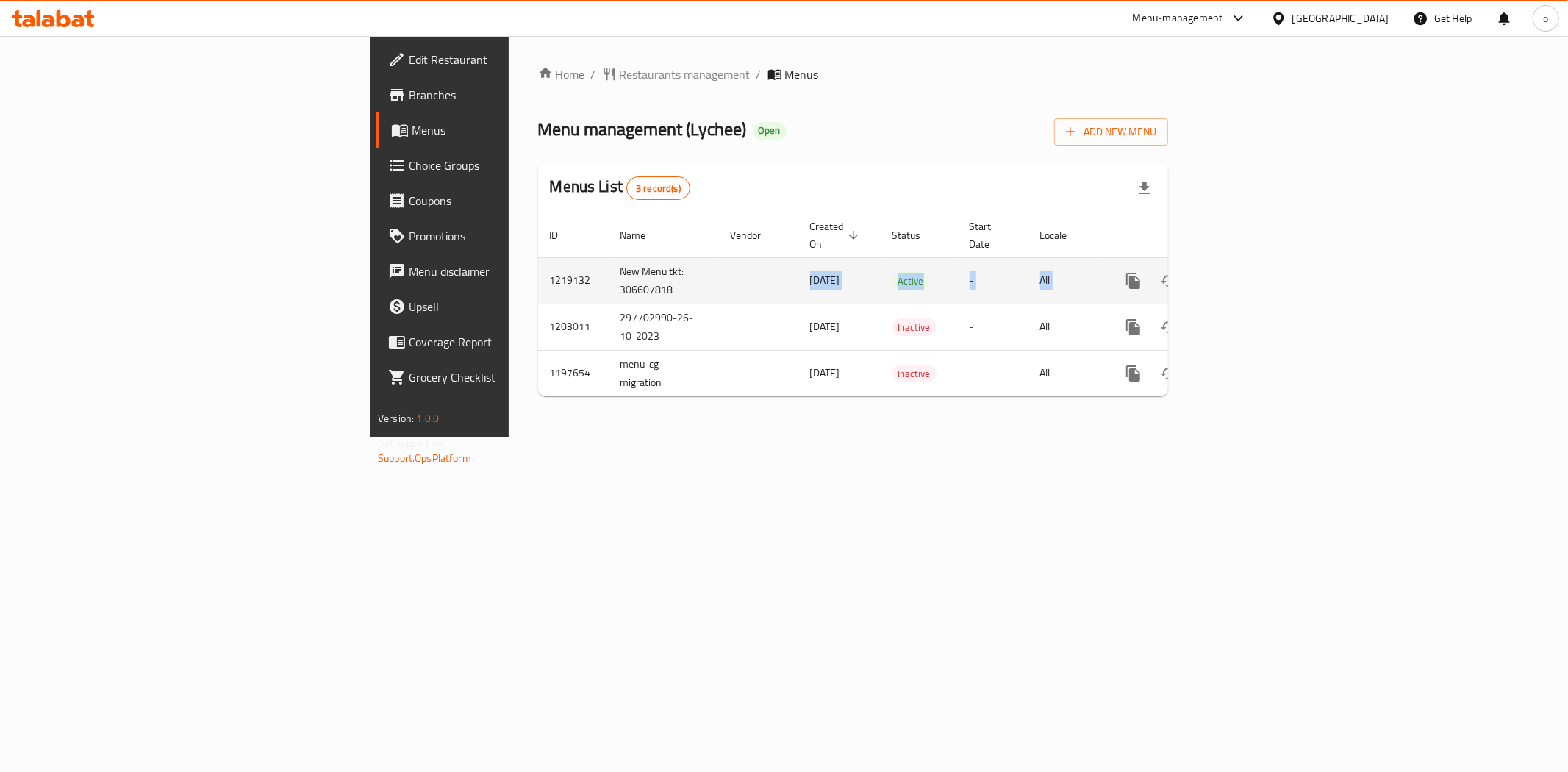
drag, startPoint x: 497, startPoint y: 273, endPoint x: 1497, endPoint y: 270, distance: 1000.0
click at [1269, 270] on tr "1219132 New Menu tkt: 306607818 [DATE] Active - All" at bounding box center [904, 280] width 730 height 46
click at [1257, 270] on link "enhanced table" at bounding box center [1239, 280] width 35 height 35
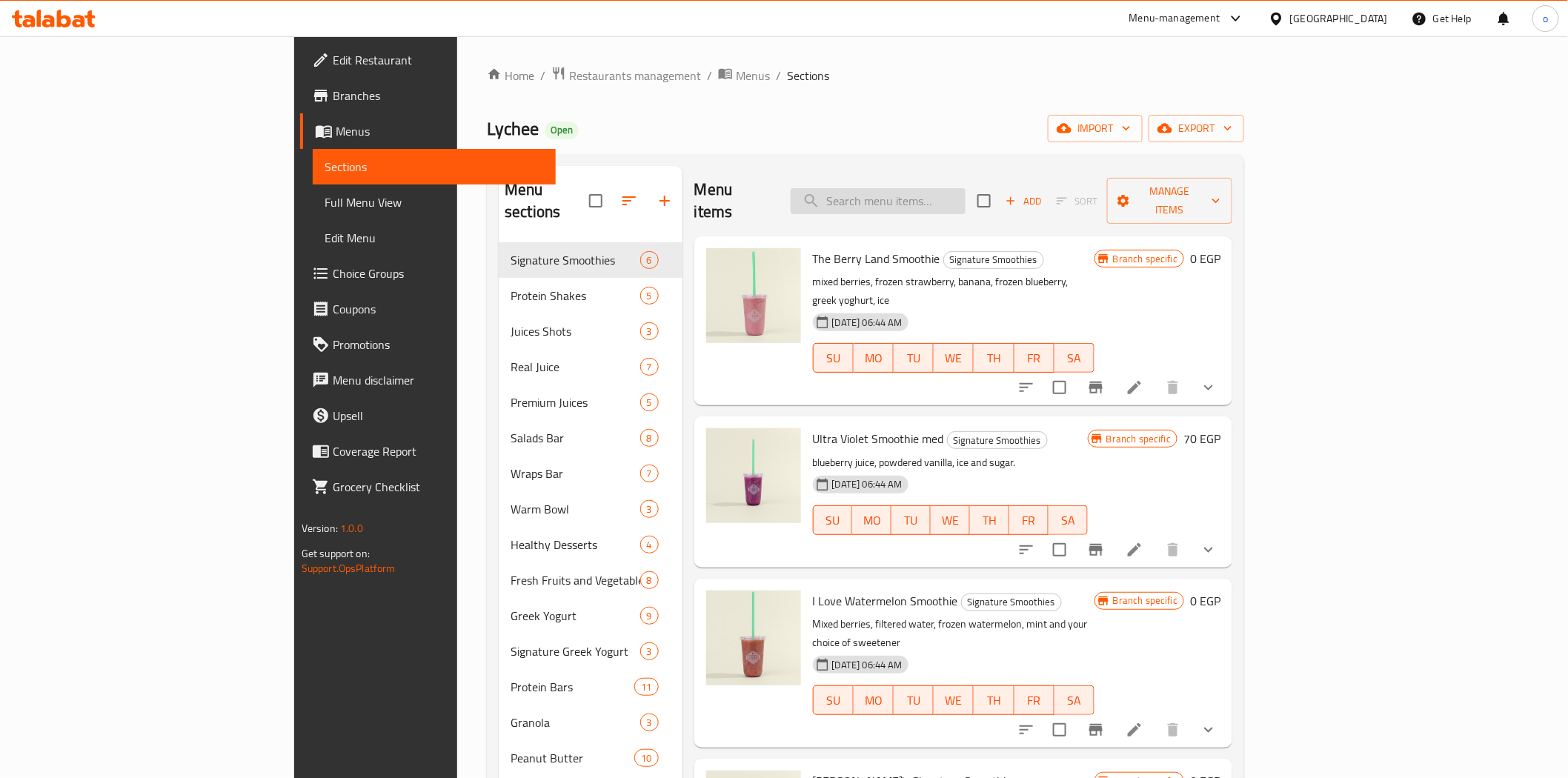
click at [966, 198] on input "search" at bounding box center [878, 201] width 174 height 26
paste input "295"
type input "295"
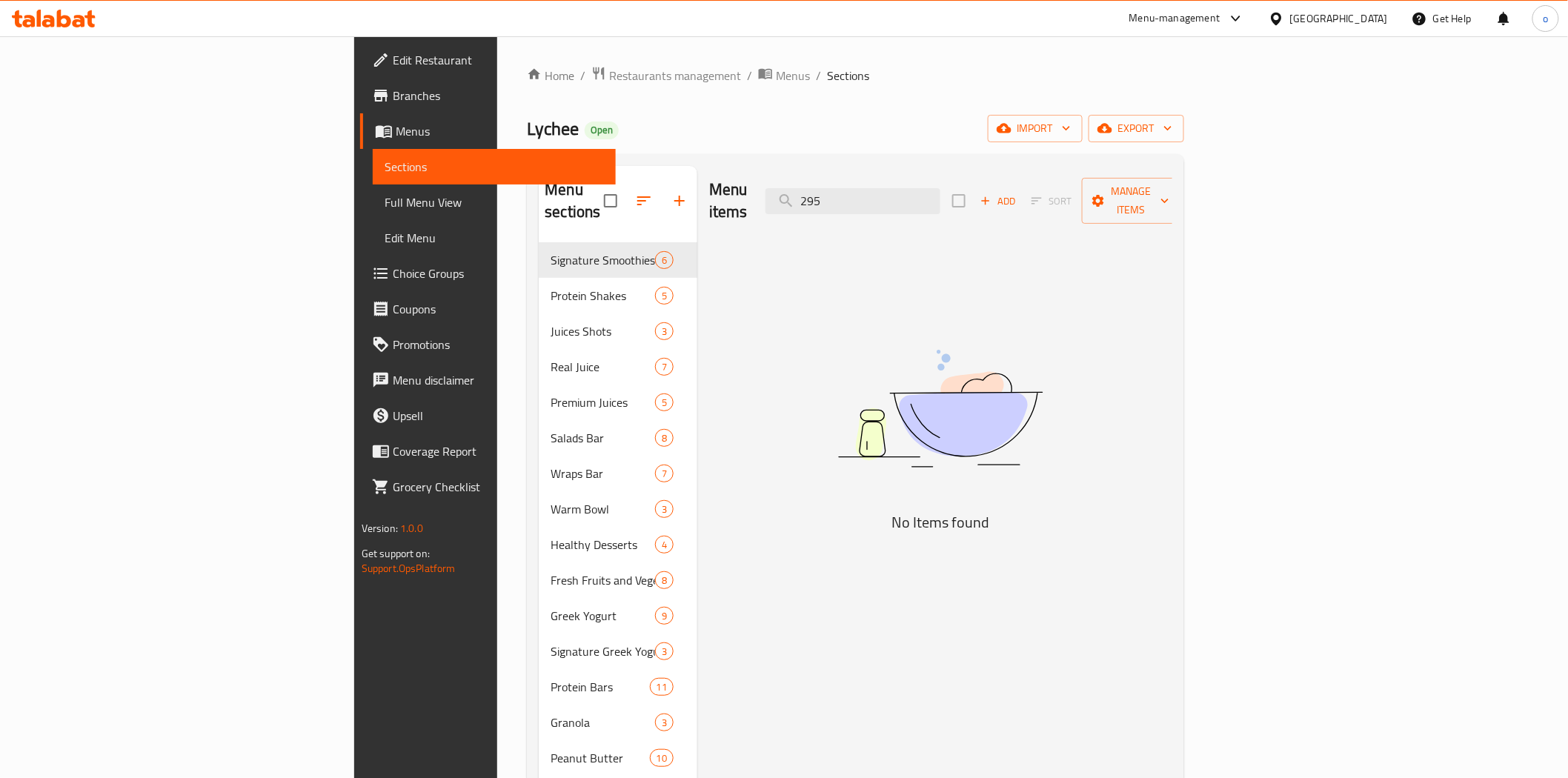
drag, startPoint x: 895, startPoint y: 189, endPoint x: 864, endPoint y: 188, distance: 31.0
click at [864, 188] on div "Menu items 295 Add Sort Manage items" at bounding box center [940, 201] width 463 height 71
